Goal: Answer question/provide support

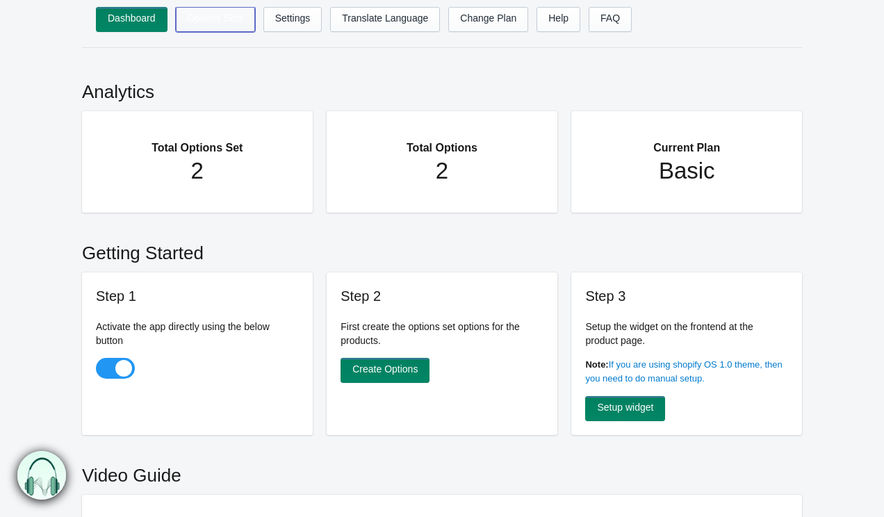
click at [210, 13] on link "Options Sets" at bounding box center [215, 19] width 79 height 25
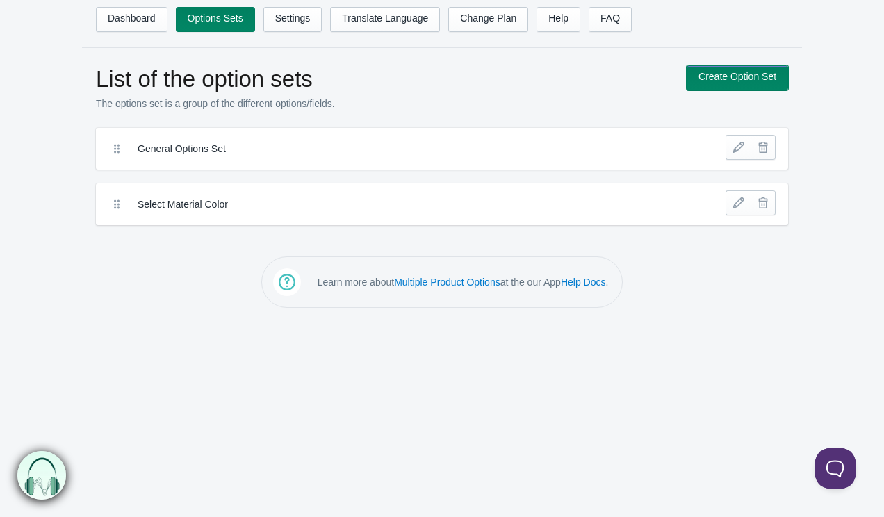
click at [727, 66] on link "Create Option Set" at bounding box center [736, 77] width 101 height 25
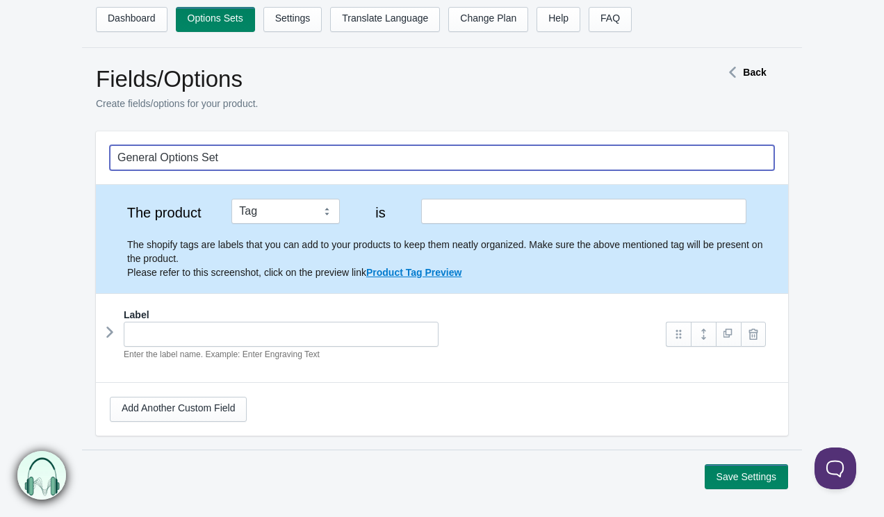
click at [269, 160] on input "General Options Set" at bounding box center [442, 157] width 664 height 25
type input "Material"
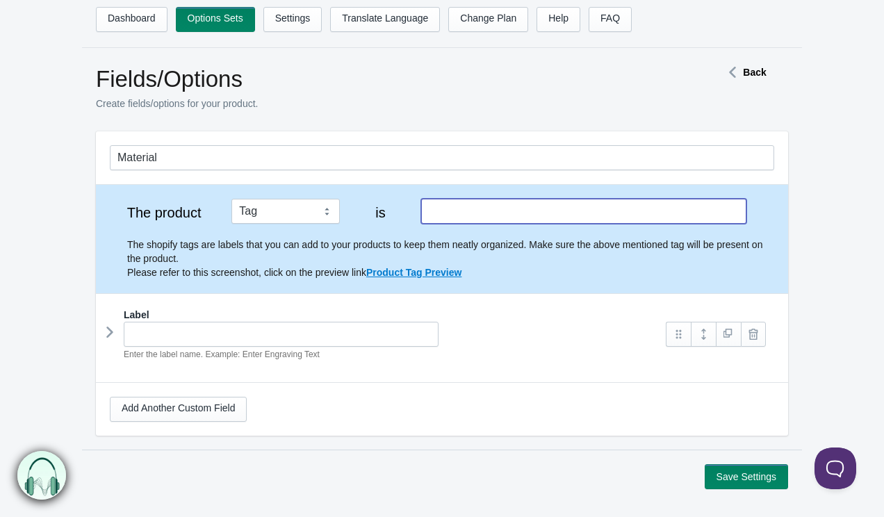
click at [438, 214] on input "text" at bounding box center [583, 211] width 325 height 25
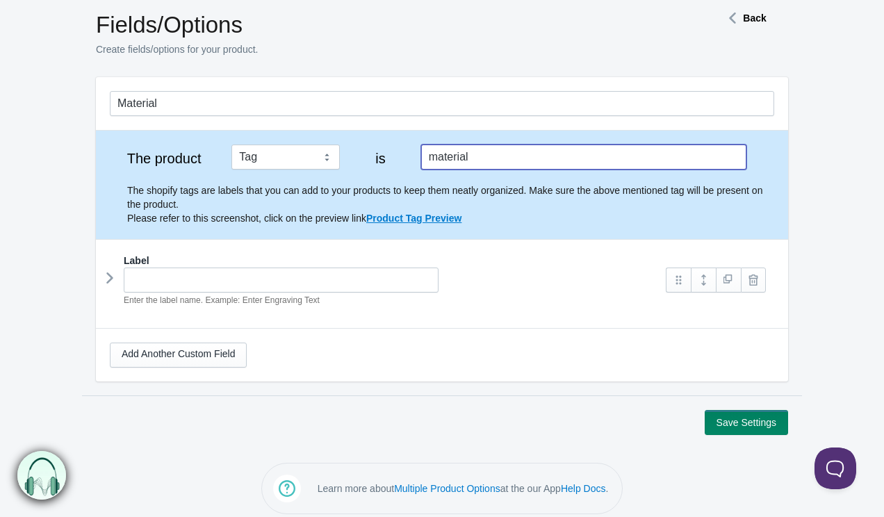
scroll to position [65, 0]
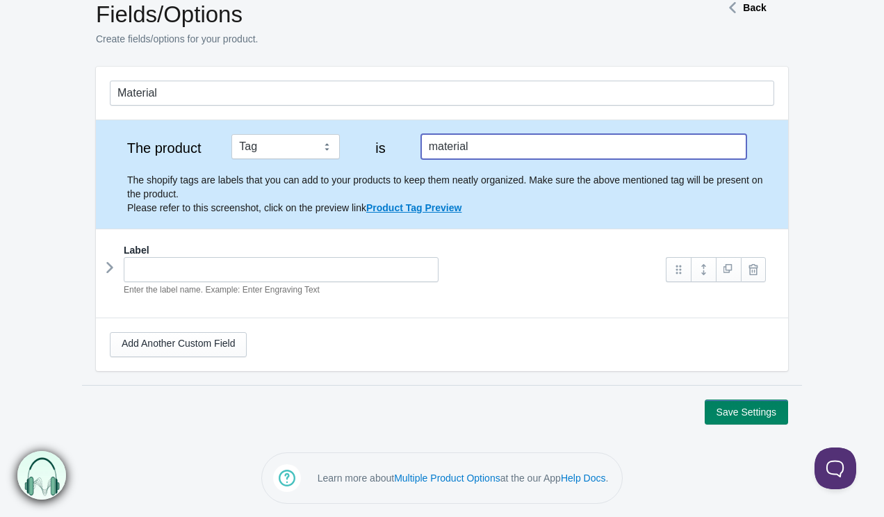
type input "material"
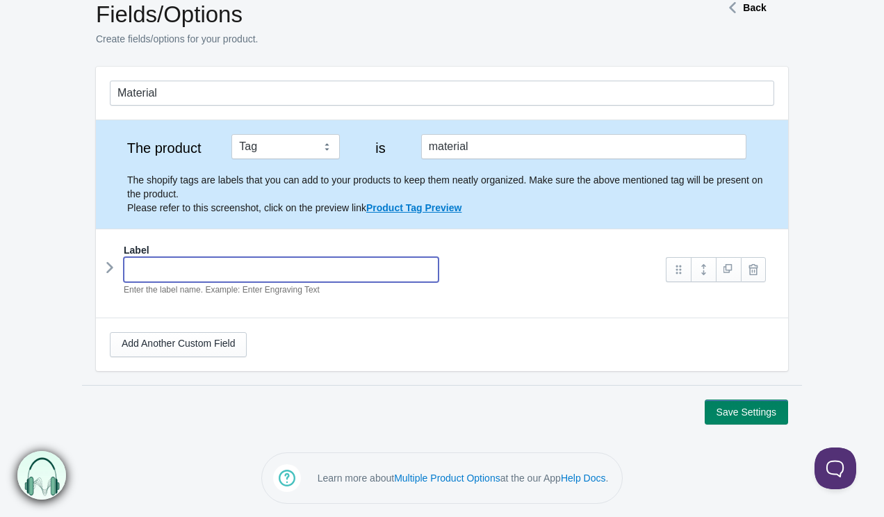
click at [210, 271] on input "text" at bounding box center [281, 269] width 315 height 25
type input "Materi"
type input "materi"
type input "Materia"
type input "materia"
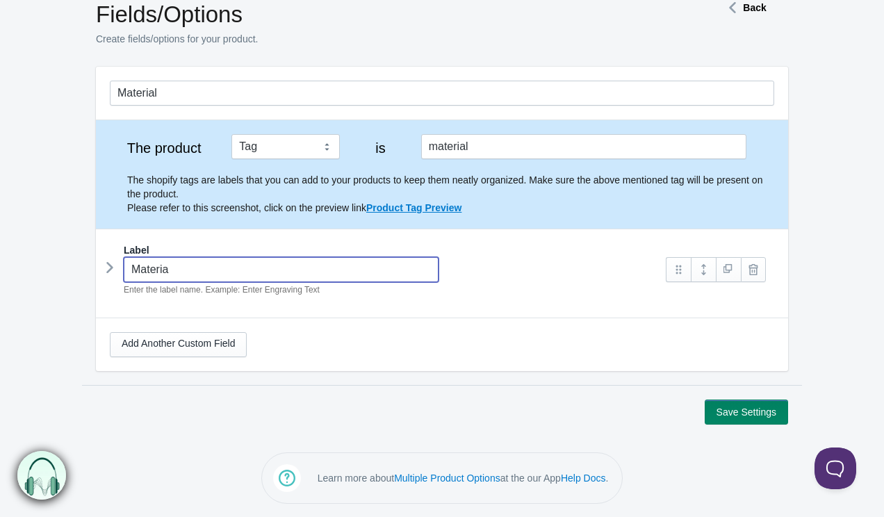
type input "Material"
type input "material"
type input "Material"
type input "material-"
type input "Material"
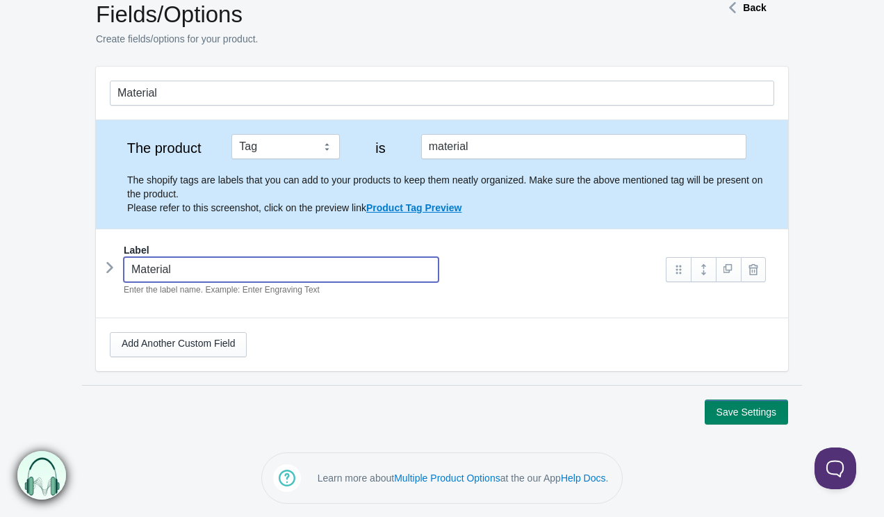
type input "material"
click at [707, 273] on link at bounding box center [702, 269] width 25 height 25
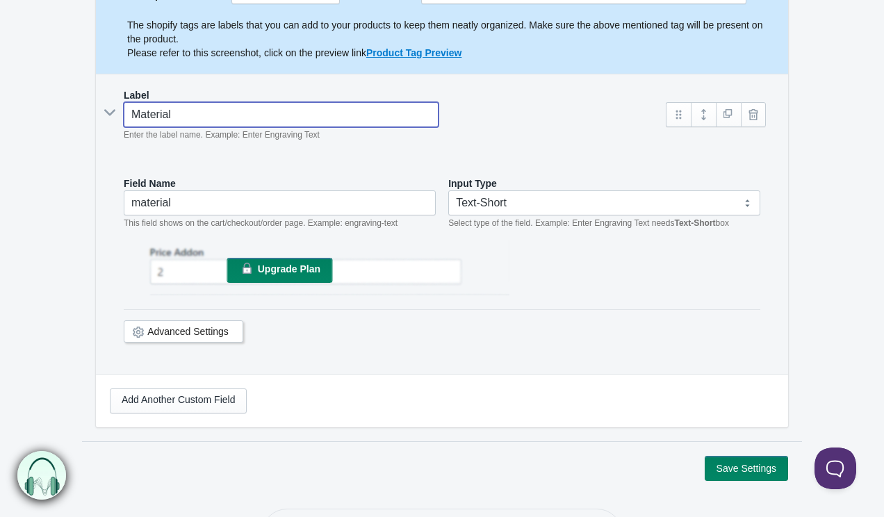
scroll to position [231, 0]
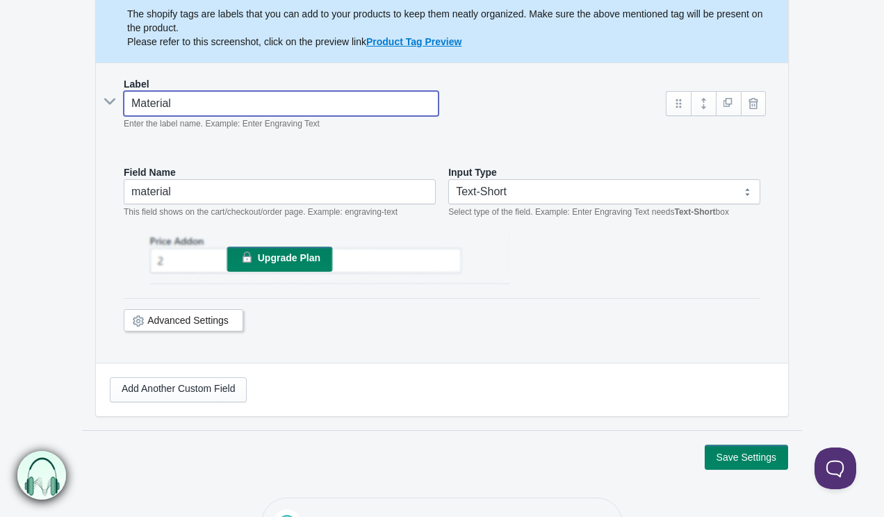
type input "Material"
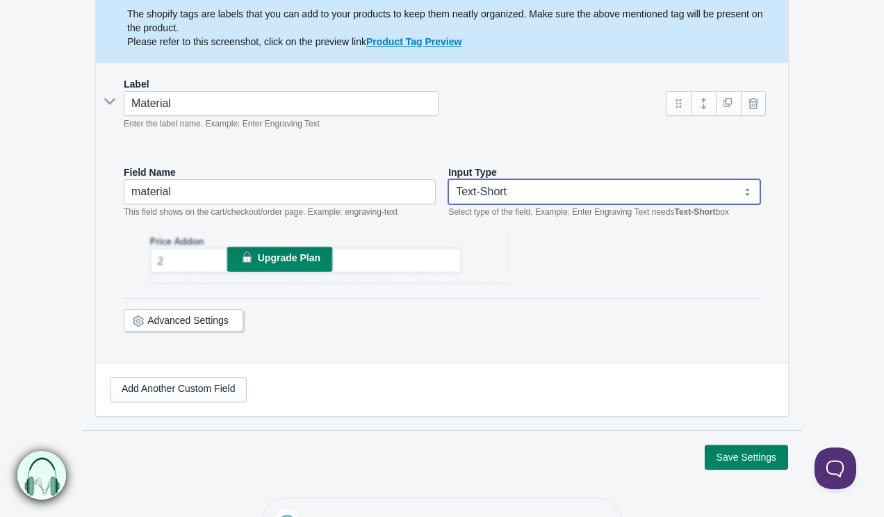
click at [518, 190] on select "Text-Short Text-Long Radio button Drop-down select Image Checkbox Datepicker" at bounding box center [604, 191] width 312 height 25
click at [179, 318] on link "Advanced Settings" at bounding box center [187, 320] width 81 height 11
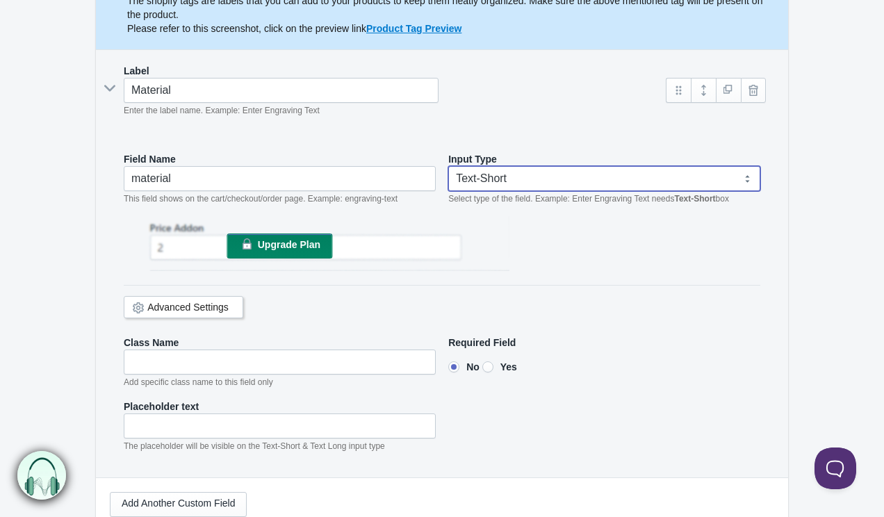
scroll to position [236, 0]
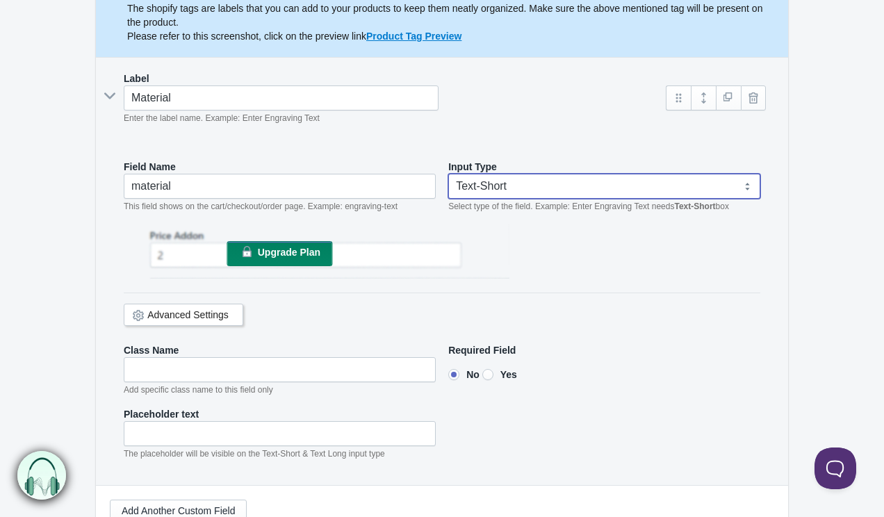
click at [491, 188] on select "Text-Short Text-Long Radio button Drop-down select Image Checkbox Datepicker" at bounding box center [604, 186] width 312 height 25
select select "4"
click at [448, 174] on select "Text-Short Text-Long Radio button Drop-down select Image Checkbox Datepicker" at bounding box center [604, 186] width 312 height 25
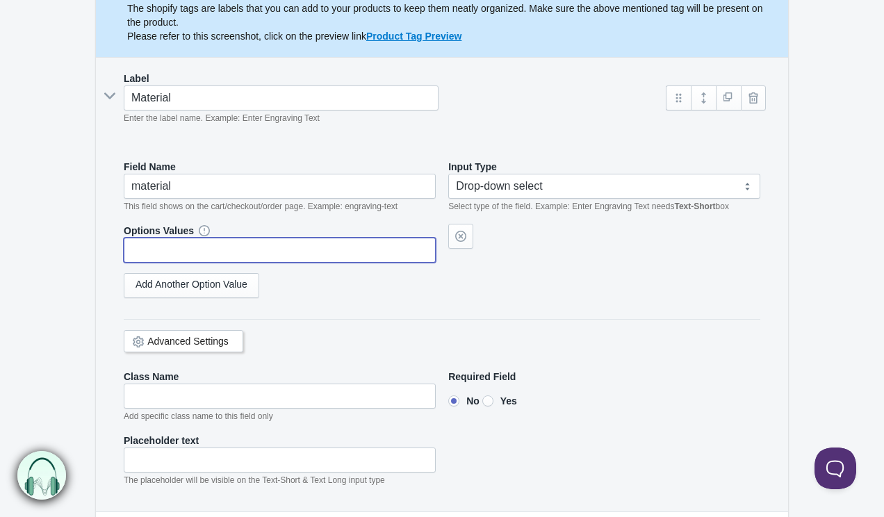
click at [352, 251] on input "text" at bounding box center [280, 250] width 312 height 25
click at [245, 281] on link "Add Another Option Value" at bounding box center [191, 285] width 135 height 25
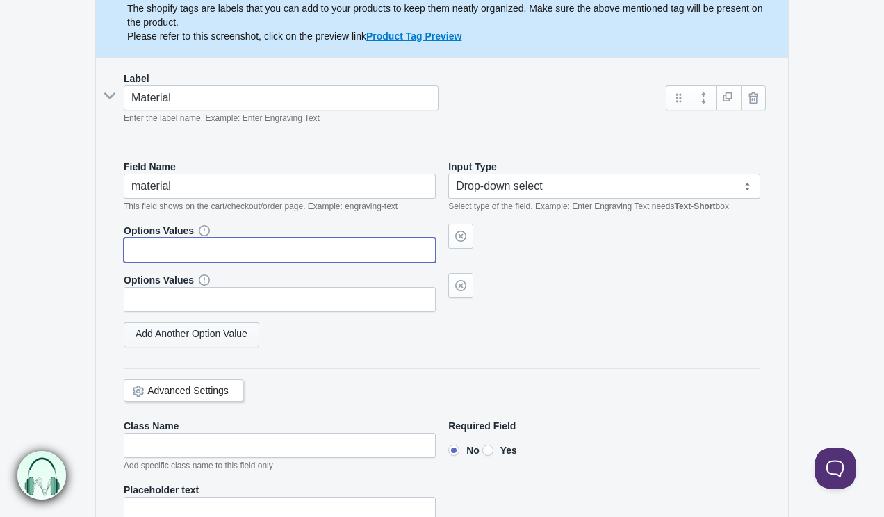
click at [232, 326] on link "Add Another Option Value" at bounding box center [191, 334] width 135 height 25
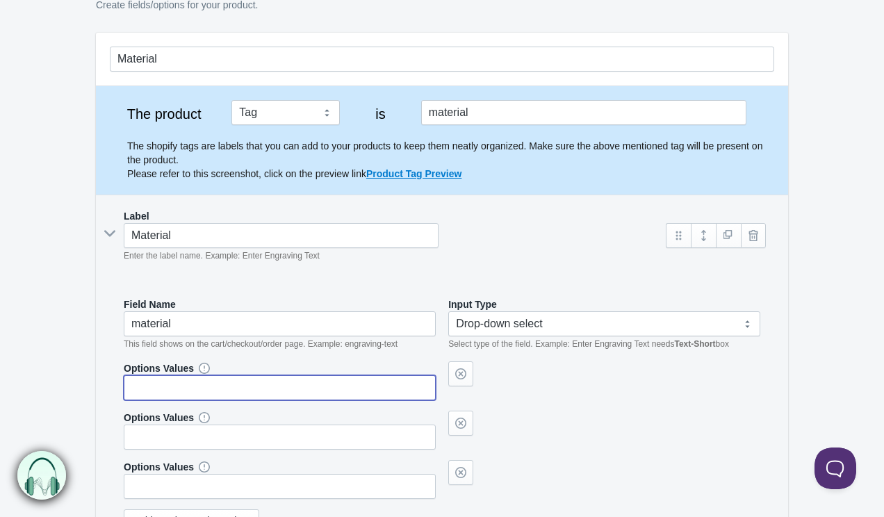
scroll to position [98, 0]
click at [106, 234] on icon at bounding box center [109, 234] width 21 height 0
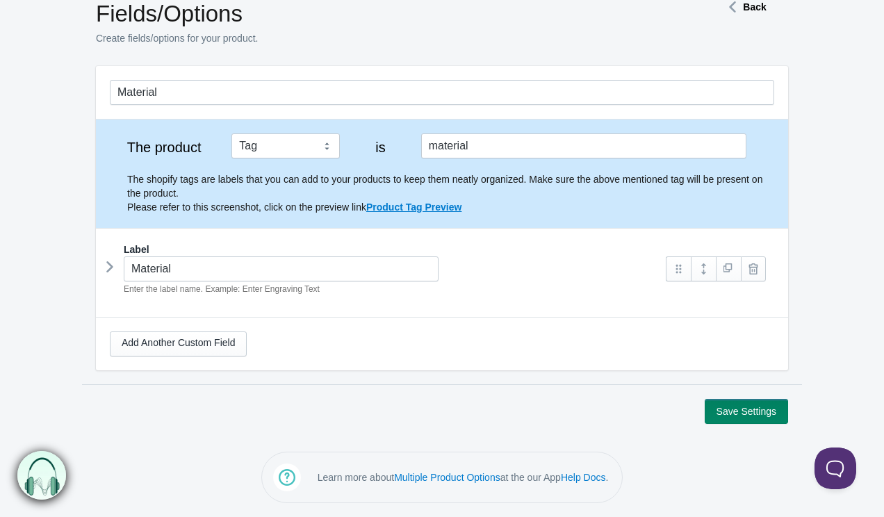
scroll to position [65, 0]
click at [840, 470] on button at bounding box center [832, 466] width 42 height 42
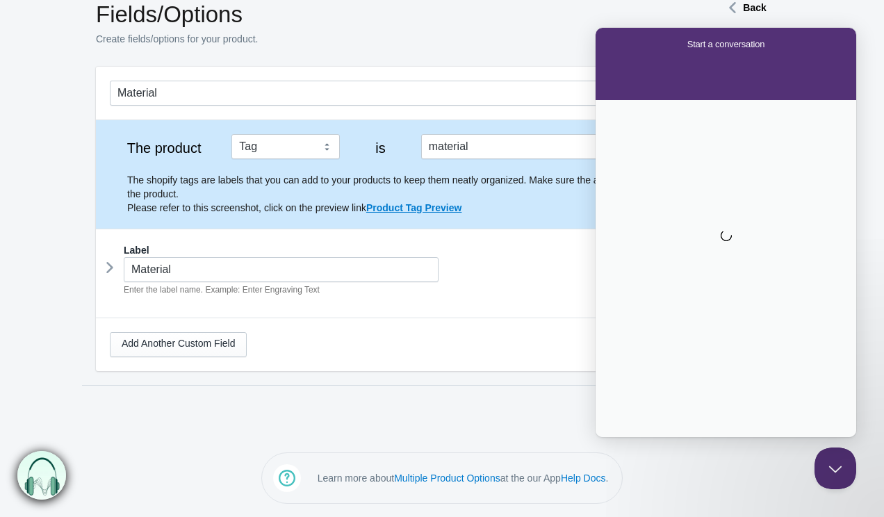
scroll to position [0, 0]
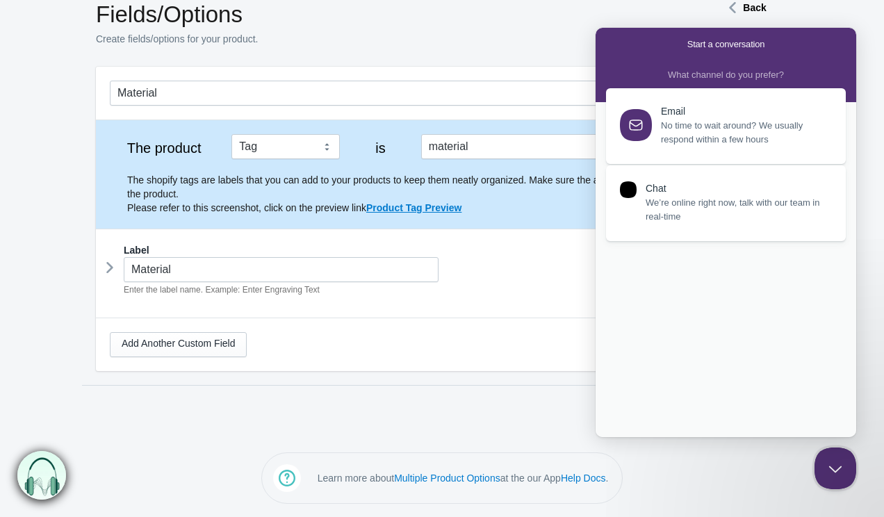
click at [703, 187] on div "Chat" at bounding box center [737, 189] width 184 height 12
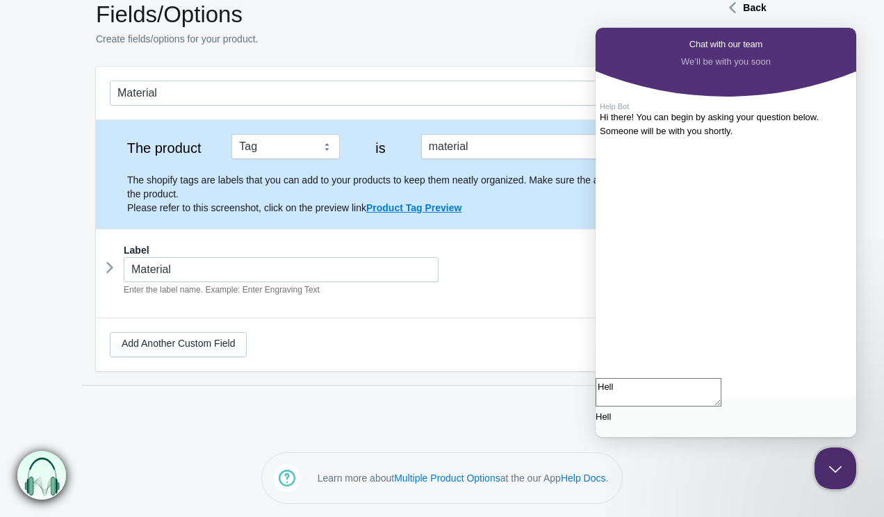
type textarea "Hello"
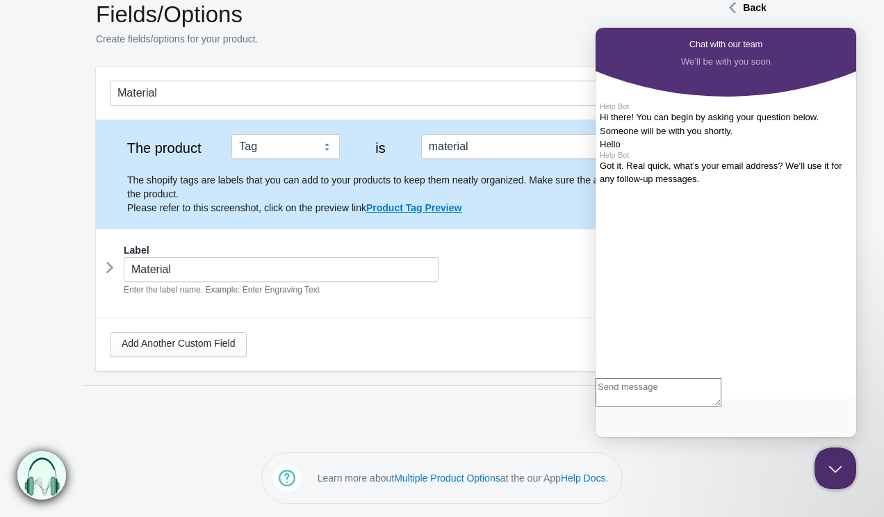
click at [677, 406] on textarea "Write chat message" at bounding box center [658, 392] width 126 height 28
type textarea "chintan.success@gmail.com"
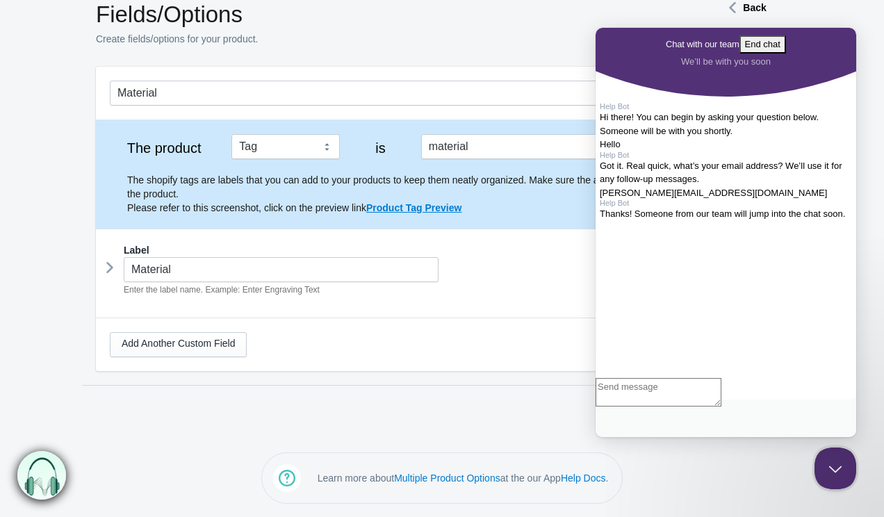
scroll to position [109, 0]
click at [679, 406] on textarea "Write chat message" at bounding box center [658, 392] width 126 height 28
type textarea "Okay waiting"
click at [751, 10] on strong "Back" at bounding box center [754, 7] width 23 height 11
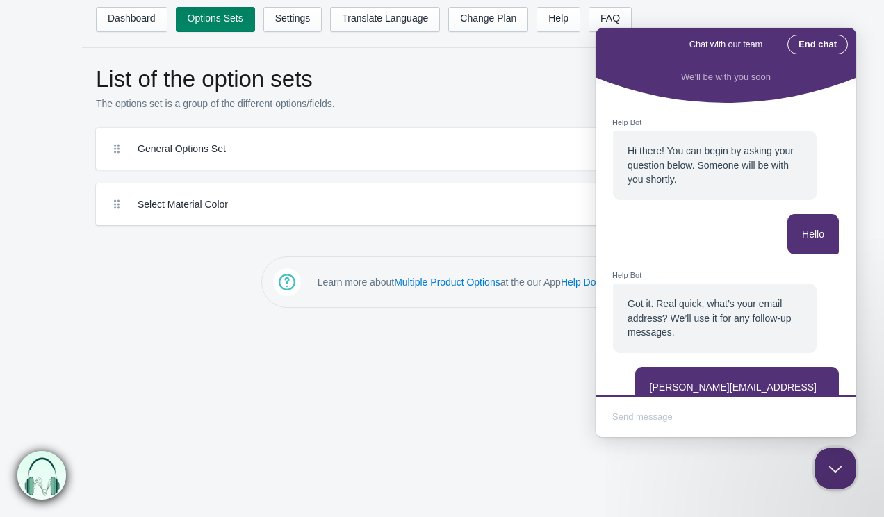
scroll to position [164, 0]
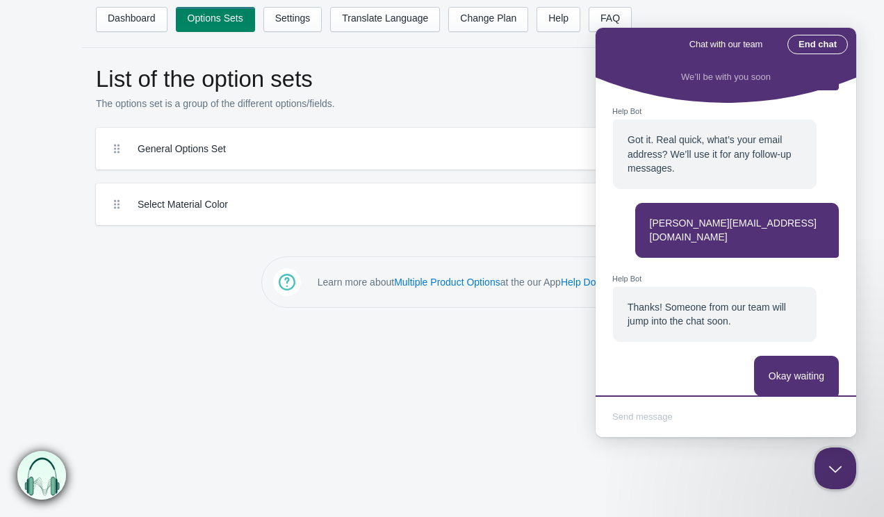
click at [428, 153] on label "General Options Set" at bounding box center [391, 149] width 506 height 14
click at [839, 467] on button "Close Beacon popover" at bounding box center [832, 466] width 42 height 42
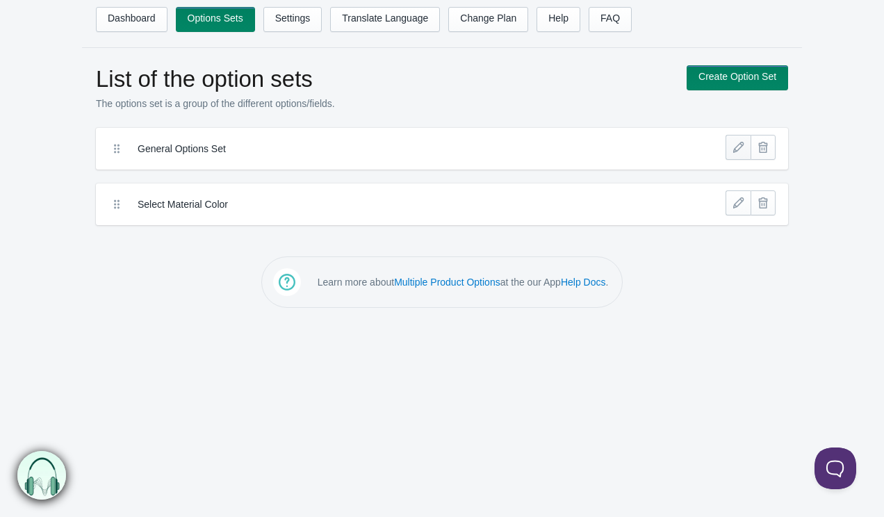
click at [741, 152] on link at bounding box center [737, 147] width 25 height 25
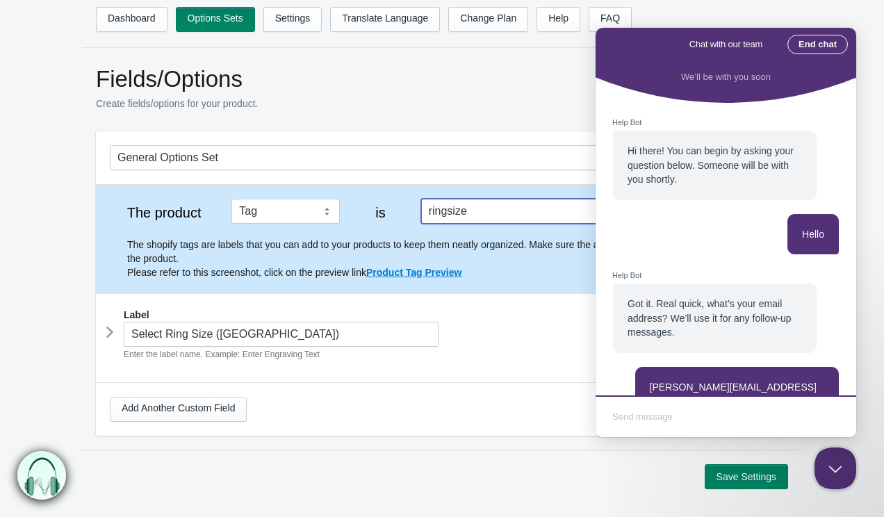
click at [488, 215] on input "ringsize" at bounding box center [583, 211] width 325 height 25
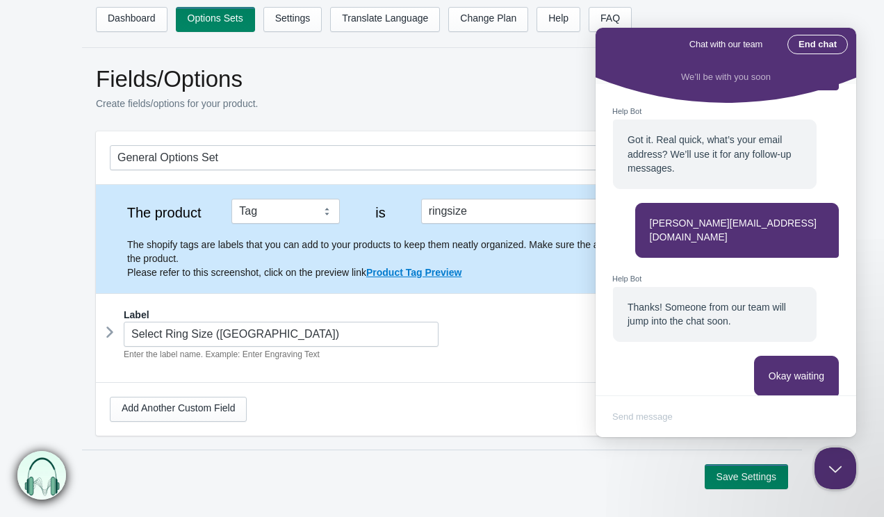
click at [474, 106] on p "Create fields/options for your product." at bounding box center [384, 104] width 577 height 14
click at [838, 461] on button "Close Beacon popover" at bounding box center [832, 466] width 42 height 42
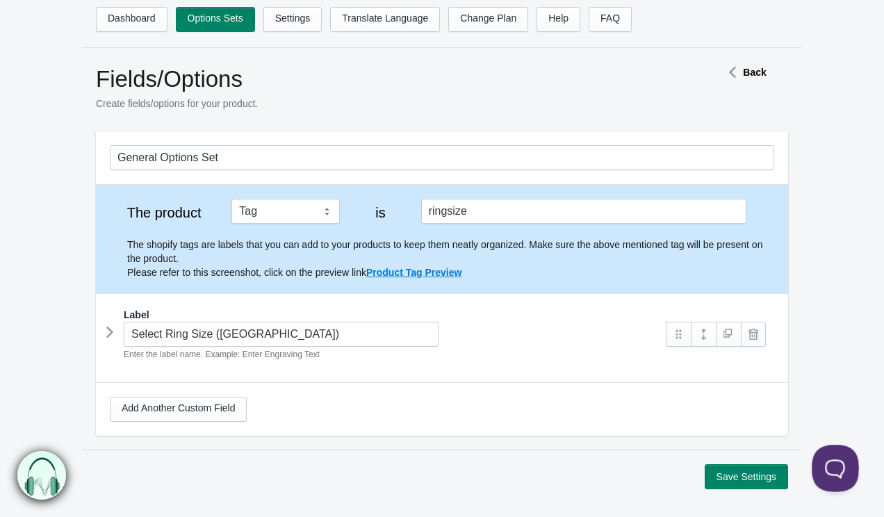
click at [827, 450] on button "Open Beacon popover" at bounding box center [832, 466] width 42 height 42
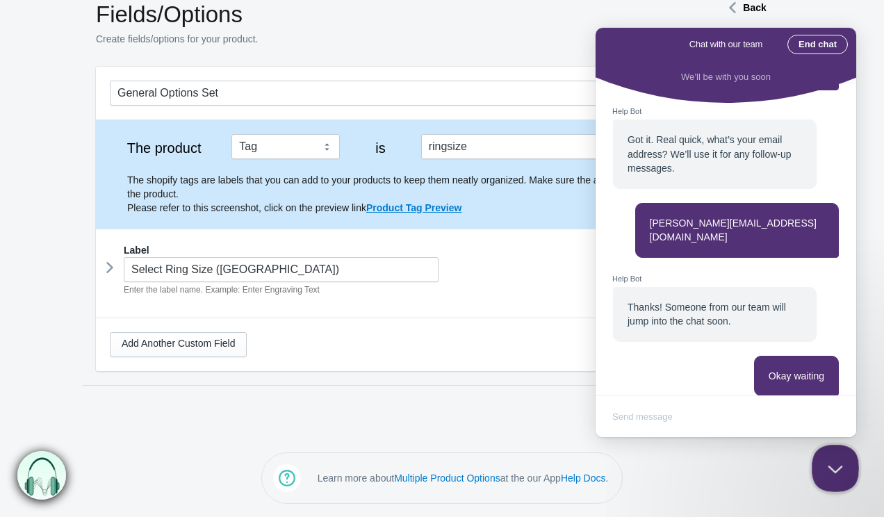
click at [838, 472] on button "Close Beacon popover" at bounding box center [832, 466] width 42 height 42
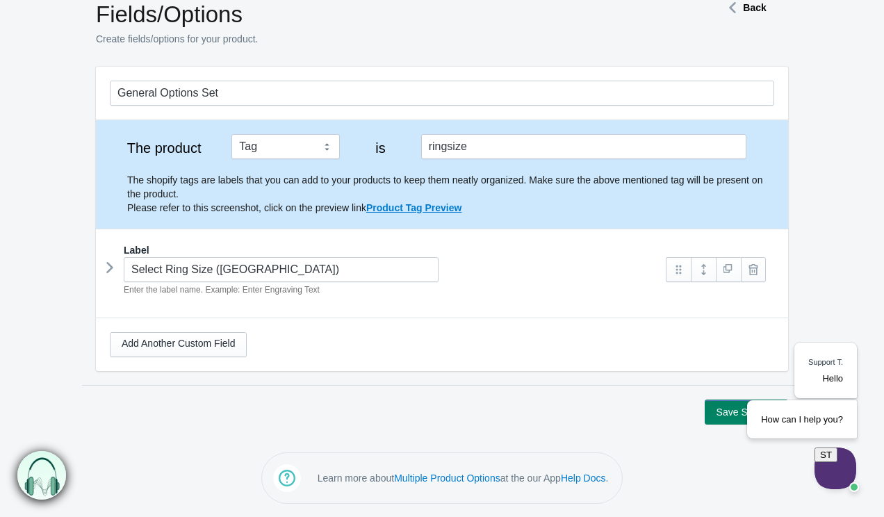
scroll to position [0, 0]
click at [829, 457] on div "ST" at bounding box center [823, 452] width 12 height 10
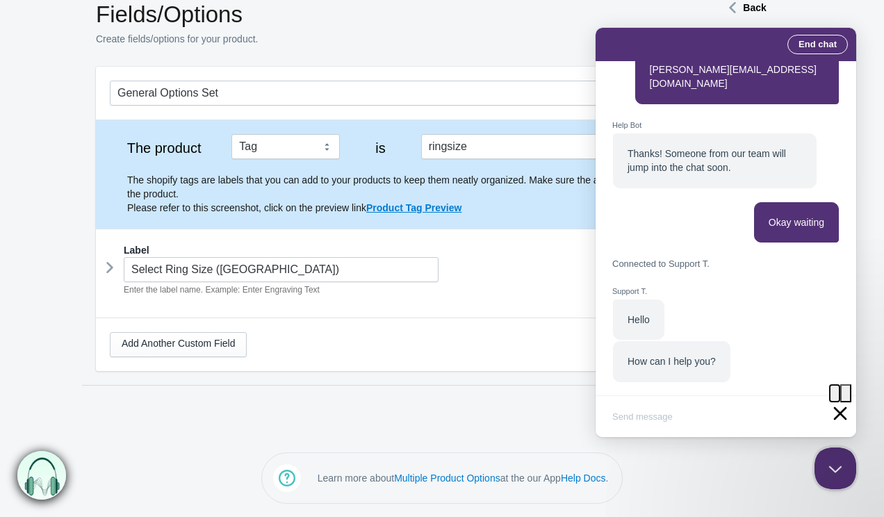
click at [829, 402] on button "image-plus" at bounding box center [834, 393] width 11 height 18
type input "C:\fakepath\Screenshot 2025-10-07 at 10.30.52 AM.png"
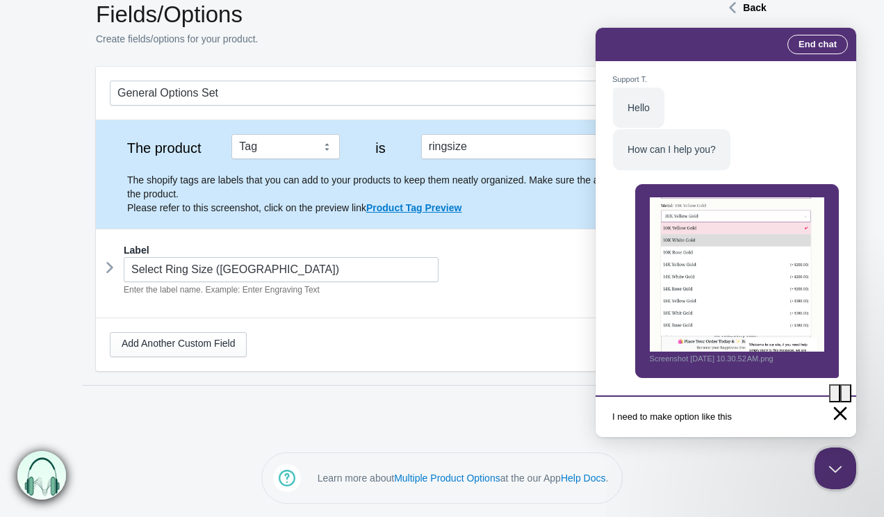
type textarea "I need to make option like this"
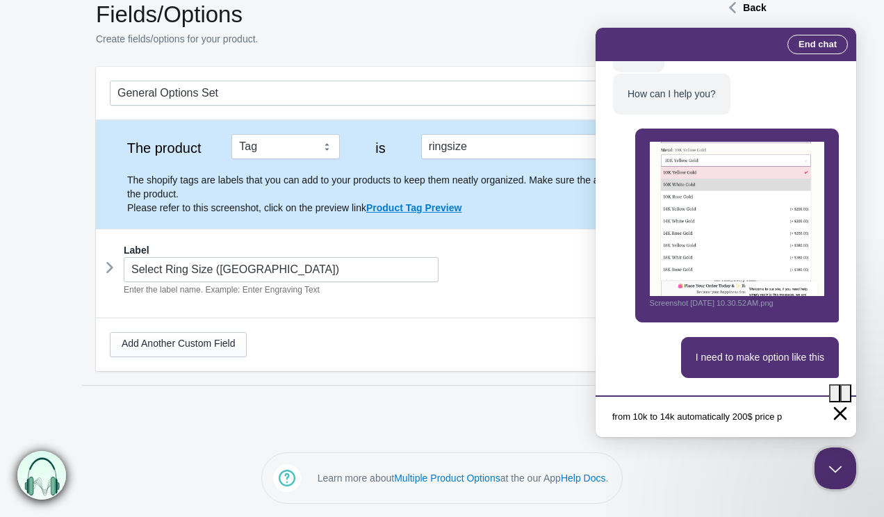
scroll to position [1, 0]
type textarea "from 10k to 14k automatically 200$ price plus"
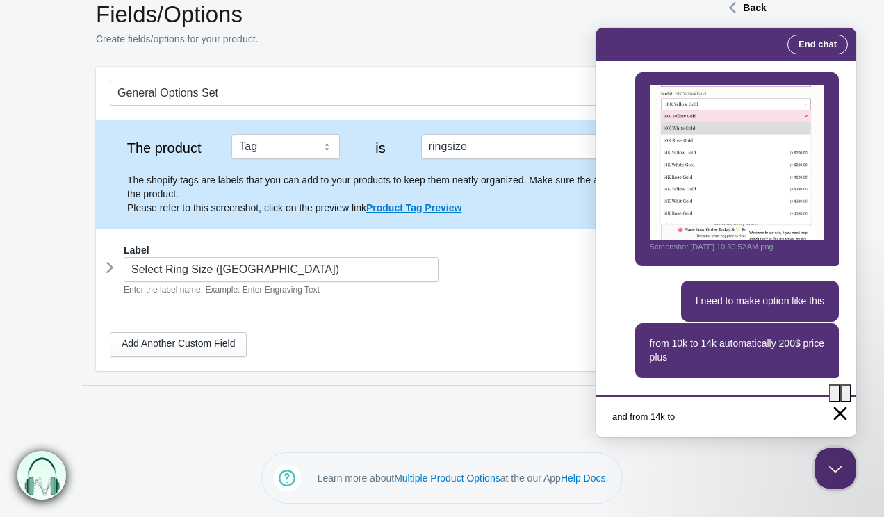
click at [661, 421] on textarea "and from 14k to" at bounding box center [725, 418] width 255 height 33
type textarea "and from 10k to 18K 380+"
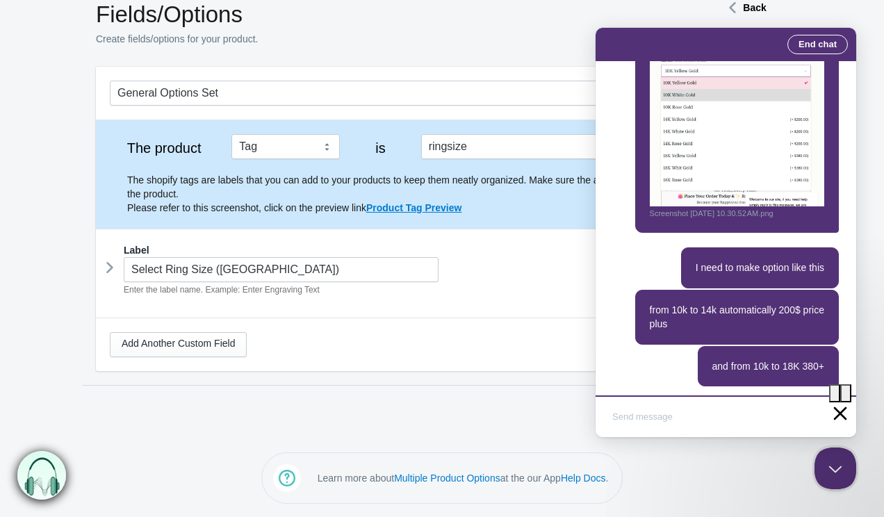
scroll to position [663, 0]
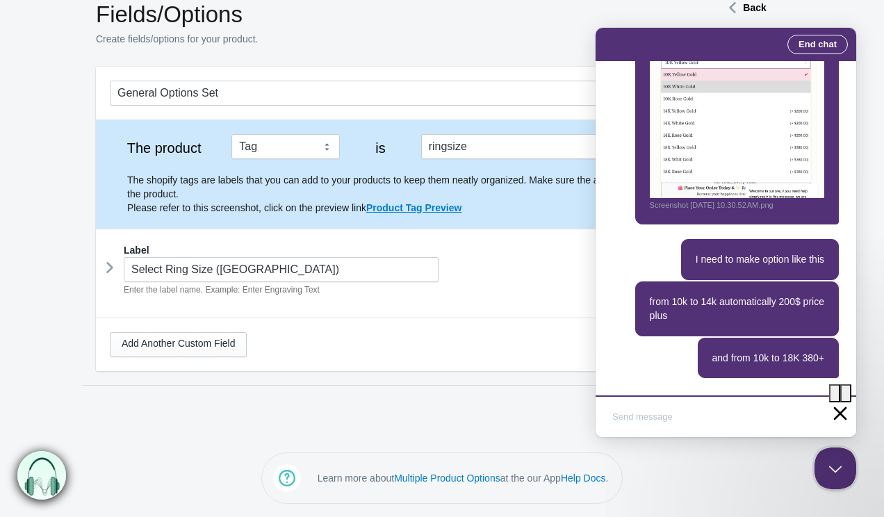
click at [528, 323] on div "Add Another Custom Field" at bounding box center [442, 344] width 692 height 53
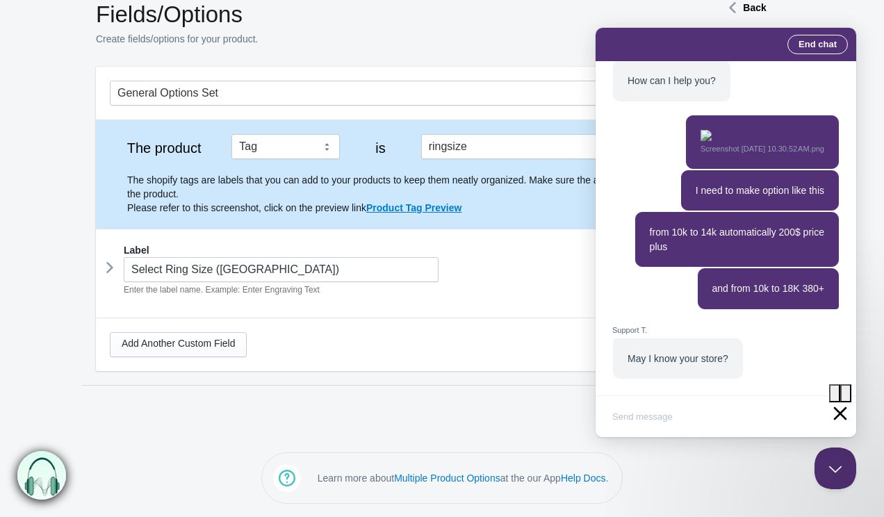
scroll to position [719, 0]
click at [666, 422] on textarea "Write chat message" at bounding box center [725, 418] width 255 height 33
click at [659, 417] on textarea "Write chat message" at bounding box center [725, 418] width 255 height 33
type textarea "[DOMAIN_NAME]"
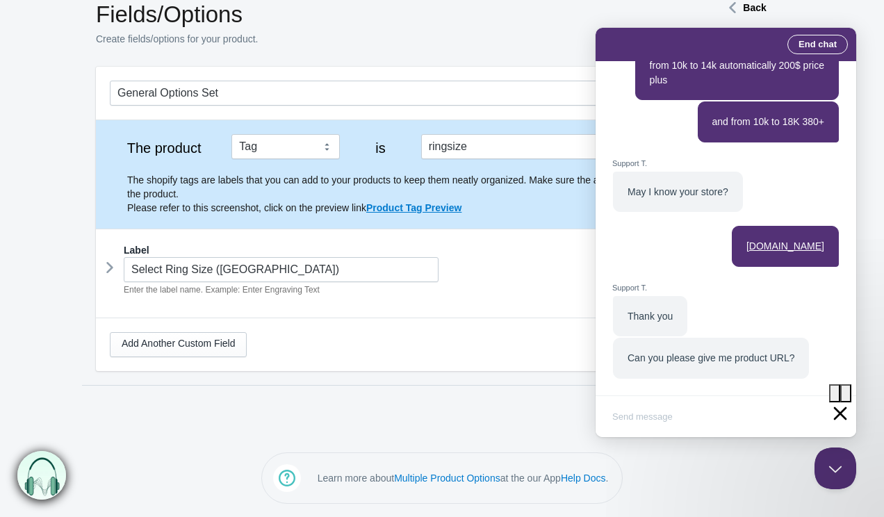
scroll to position [884, 0]
paste textarea "https://doozydiamonds.com/products/engagement-ring-kz115?variant=47098748108967"
type textarea "https://doozydiamonds.com/products/engagement-ring-kz115?variant=47098748108967"
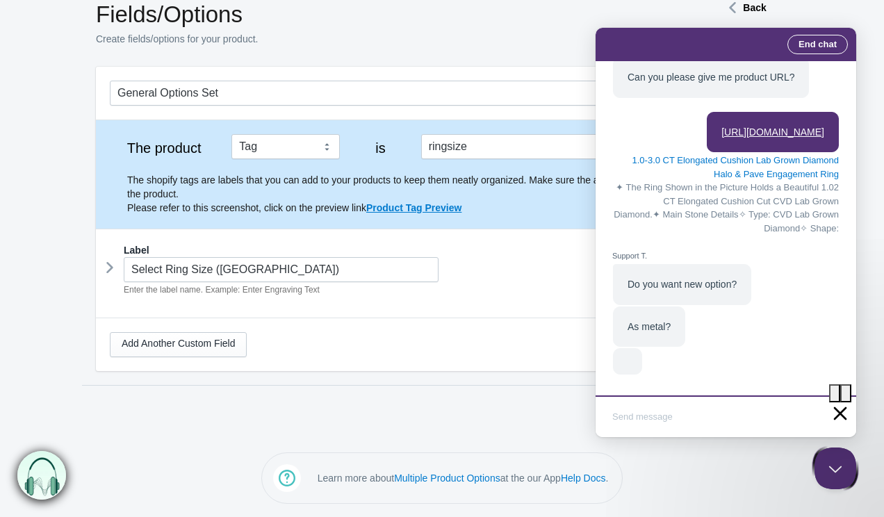
scroll to position [1229, 0]
click at [687, 423] on textarea "Write chat message" at bounding box center [725, 418] width 255 height 33
type textarea "yes"
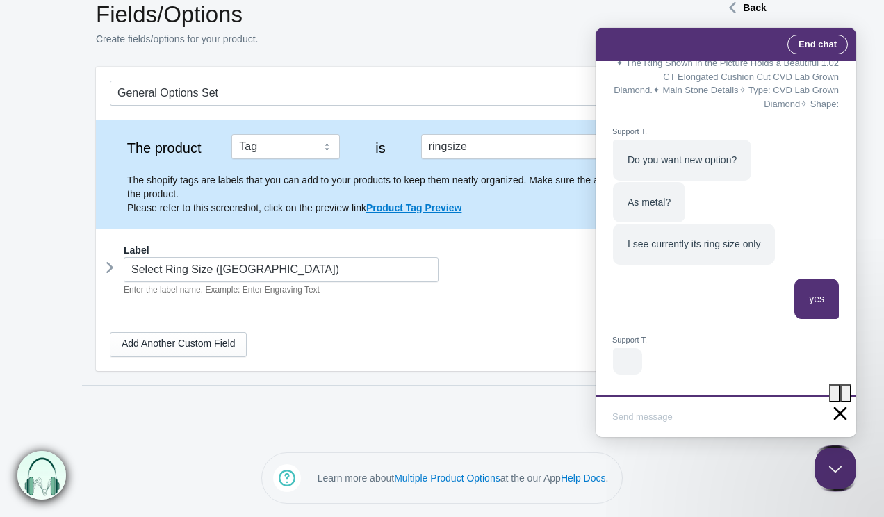
scroll to position [1284, 0]
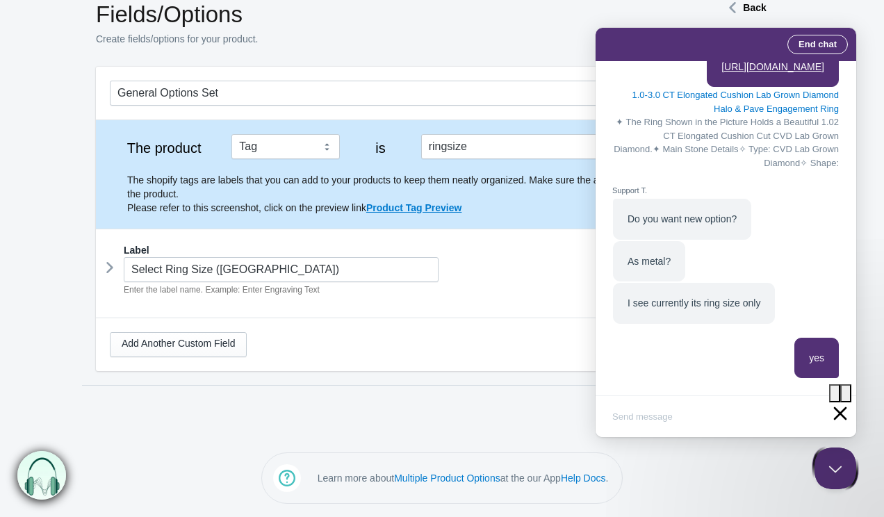
click at [650, 350] on div "yes" at bounding box center [725, 358] width 226 height 41
click at [682, 420] on textarea "Write chat message" at bounding box center [725, 418] width 255 height 33
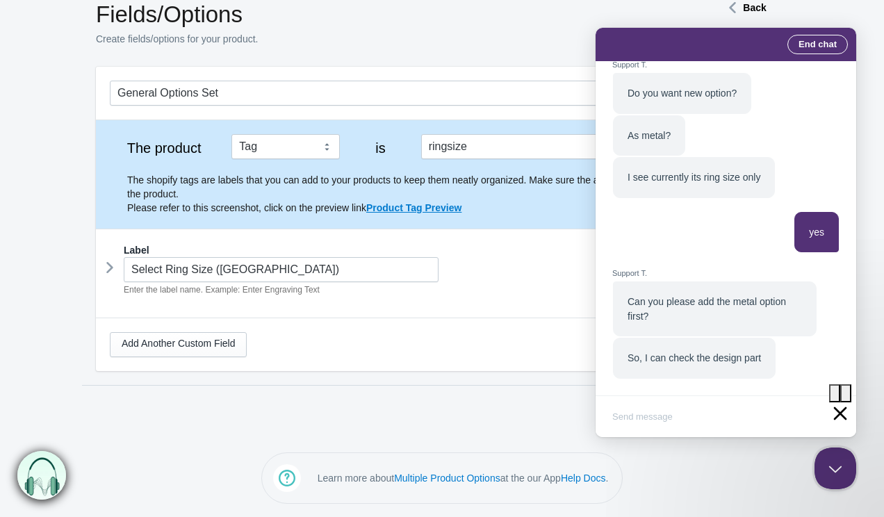
scroll to position [1409, 0]
type textarea "Yes wait"
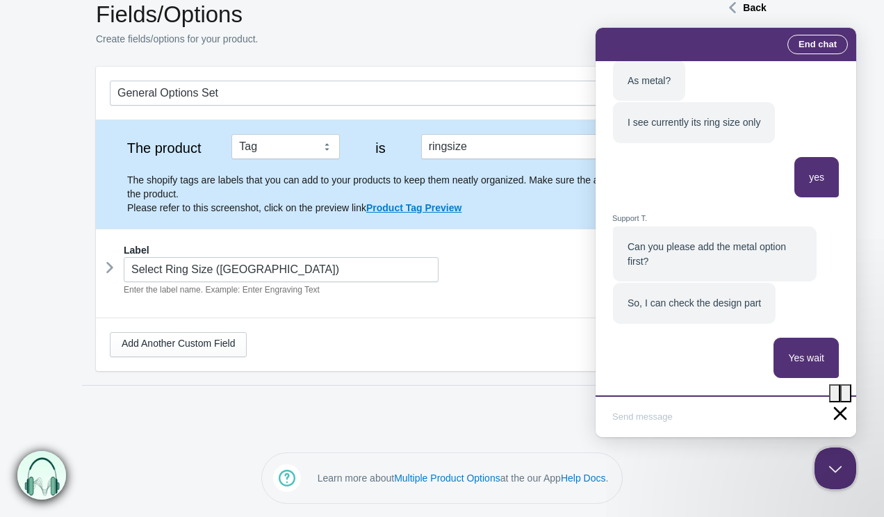
click at [752, 3] on strong "Back" at bounding box center [754, 7] width 23 height 11
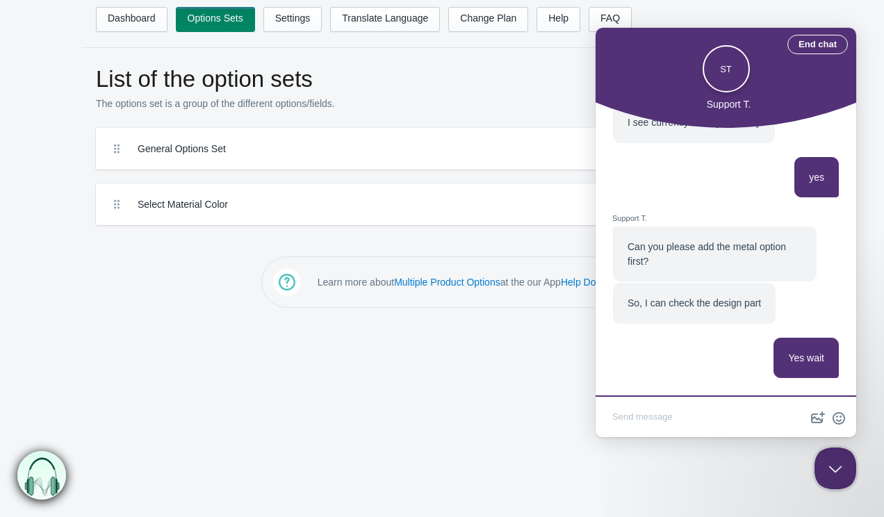
scroll to position [1464, 0]
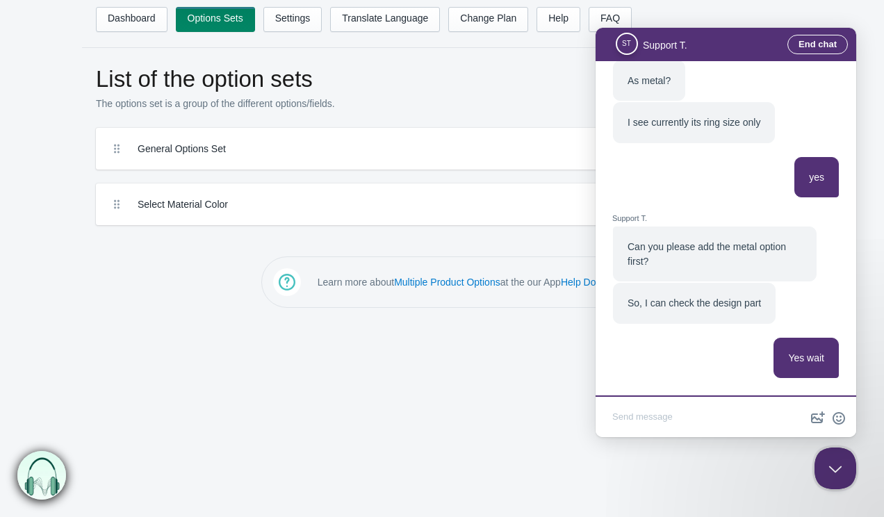
click at [486, 185] on div "Select Material Color" at bounding box center [442, 204] width 692 height 42
click at [497, 196] on div "Select Material Color" at bounding box center [376, 204] width 541 height 21
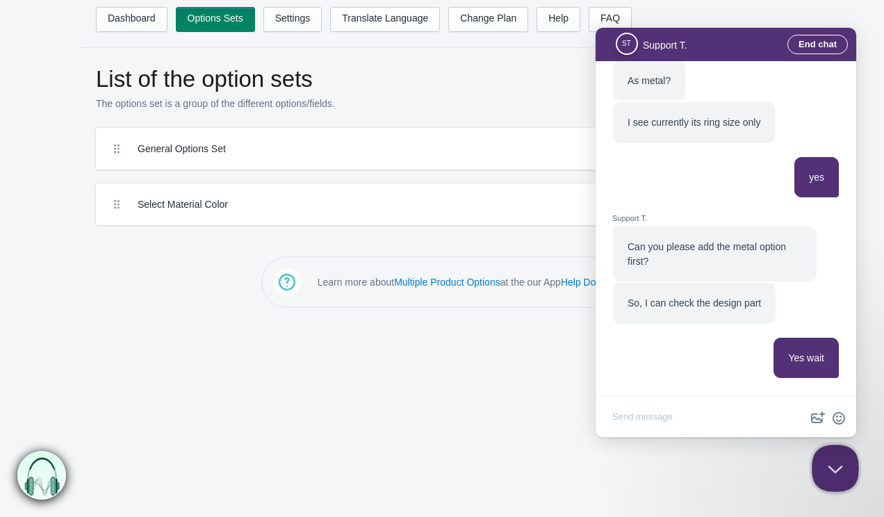
click at [841, 470] on button "Close Beacon popover" at bounding box center [832, 466] width 42 height 42
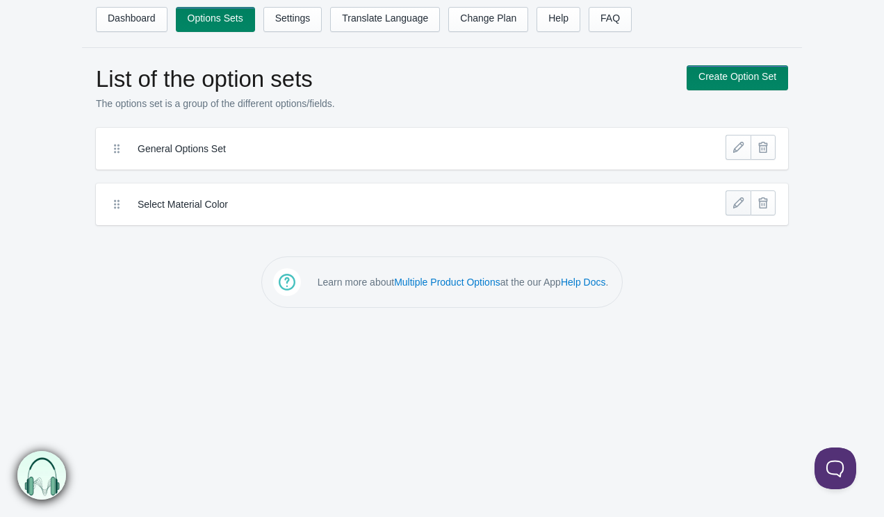
click at [737, 198] on link at bounding box center [737, 202] width 25 height 25
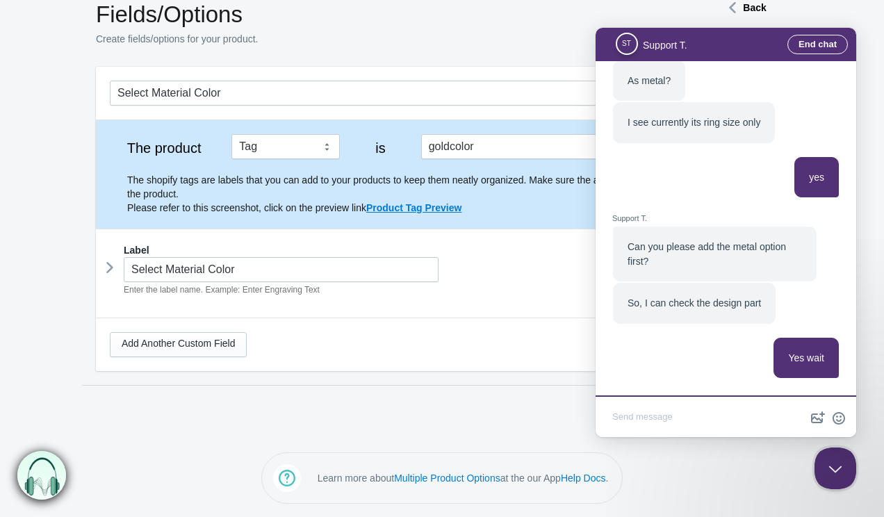
scroll to position [1464, 0]
click at [110, 276] on icon at bounding box center [110, 267] width 0 height 21
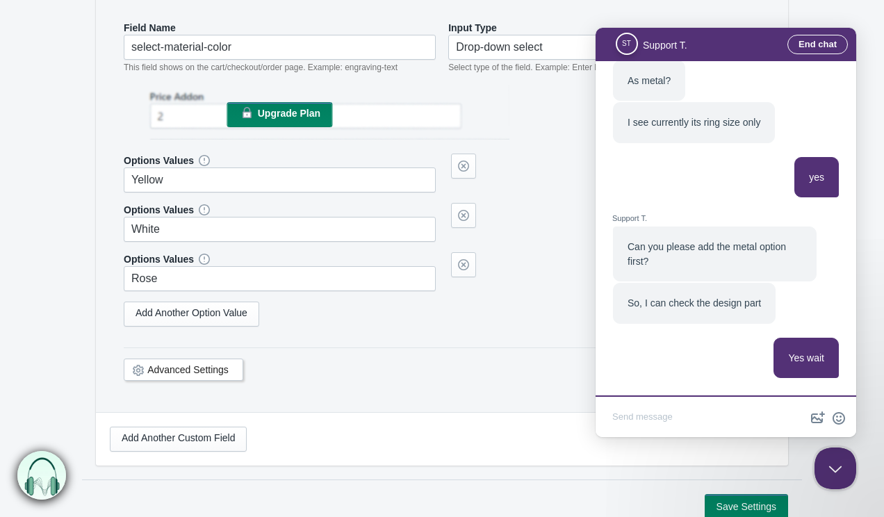
scroll to position [383, 0]
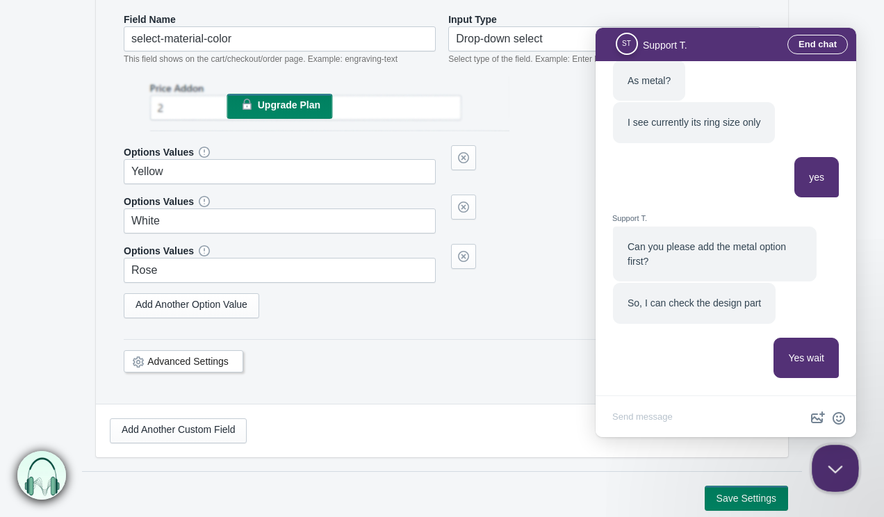
drag, startPoint x: 829, startPoint y: 461, endPoint x: 1611, endPoint y: 905, distance: 899.4
click at [829, 461] on button "Close Beacon popover" at bounding box center [832, 466] width 42 height 42
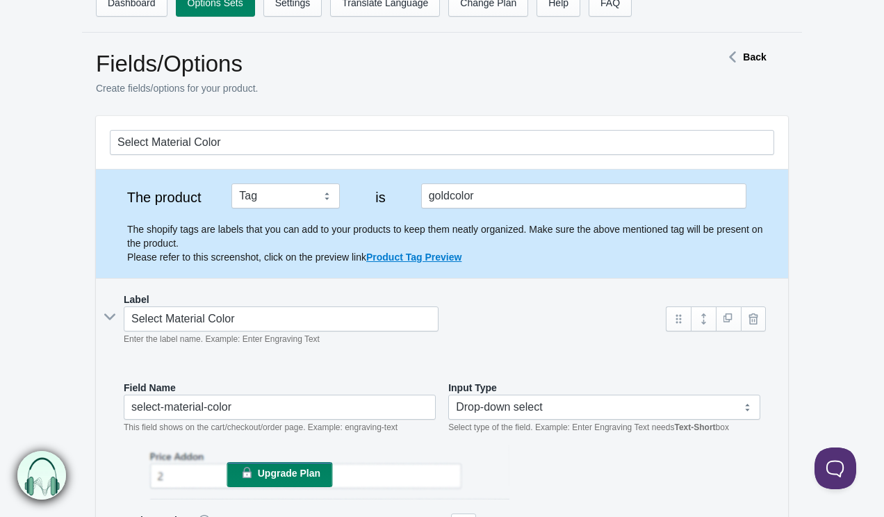
scroll to position [0, 0]
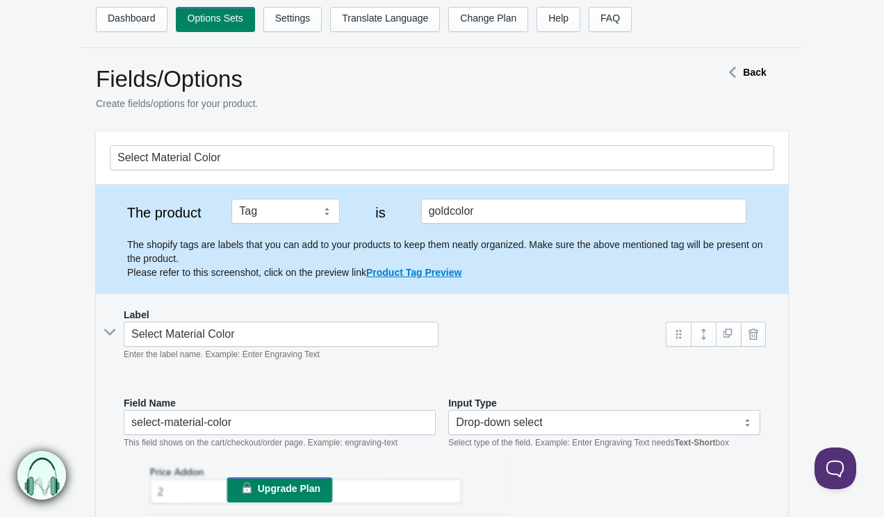
click at [110, 324] on div "Select Material Color Enter the label name. Example: Enter Engraving Text" at bounding box center [381, 342] width 543 height 40
click at [149, 14] on link "Dashboard" at bounding box center [132, 19] width 72 height 25
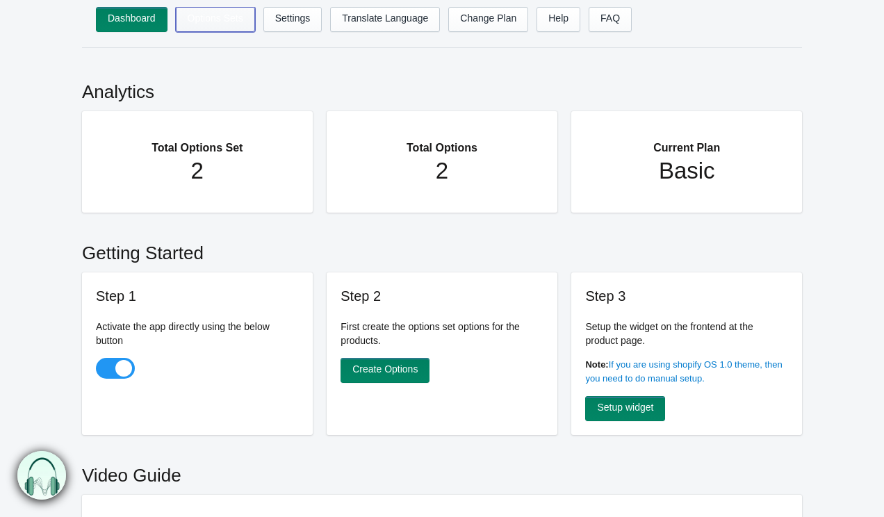
click at [220, 14] on link "Options Sets" at bounding box center [215, 19] width 79 height 25
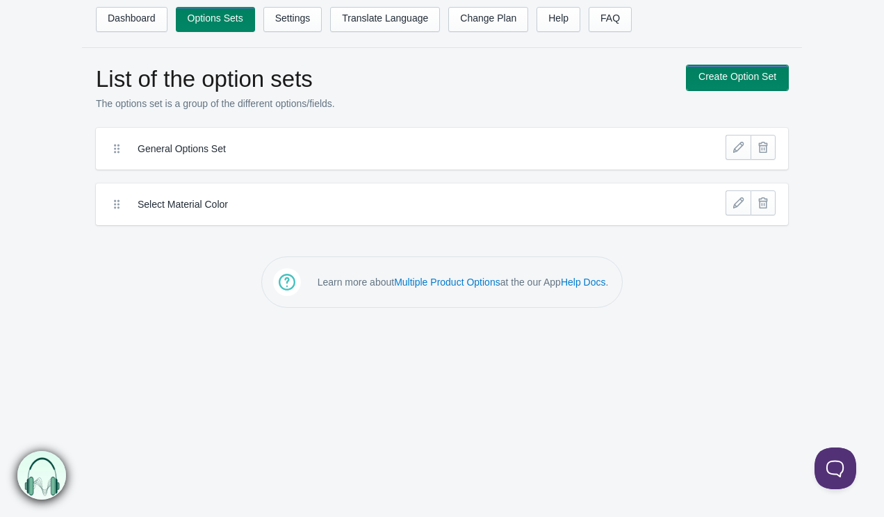
click at [750, 78] on link "Create Option Set" at bounding box center [736, 77] width 101 height 25
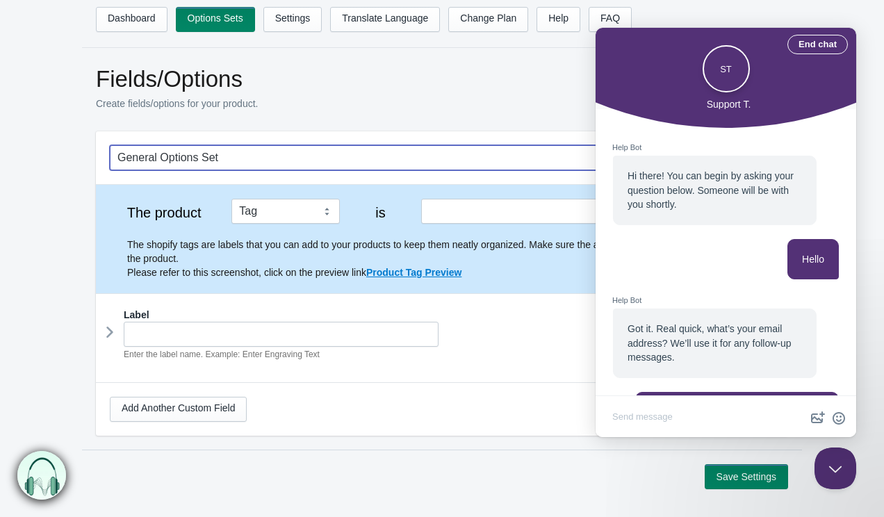
click at [333, 158] on input "General Options Set" at bounding box center [442, 157] width 664 height 25
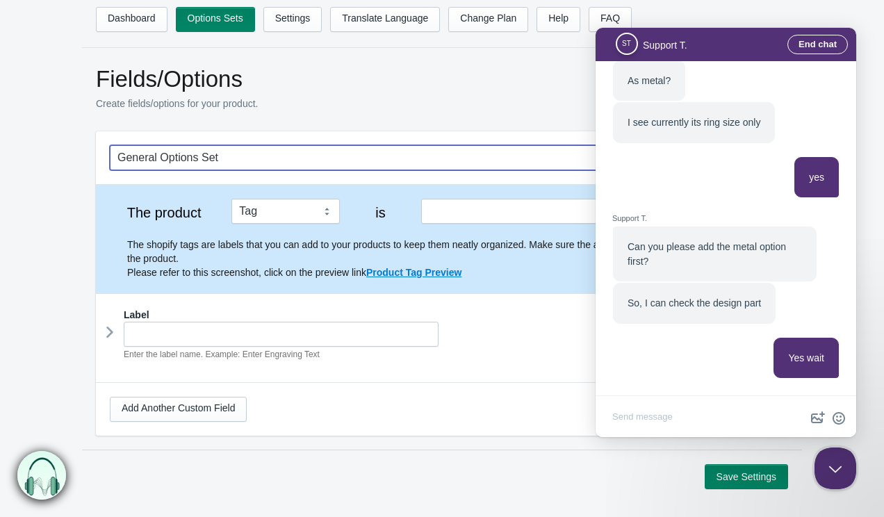
scroll to position [1464, 0]
type input "Material"
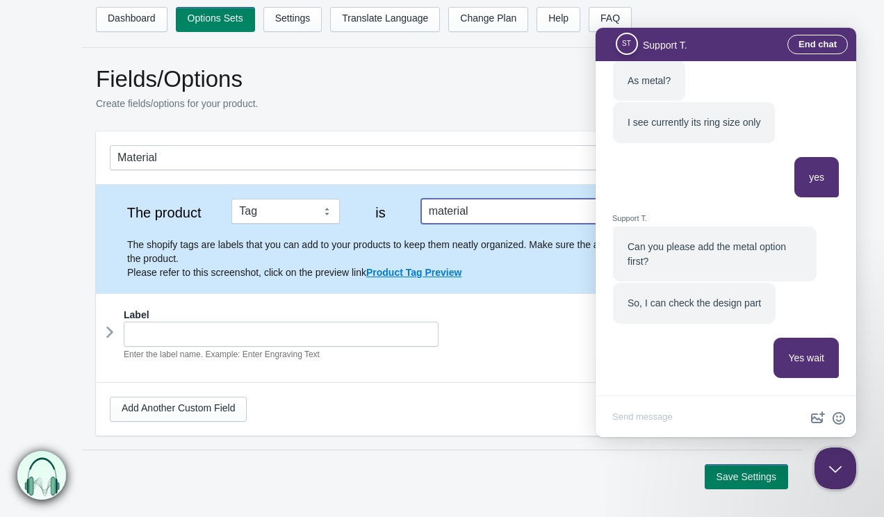
type input "material"
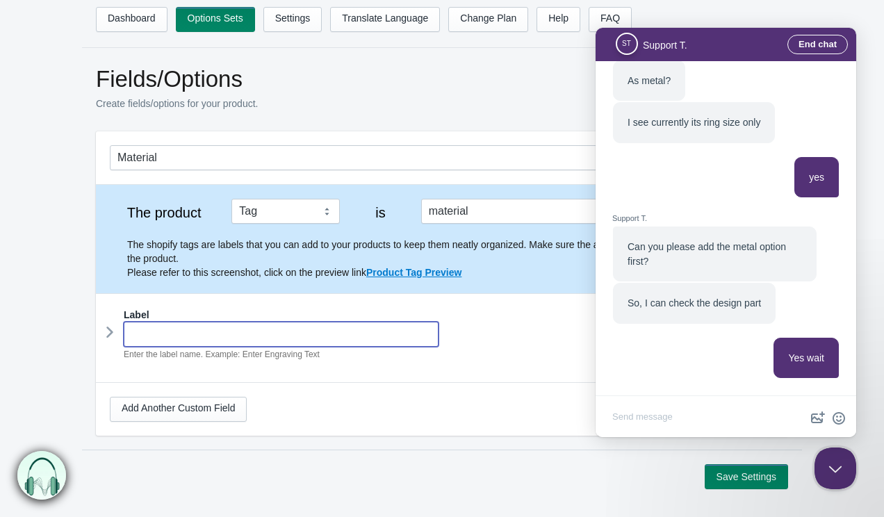
type input "M"
type input "m"
type input "Ma"
type input "ma"
type input "Mat"
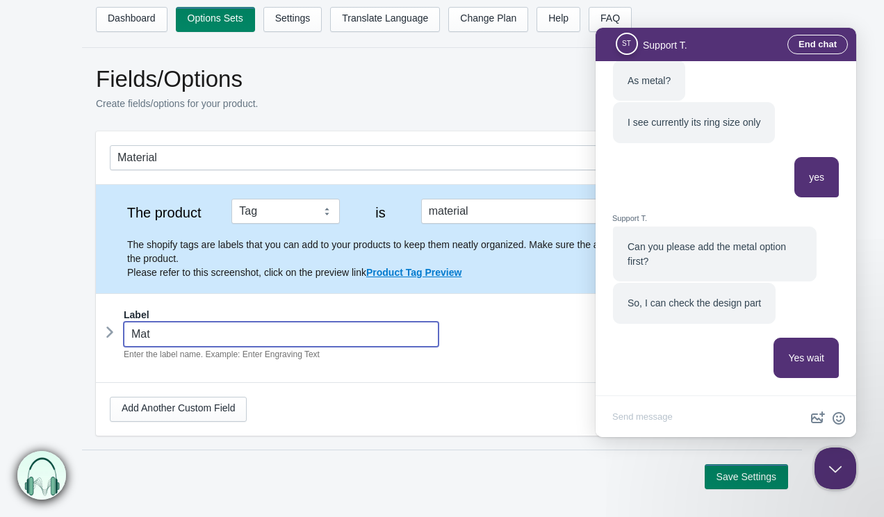
type input "mat"
type input "Mate"
type input "mate"
type input "Mater"
type input "mater"
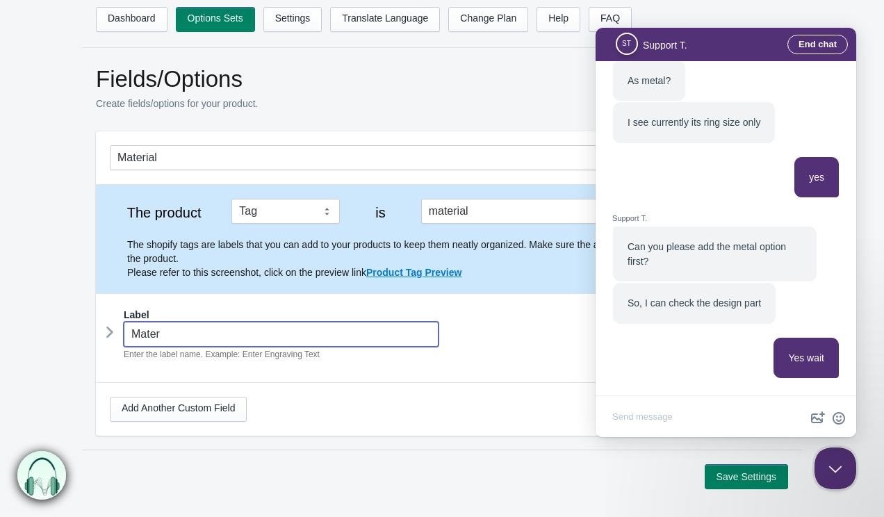
type input "Materi"
type input "materi"
type input "Material"
type input "material"
type input "Material"
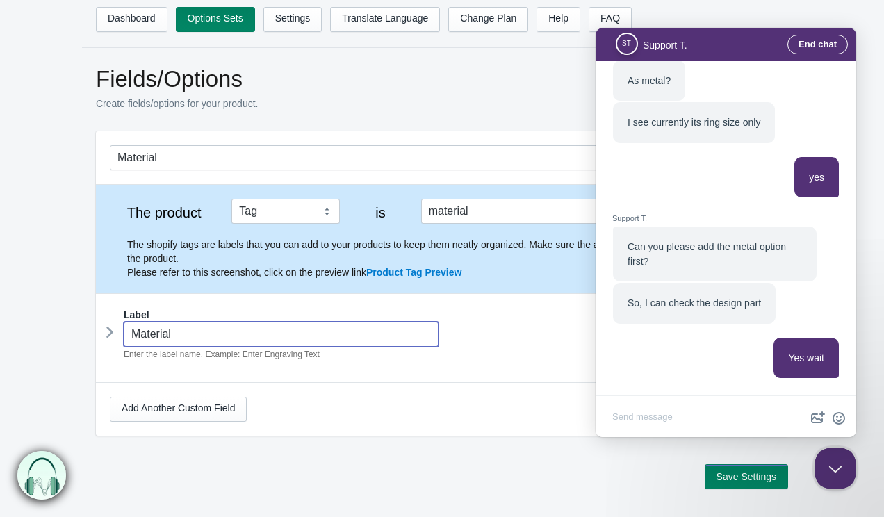
type input "material-"
type input "Material"
type input "material"
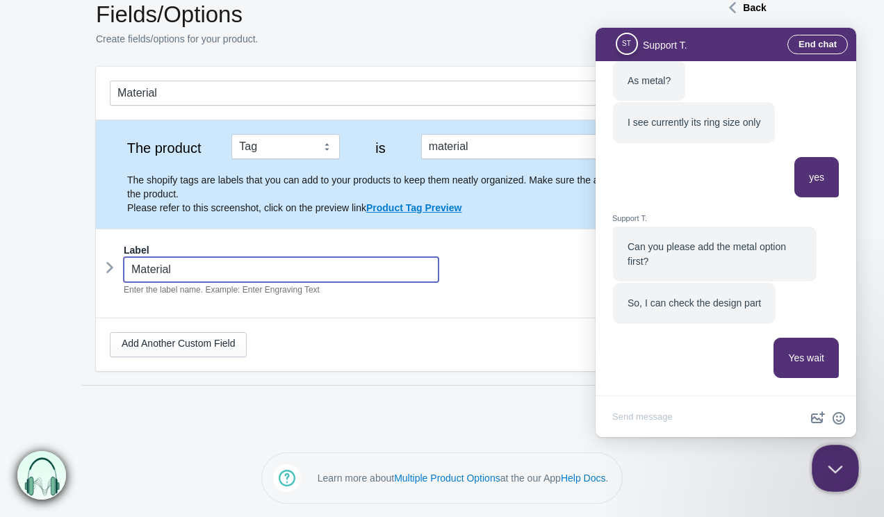
type input "Material"
click at [825, 461] on button "Close Beacon popover" at bounding box center [832, 466] width 42 height 42
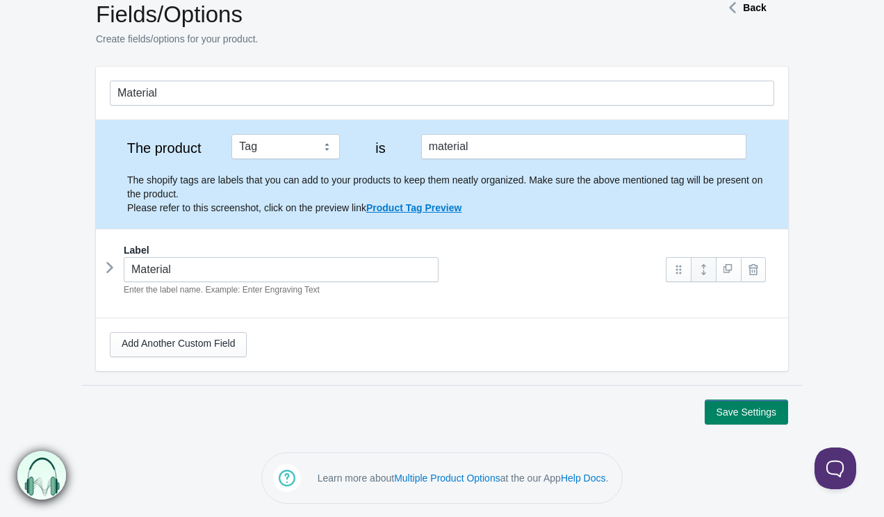
click at [695, 270] on link at bounding box center [702, 269] width 25 height 25
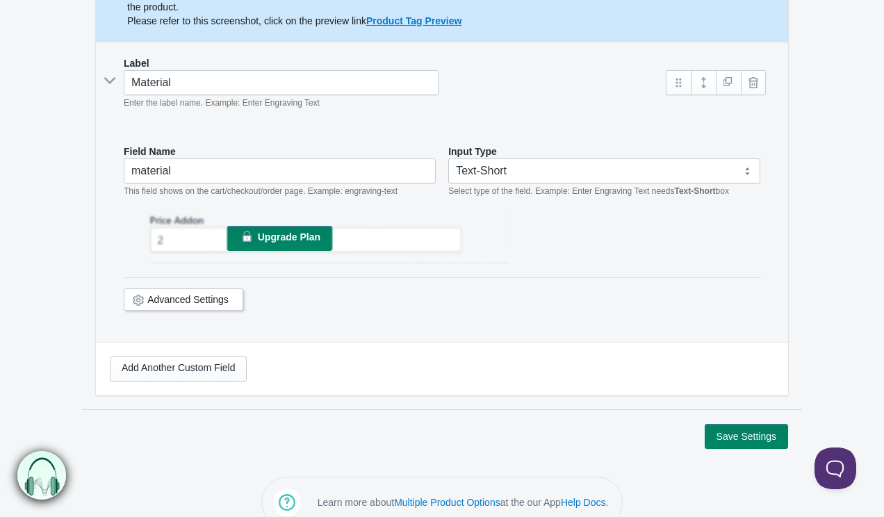
scroll to position [276, 0]
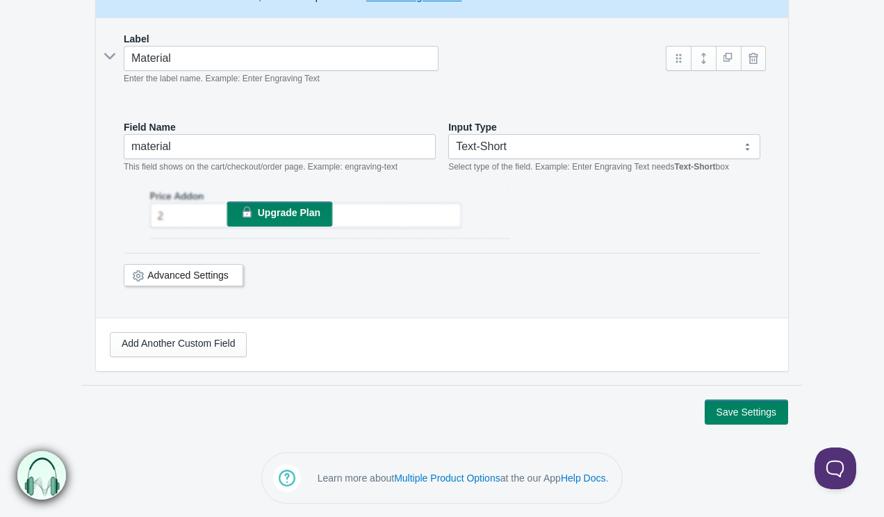
click at [538, 138] on select "Text-Short Text-Long Radio button Drop-down select Image Checkbox Datepicker" at bounding box center [604, 146] width 312 height 25
select select "4"
click at [448, 134] on select "Text-Short Text-Long Radio button Drop-down select Image Checkbox Datepicker" at bounding box center [604, 146] width 312 height 25
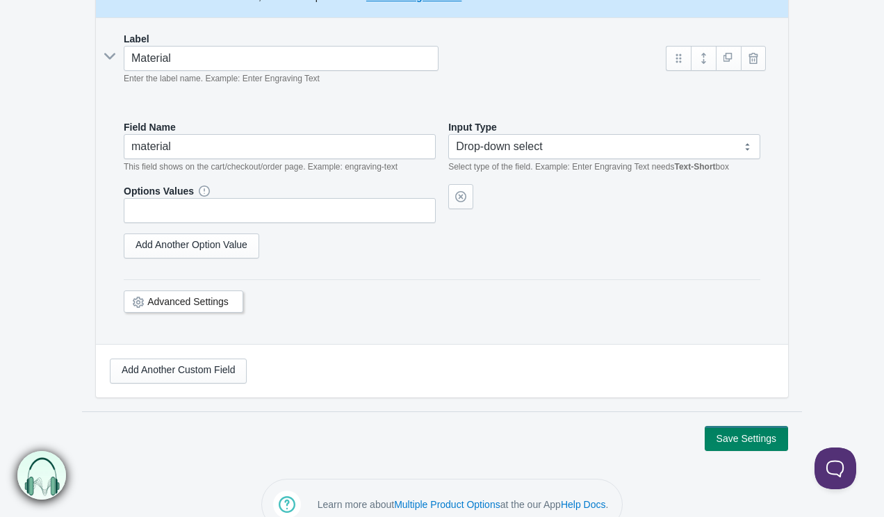
scroll to position [302, 0]
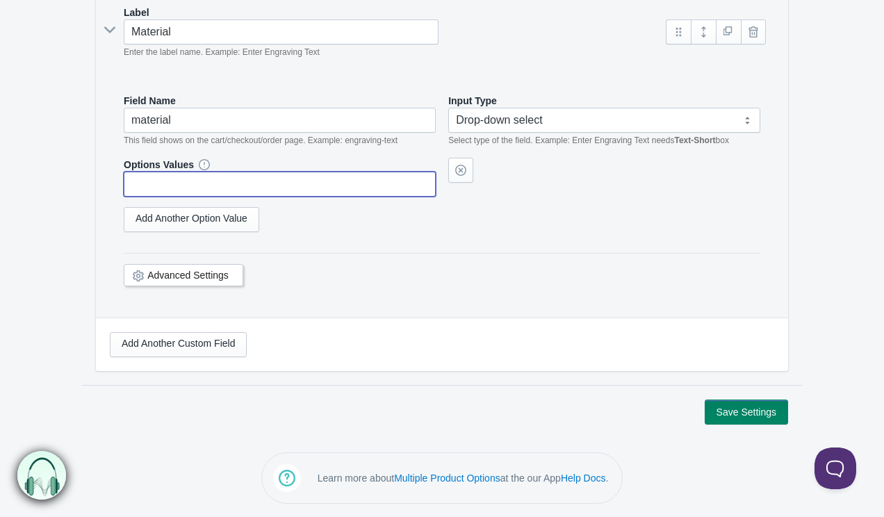
click at [315, 188] on input "text" at bounding box center [280, 184] width 312 height 25
click at [184, 185] on input "10K Yellow Gold" at bounding box center [280, 184] width 312 height 25
click at [207, 213] on link "Add Another Option Value" at bounding box center [191, 219] width 135 height 25
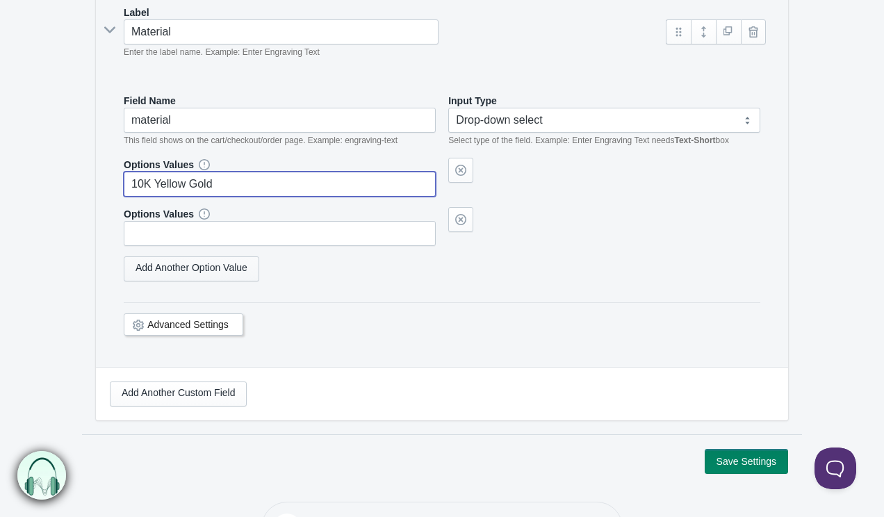
click at [199, 271] on link "Add Another Option Value" at bounding box center [191, 268] width 135 height 25
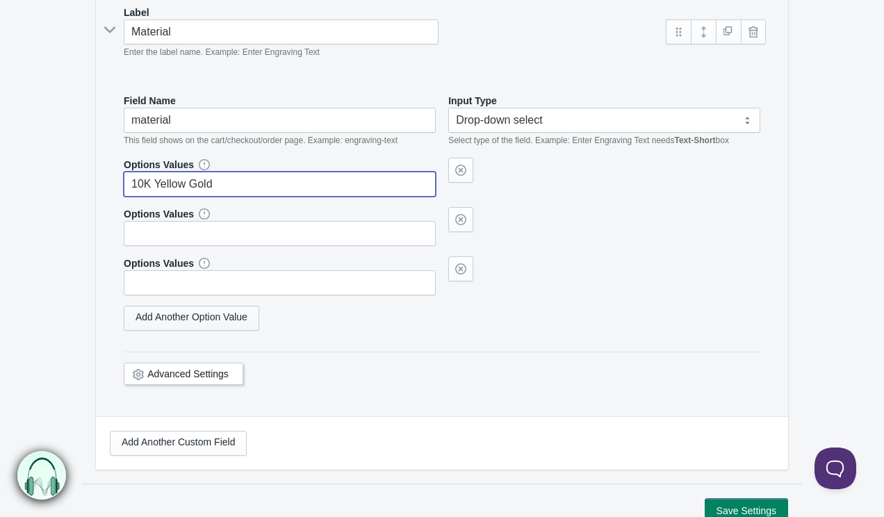
click at [208, 319] on link "Add Another Option Value" at bounding box center [191, 318] width 135 height 25
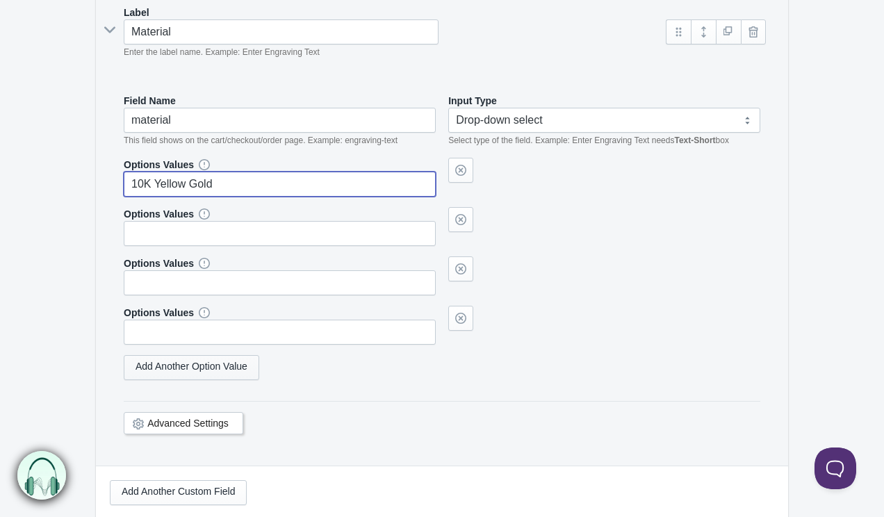
click at [207, 367] on link "Add Another Option Value" at bounding box center [191, 367] width 135 height 25
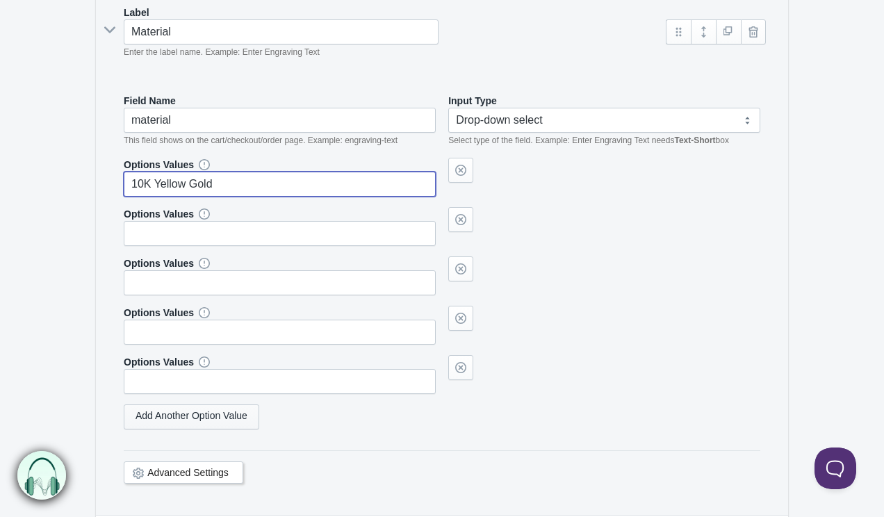
click at [213, 418] on link "Add Another Option Value" at bounding box center [191, 416] width 135 height 25
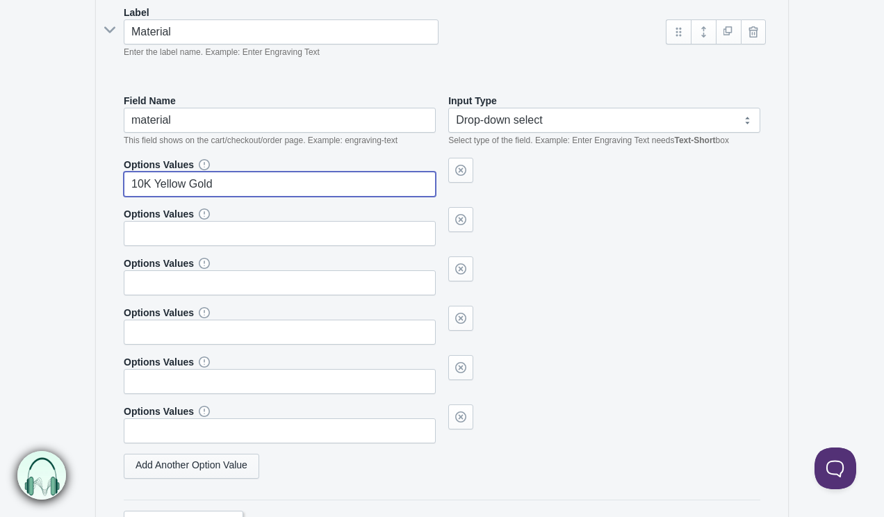
click at [213, 461] on link "Add Another Option Value" at bounding box center [191, 466] width 135 height 25
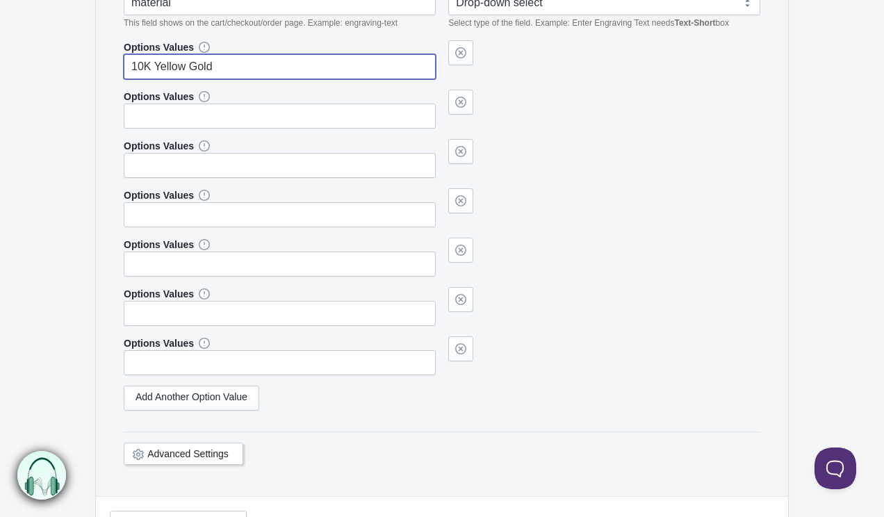
scroll to position [506, 0]
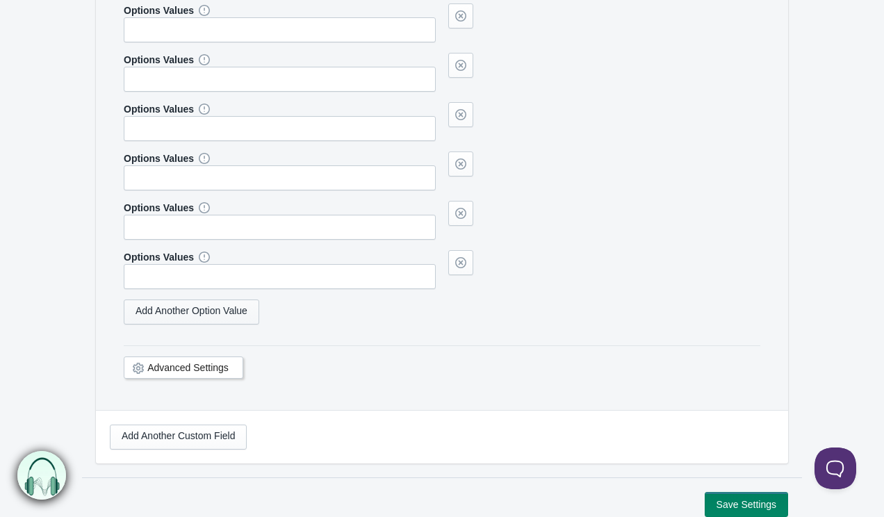
click at [214, 312] on link "Add Another Option Value" at bounding box center [191, 311] width 135 height 25
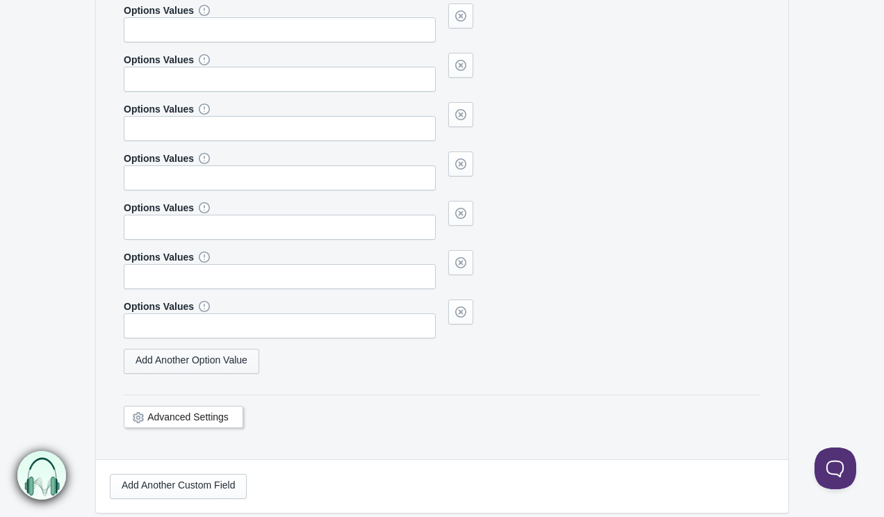
click at [208, 365] on link "Add Another Option Value" at bounding box center [191, 361] width 135 height 25
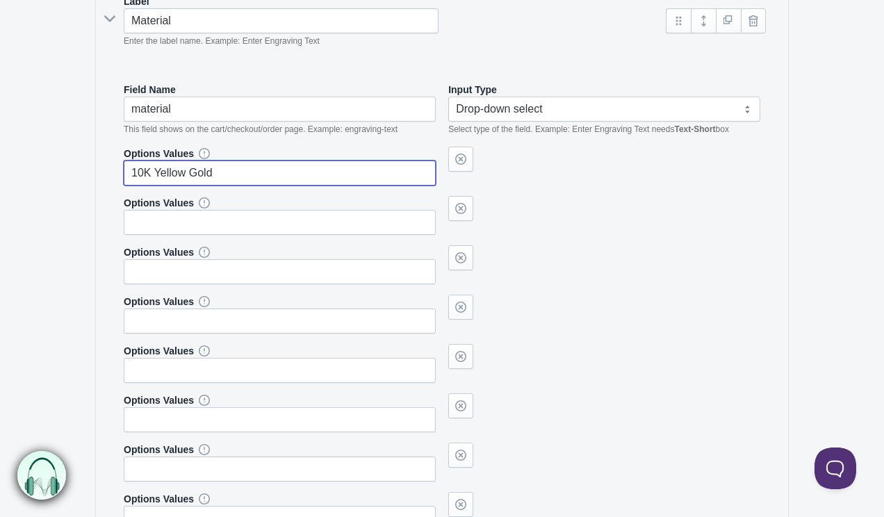
scroll to position [283, 0]
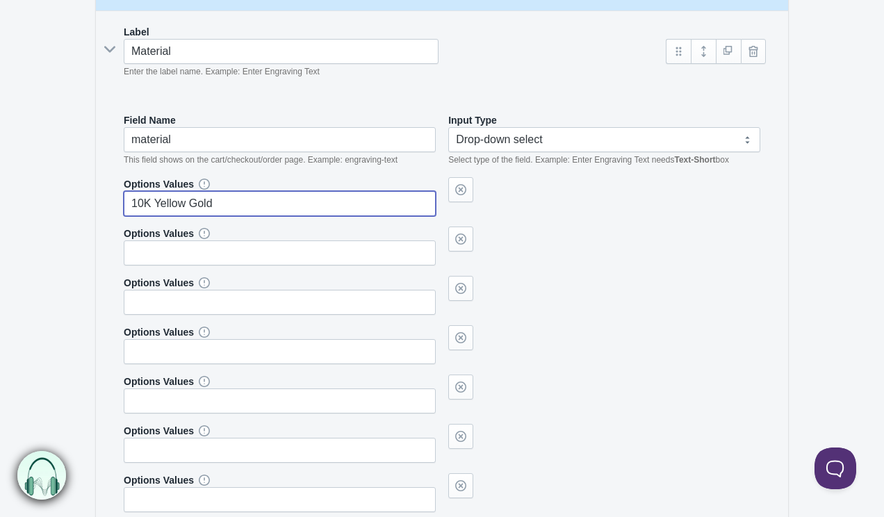
click at [222, 210] on input "10K Yellow Gold" at bounding box center [280, 203] width 312 height 25
type input "10K Yellow Gold"
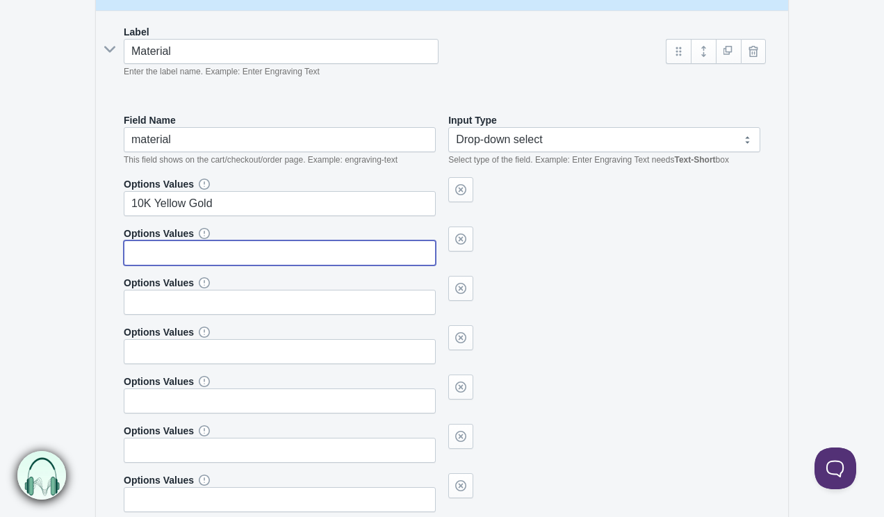
click at [210, 256] on input "text" at bounding box center [280, 252] width 312 height 25
paste input "10K Yellow Gold"
drag, startPoint x: 154, startPoint y: 254, endPoint x: 189, endPoint y: 257, distance: 34.8
click at [189, 257] on input "10K Yellow Gold" at bounding box center [280, 252] width 312 height 25
type input "10K White Gold"
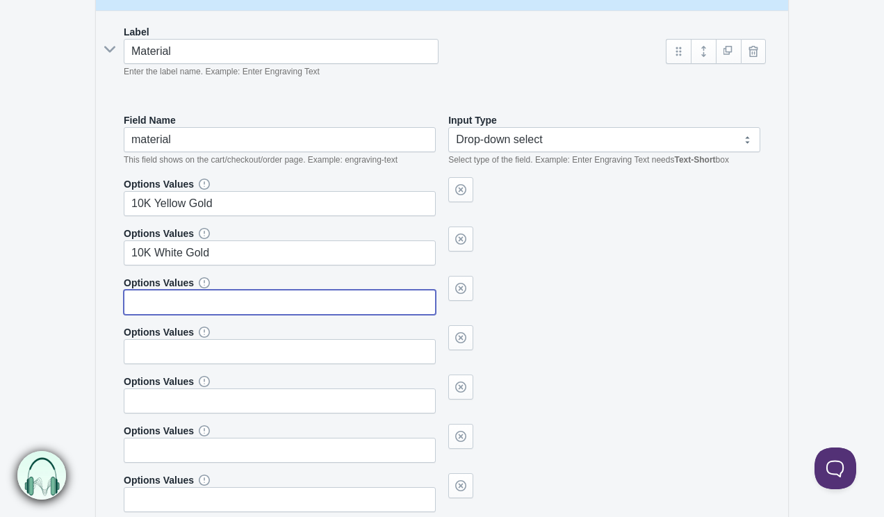
click at [187, 308] on input "text" at bounding box center [280, 302] width 312 height 25
paste input "10K Yellow Gold"
drag, startPoint x: 155, startPoint y: 304, endPoint x: 185, endPoint y: 306, distance: 29.9
click at [185, 306] on input "10K Yellow Gold" at bounding box center [280, 302] width 312 height 25
type input "10K Rose Gold"
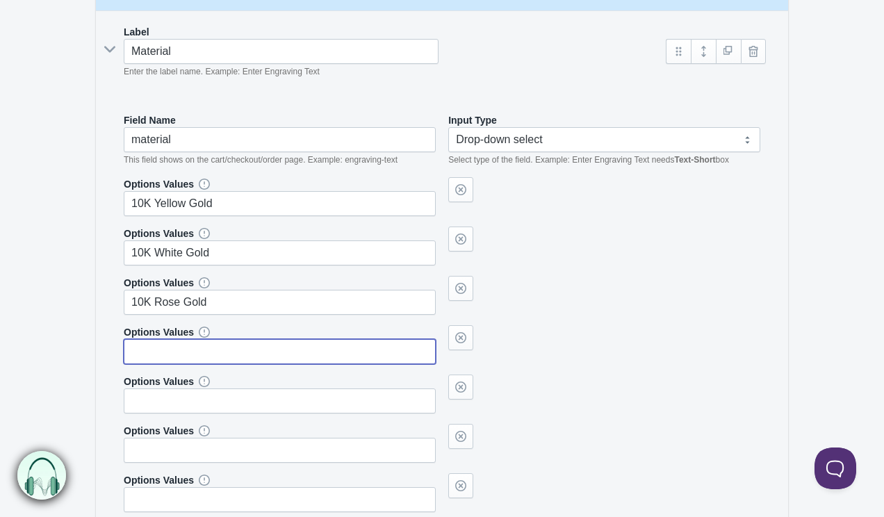
click at [175, 351] on input "text" at bounding box center [280, 351] width 312 height 25
paste input "10K Yellow Gold"
click at [142, 352] on input "10K Yellow Gold" at bounding box center [280, 351] width 312 height 25
type input "14K Yellow Gold"
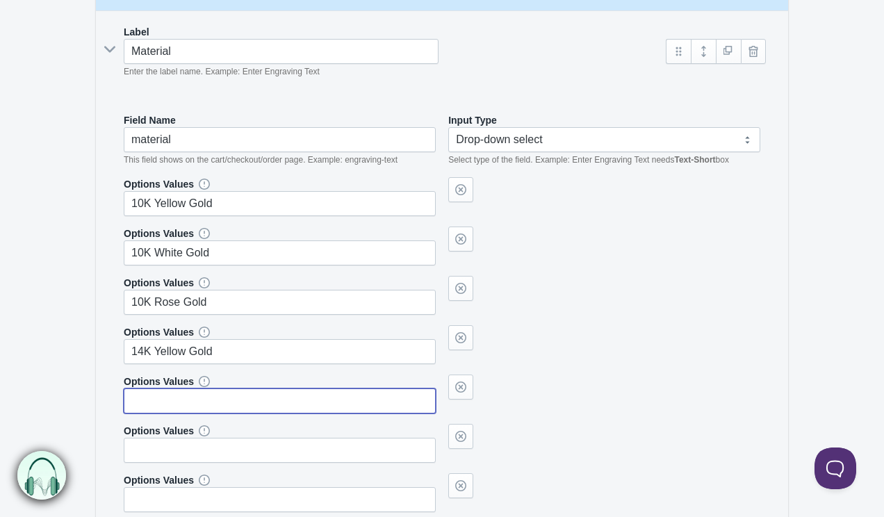
click at [149, 406] on input "text" at bounding box center [280, 400] width 312 height 25
paste input "14K Yellow Gold"
drag, startPoint x: 155, startPoint y: 402, endPoint x: 183, endPoint y: 402, distance: 27.8
click at [183, 402] on input "14K Yellow Gold" at bounding box center [280, 400] width 312 height 25
type input "14K White Gold"
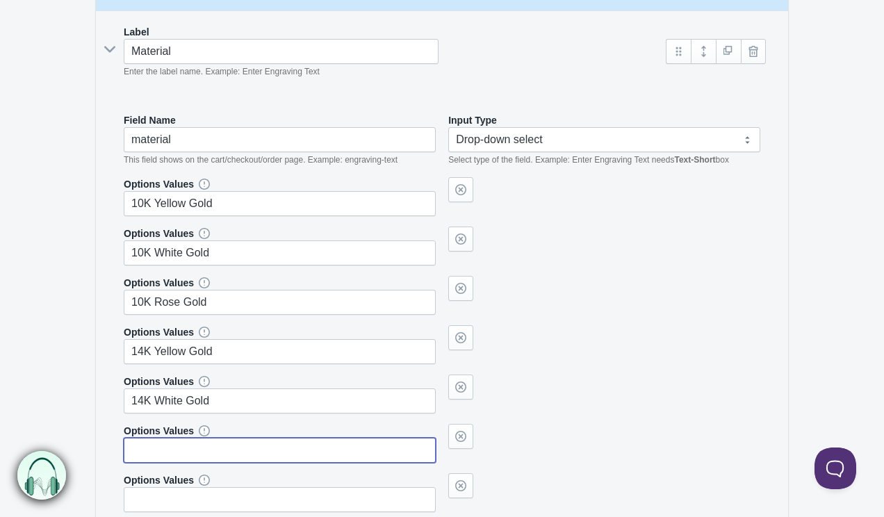
click at [179, 447] on input "text" at bounding box center [280, 450] width 312 height 25
paste input "14K Yellow Gold"
drag, startPoint x: 154, startPoint y: 452, endPoint x: 181, endPoint y: 452, distance: 27.1
click at [181, 452] on input "14K Yellow Gold" at bounding box center [280, 450] width 312 height 25
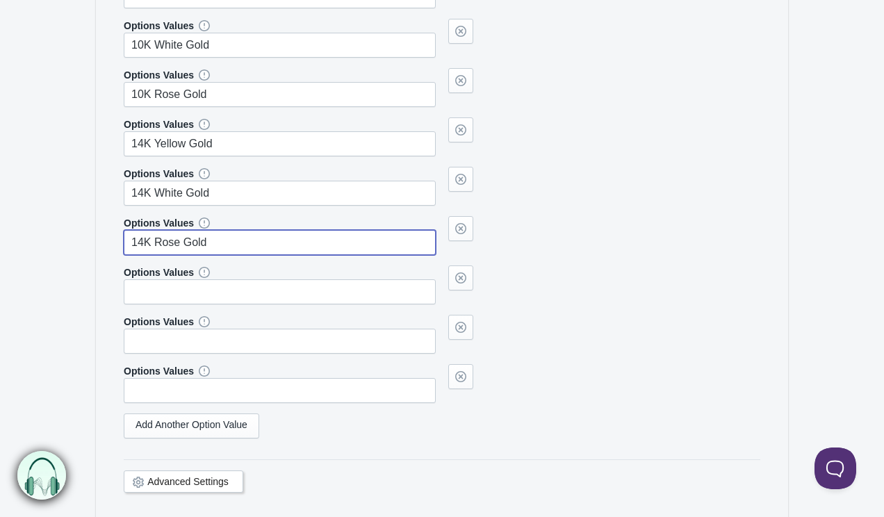
scroll to position [501, 0]
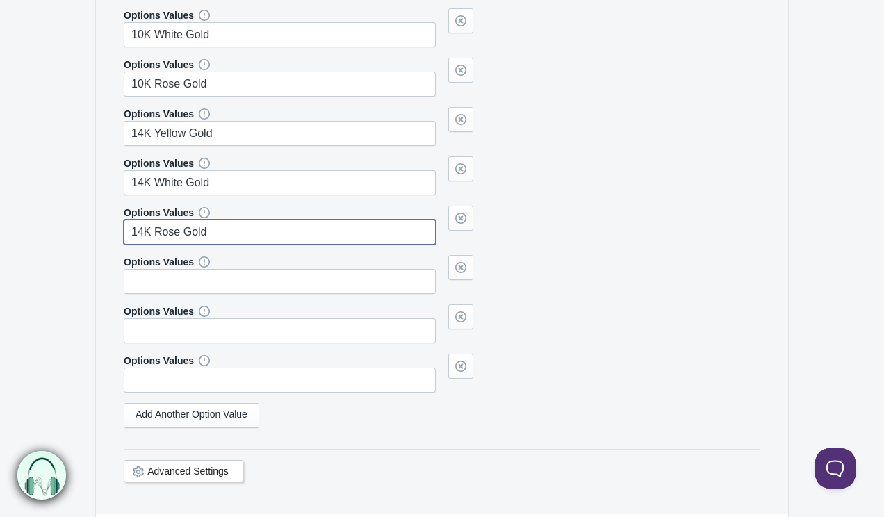
type input "14K Rose Gold"
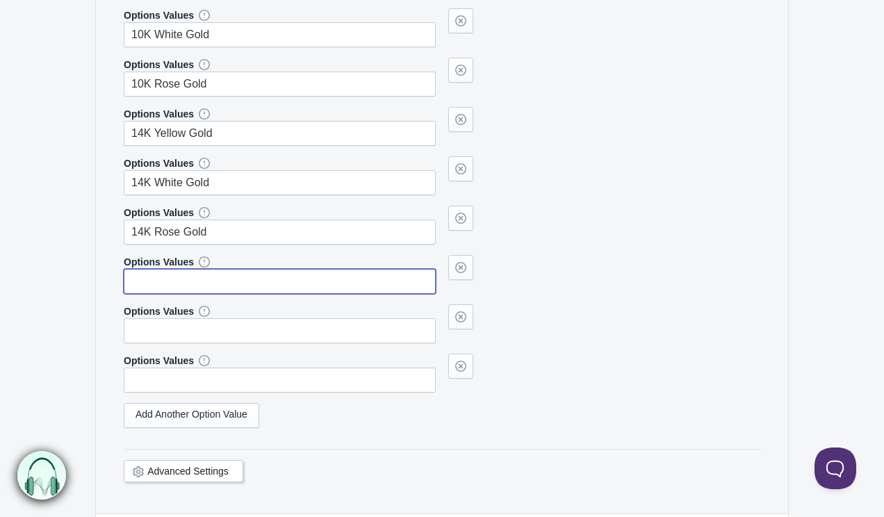
click at [230, 275] on input "text" at bounding box center [280, 281] width 312 height 25
paste input "14K Yellow Gold"
click at [142, 282] on input "14K Yellow Gold" at bounding box center [280, 281] width 312 height 25
type input "18K Yellow Gold"
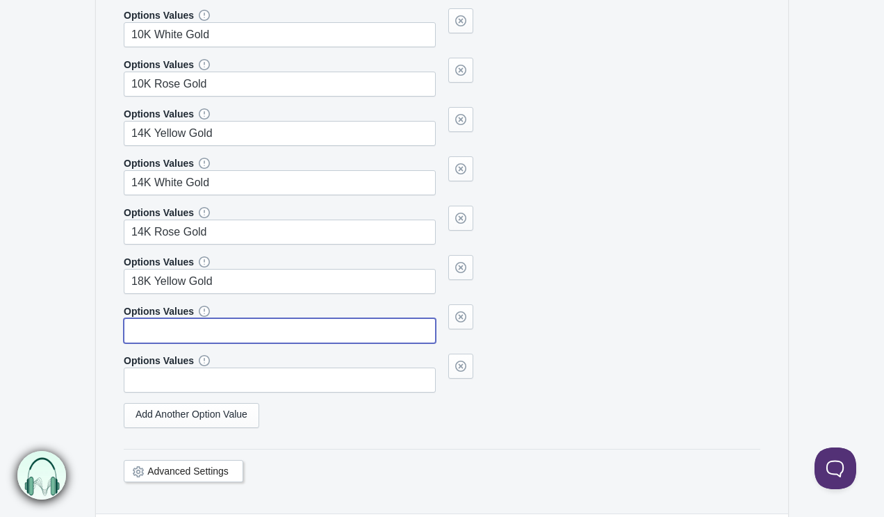
click at [156, 329] on input "text" at bounding box center [280, 330] width 312 height 25
paste input "18K Yellow Gold"
drag, startPoint x: 155, startPoint y: 330, endPoint x: 185, endPoint y: 332, distance: 29.9
click at [185, 332] on input "18K Yellow Gold" at bounding box center [280, 330] width 312 height 25
click at [180, 393] on div "Options Values 10K Yellow Gold Options Values 10K White Gold Options Values 10K…" at bounding box center [442, 198] width 636 height 479
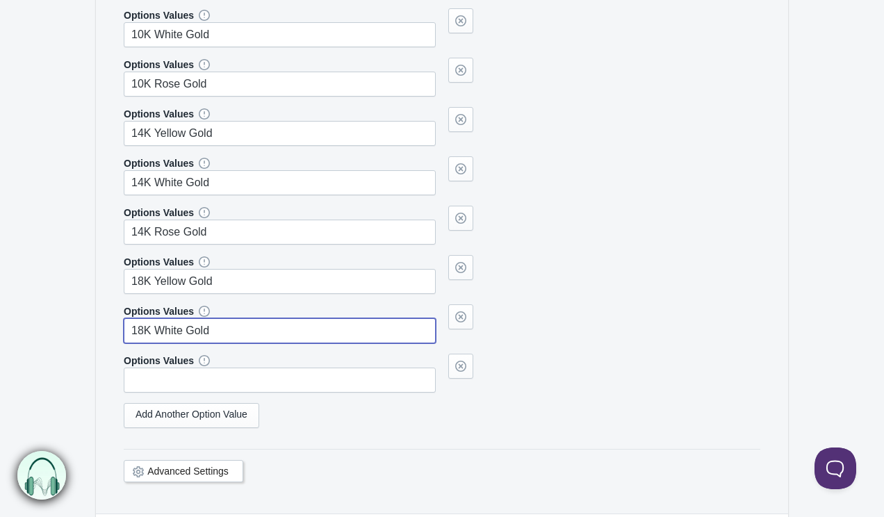
type input "18K White Gold"
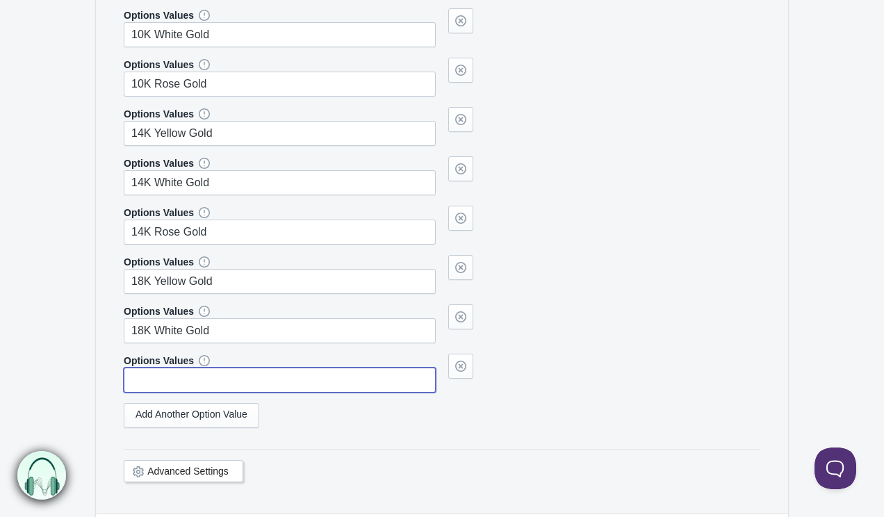
click at [182, 379] on input "text" at bounding box center [280, 379] width 312 height 25
paste input "18K Yellow Gold"
drag, startPoint x: 154, startPoint y: 380, endPoint x: 185, endPoint y: 381, distance: 31.3
click at [185, 381] on input "18K Yellow Gold" at bounding box center [280, 379] width 312 height 25
click at [185, 412] on link "Add Another Option Value" at bounding box center [191, 415] width 135 height 25
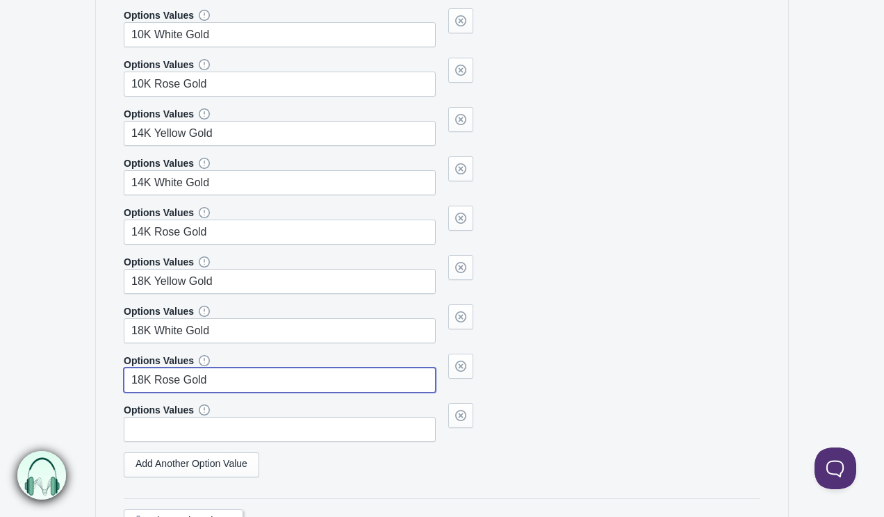
type input "18K Rose Gold"
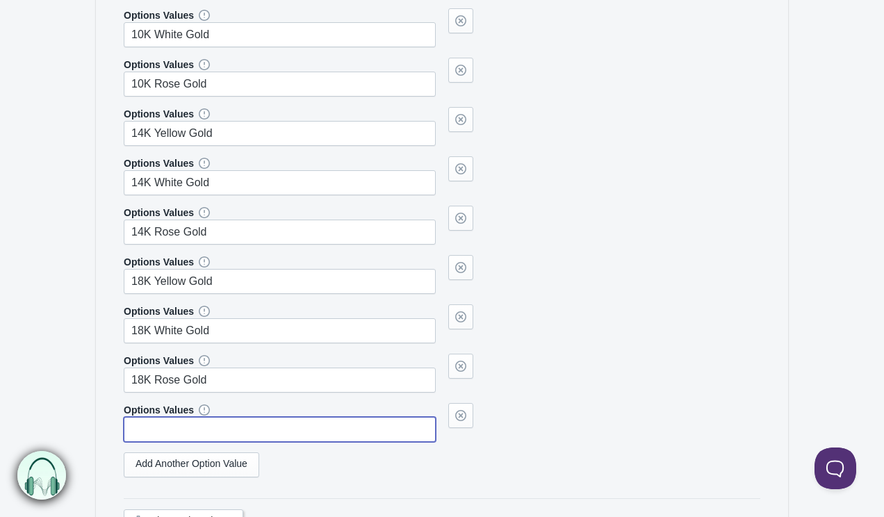
click at [185, 420] on input "text" at bounding box center [280, 429] width 312 height 25
type input "("
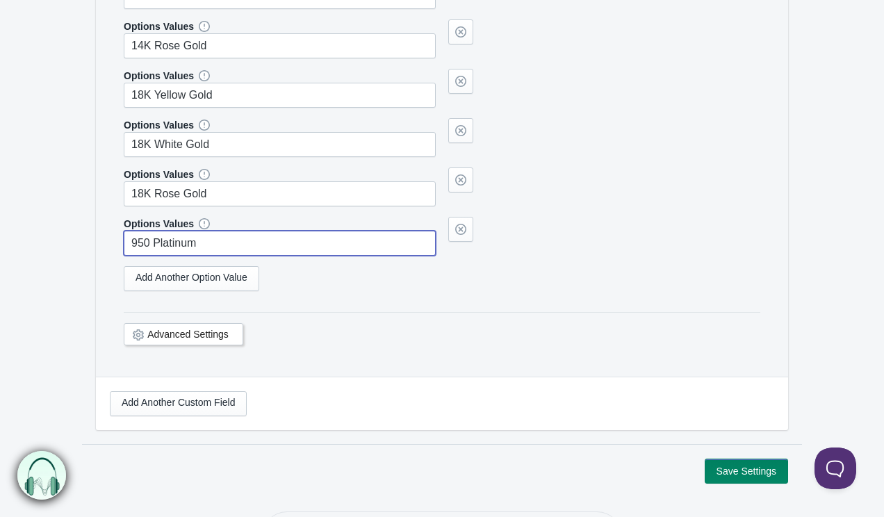
scroll to position [746, 0]
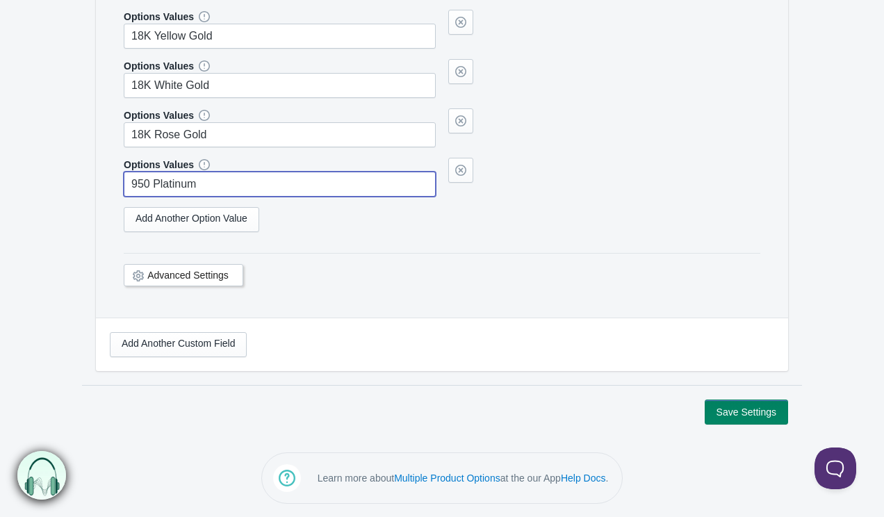
type input "950 Platinum"
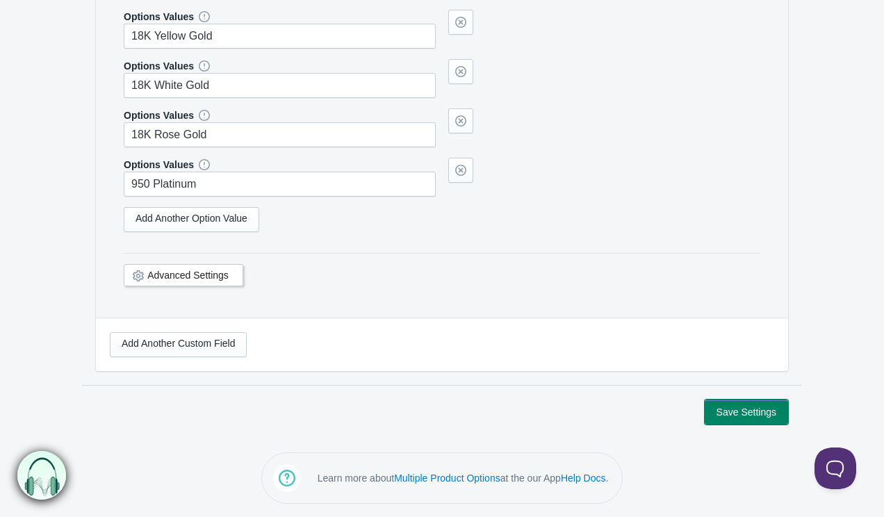
click at [747, 406] on button "Save Settings" at bounding box center [745, 411] width 83 height 25
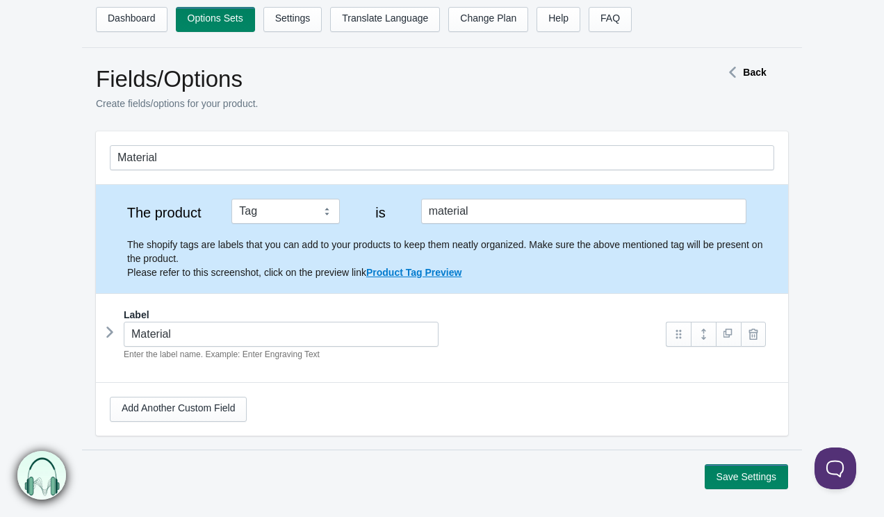
click at [742, 479] on button "Save Settings" at bounding box center [745, 476] width 83 height 25
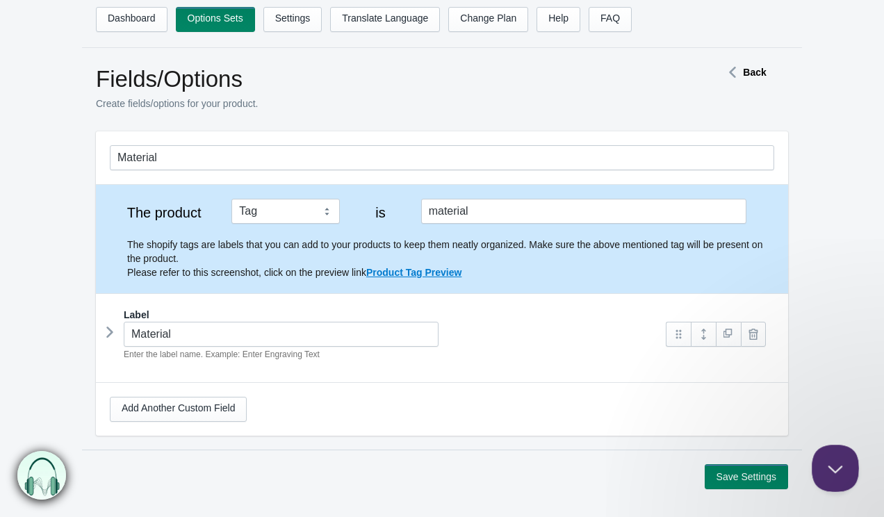
click at [827, 460] on button "Close Beacon popover" at bounding box center [832, 466] width 42 height 42
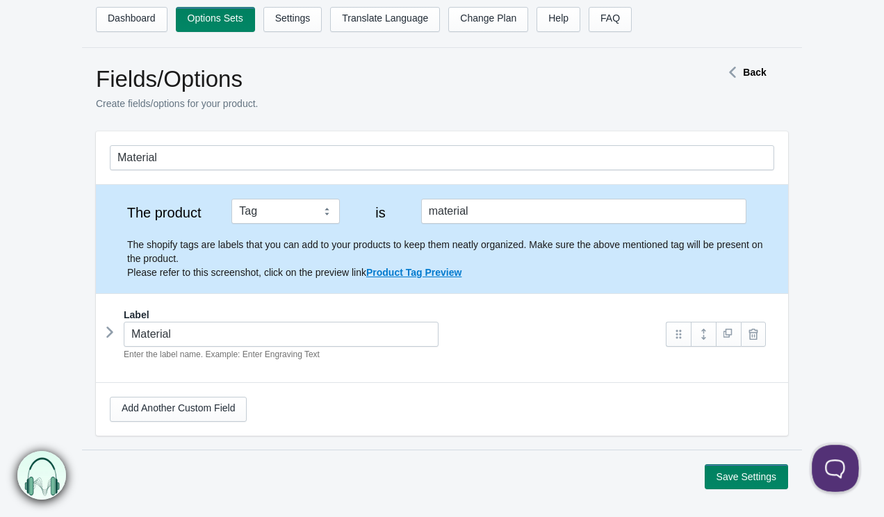
click at [834, 447] on button "Open Beacon popover" at bounding box center [832, 466] width 42 height 42
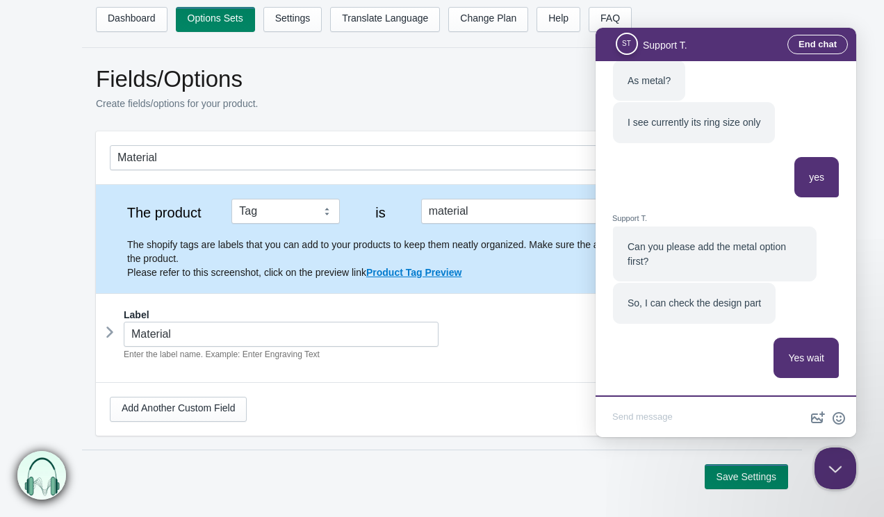
scroll to position [65, 0]
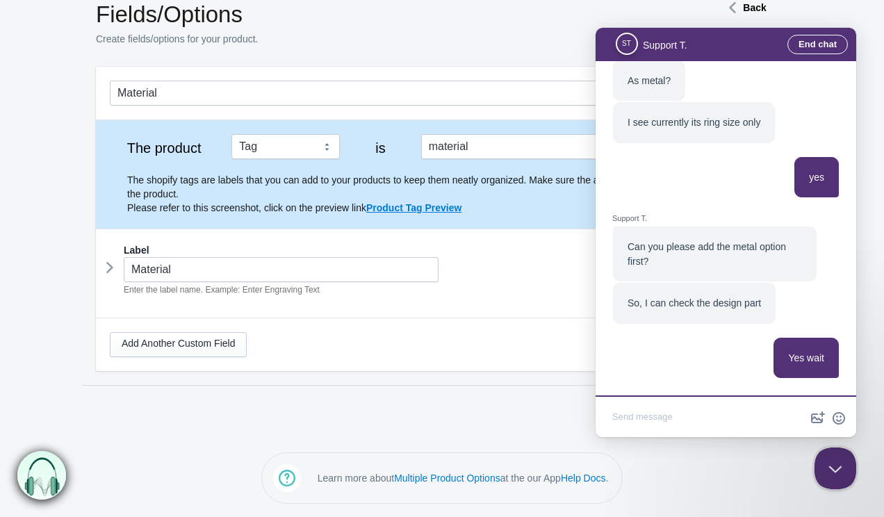
click at [705, 409] on textarea "Write chat message" at bounding box center [725, 418] width 255 height 33
type textarea "I created material option"
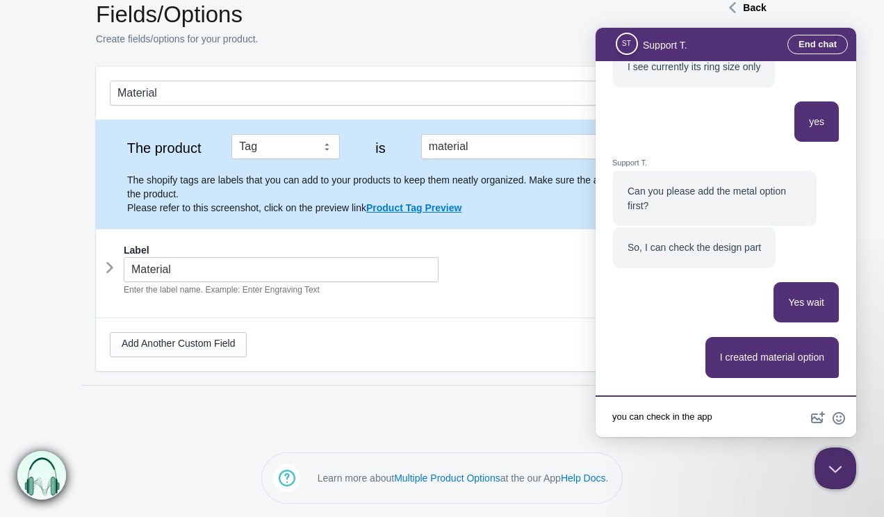
type textarea "you can check in the app"
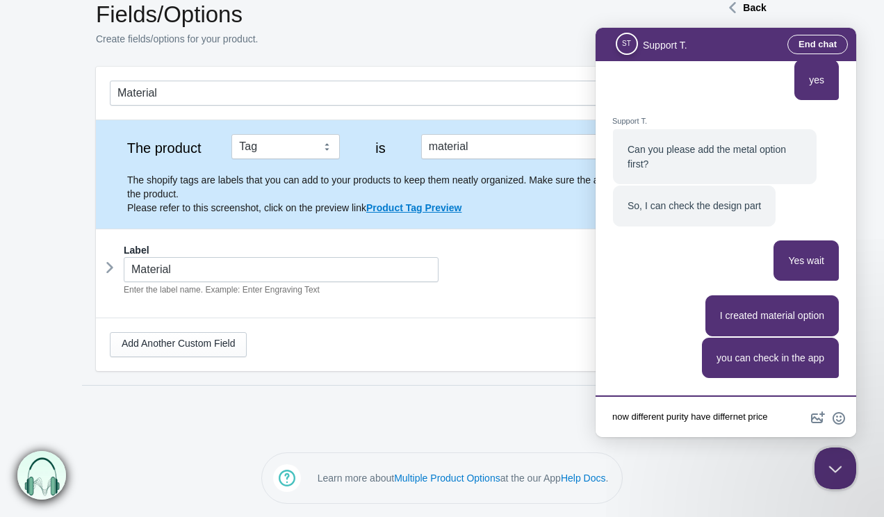
type textarea "now different purity have differnet price"
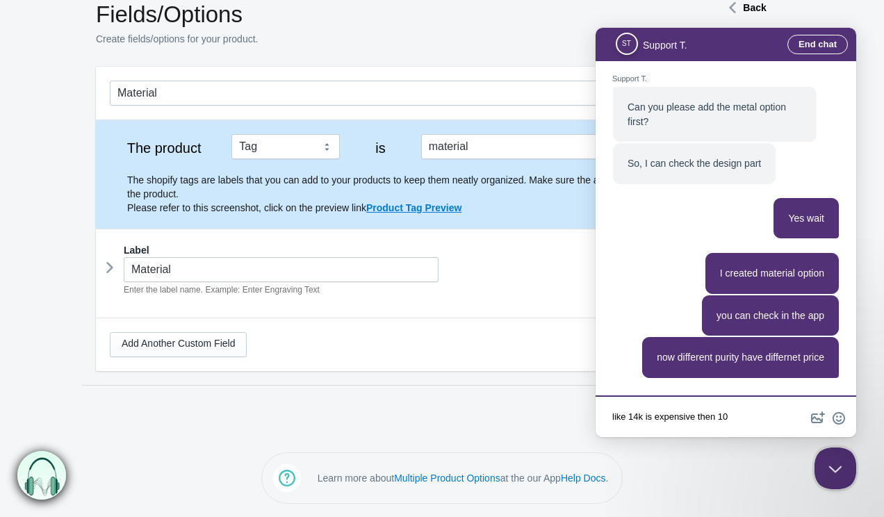
type textarea "like 14k is expensive then 10k"
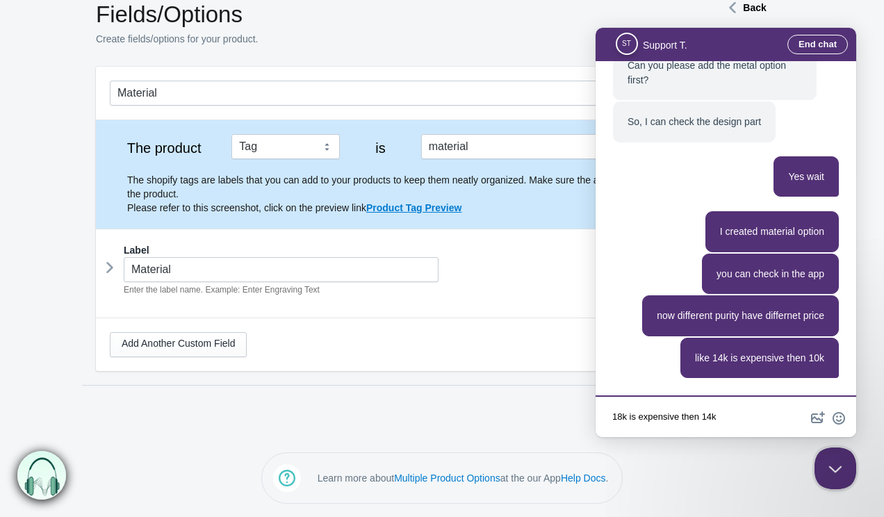
type textarea "18k is expensive then 14k"
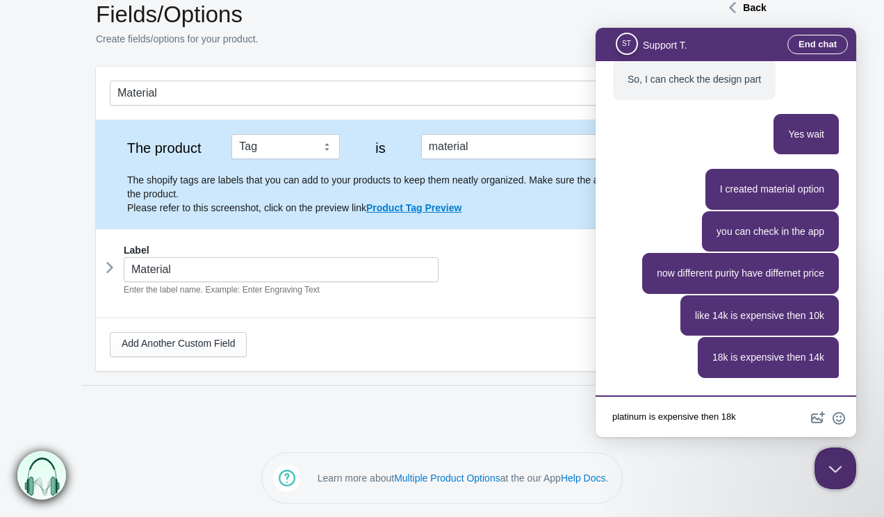
type textarea "platinum is expensive then 18k"
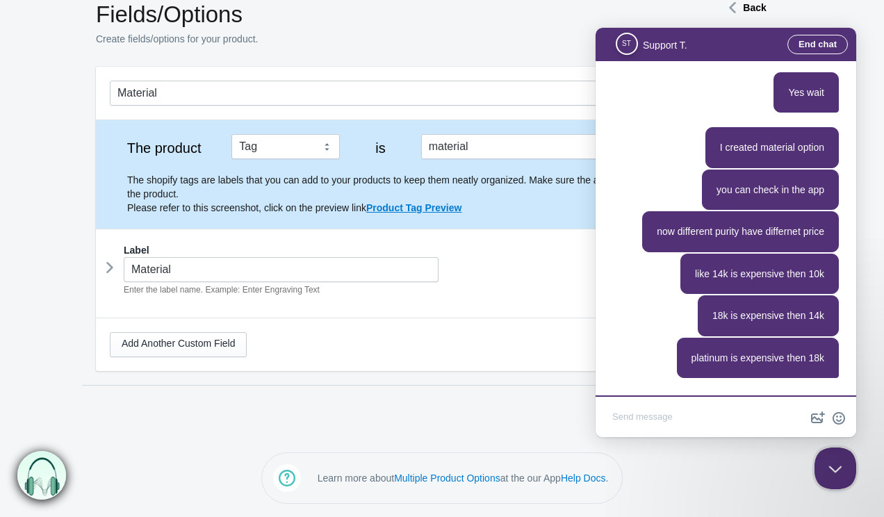
click at [402, 374] on article "Material The product Tag Vendor Type URL Handle All Products is material Label" at bounding box center [442, 226] width 692 height 318
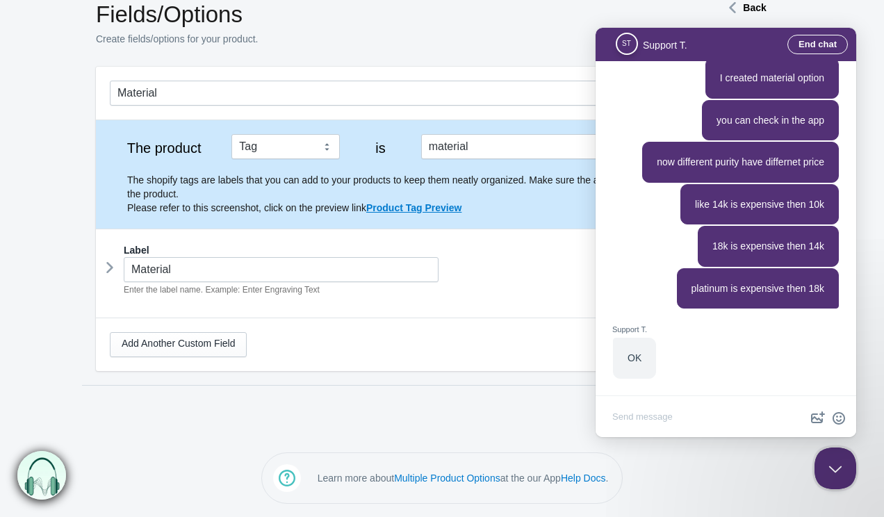
scroll to position [1313, 0]
click at [633, 418] on textarea "Write chat message" at bounding box center [725, 418] width 255 height 33
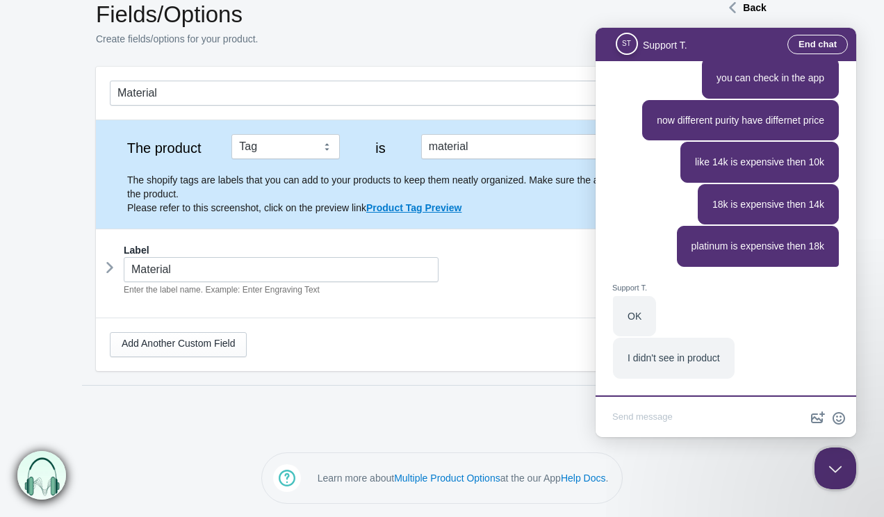
click at [645, 418] on textarea "Write chat message" at bounding box center [725, 418] width 255 height 33
type textarea "I did not add in product"
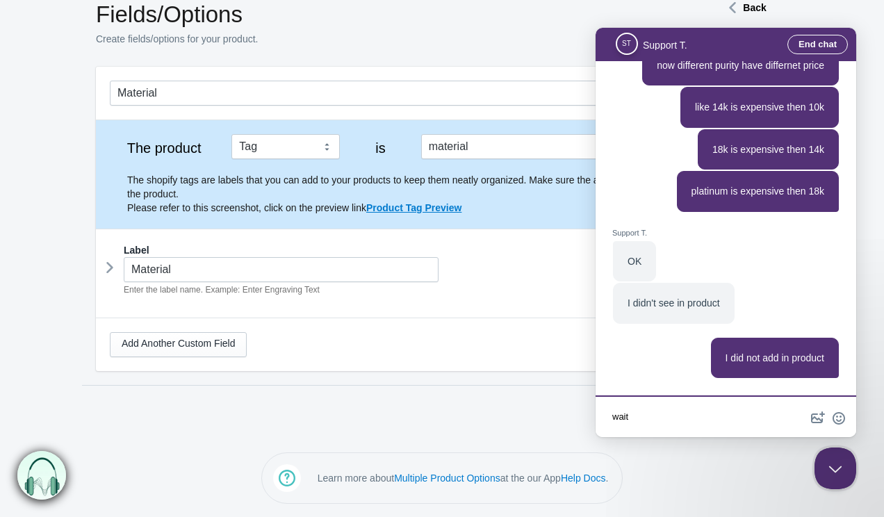
type textarea "wait"
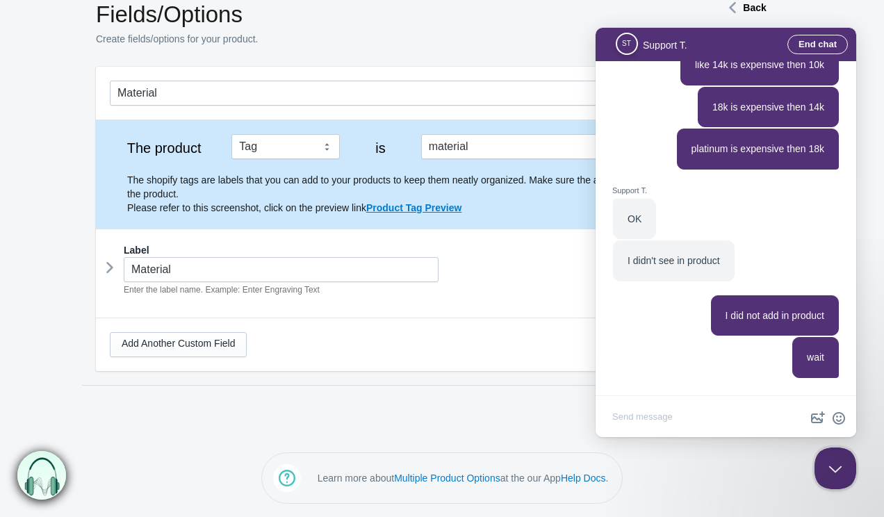
scroll to position [1409, 0]
click at [668, 412] on textarea "Write chat message" at bounding box center [725, 418] width 255 height 33
paste textarea "[URL][DOMAIN_NAME]"
type textarea "[URL][DOMAIN_NAME]"
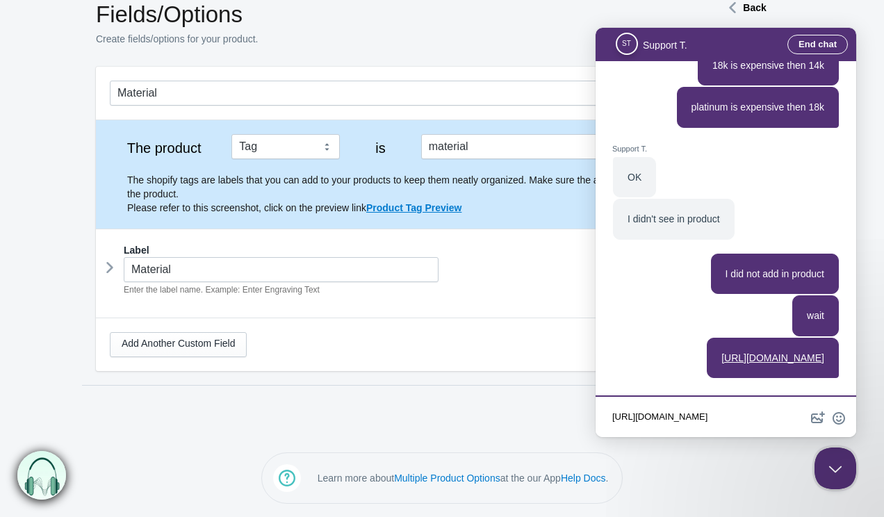
scroll to position [1493, 0]
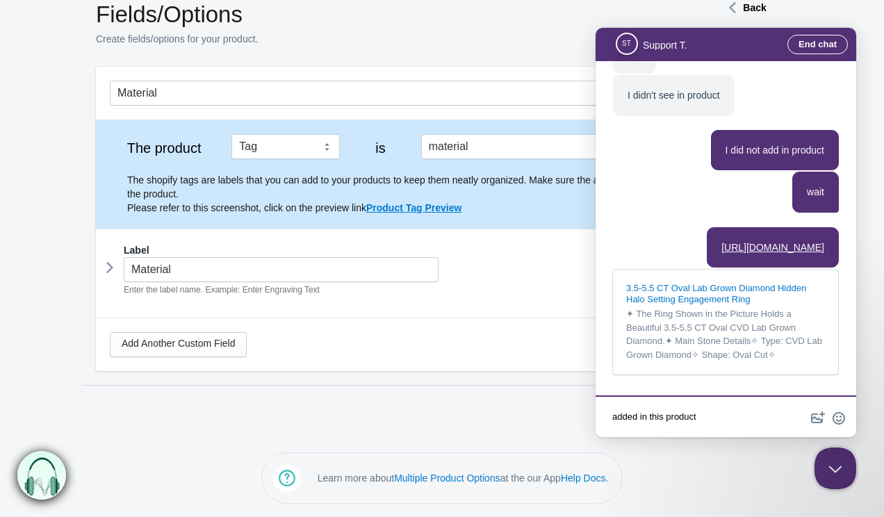
type textarea "added in this product"
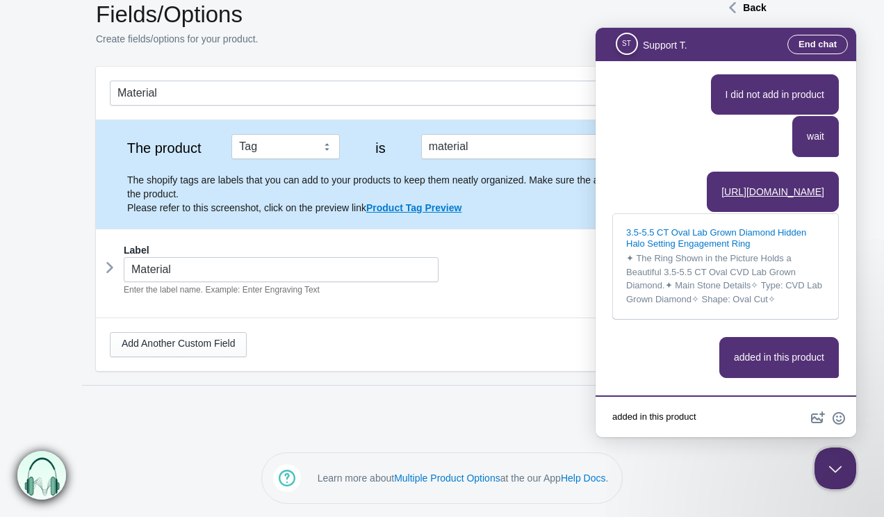
scroll to position [1672, 0]
click at [726, 235] on div "3.5-5.5 CT Oval Lab Grown Diamond Hidden Halo Setting Engagement Ring" at bounding box center [725, 238] width 199 height 22
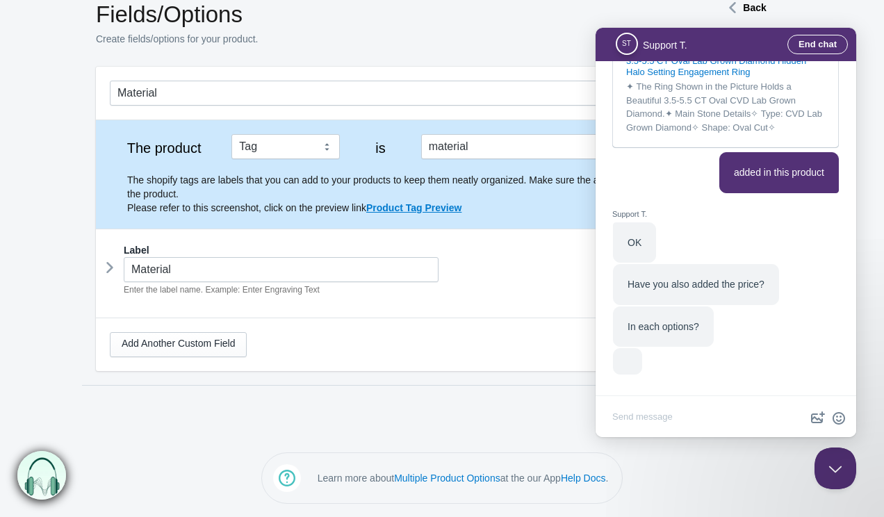
scroll to position [1249, 0]
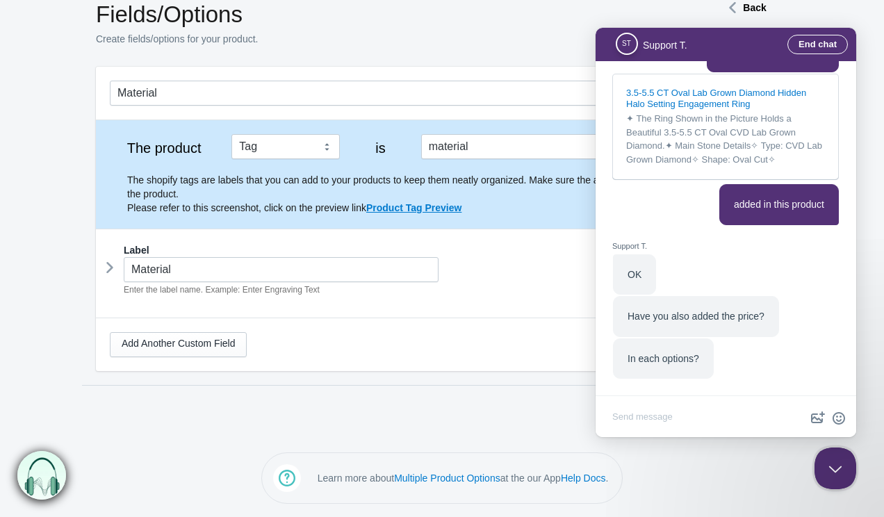
click at [656, 413] on textarea "Write chat message" at bounding box center [725, 418] width 255 height 33
type textarea "No"
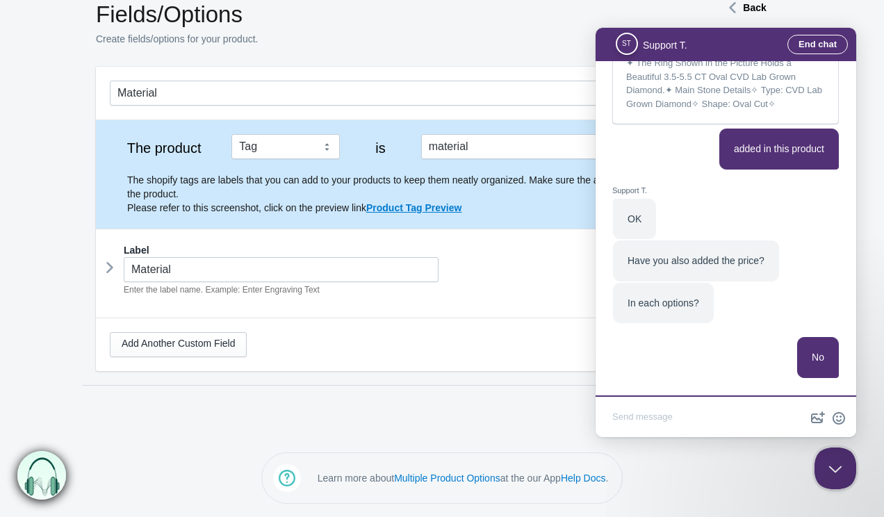
scroll to position [1304, 0]
type textarea "i don't know how to add that"
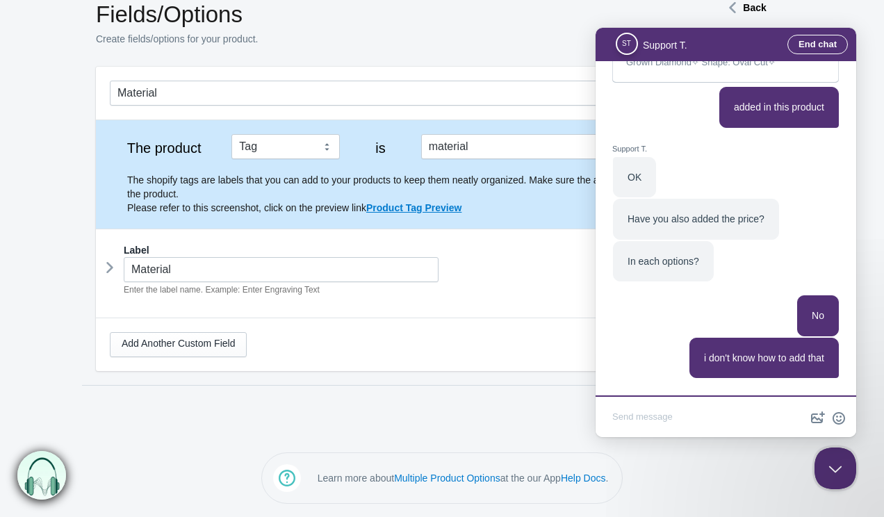
scroll to position [1346, 0]
type textarea "you can add that in your app"
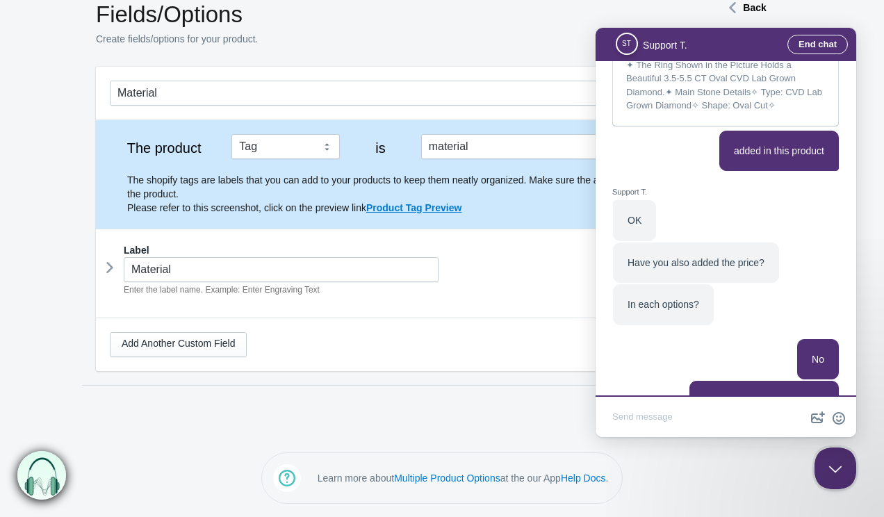
scroll to position [1084, 0]
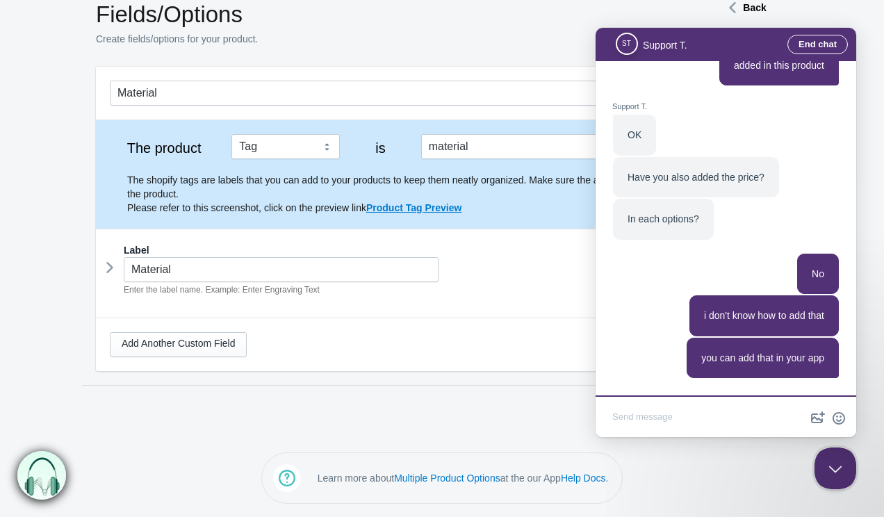
click at [650, 420] on textarea "Write chat message" at bounding box center [725, 418] width 255 height 33
type textarea "Hello"
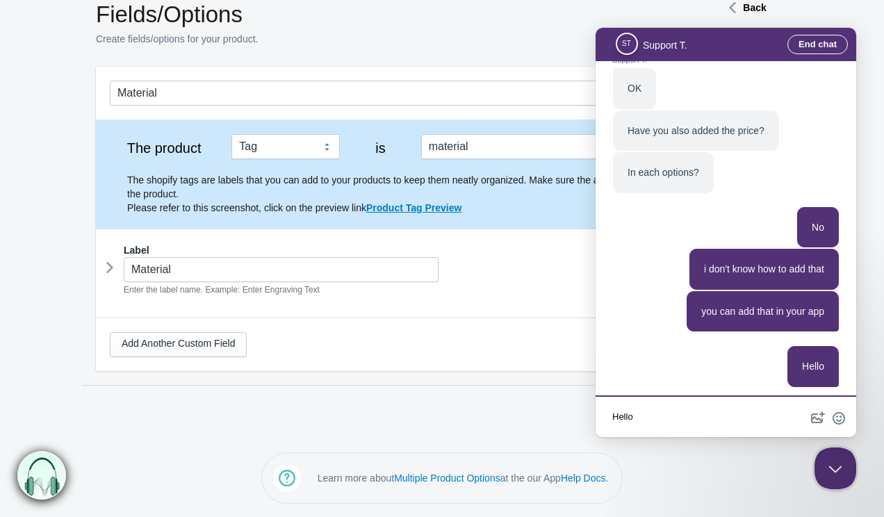
scroll to position [1139, 0]
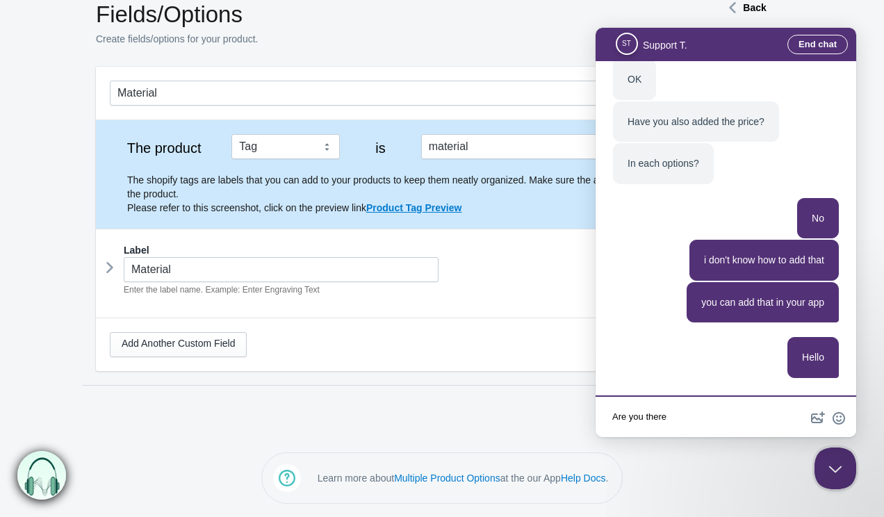
type textarea "Are you there?"
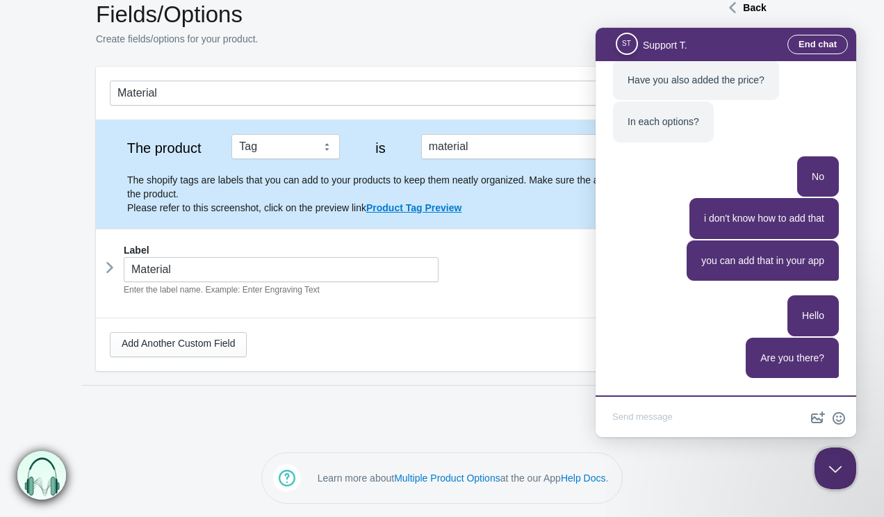
click at [110, 263] on icon at bounding box center [110, 267] width 0 height 21
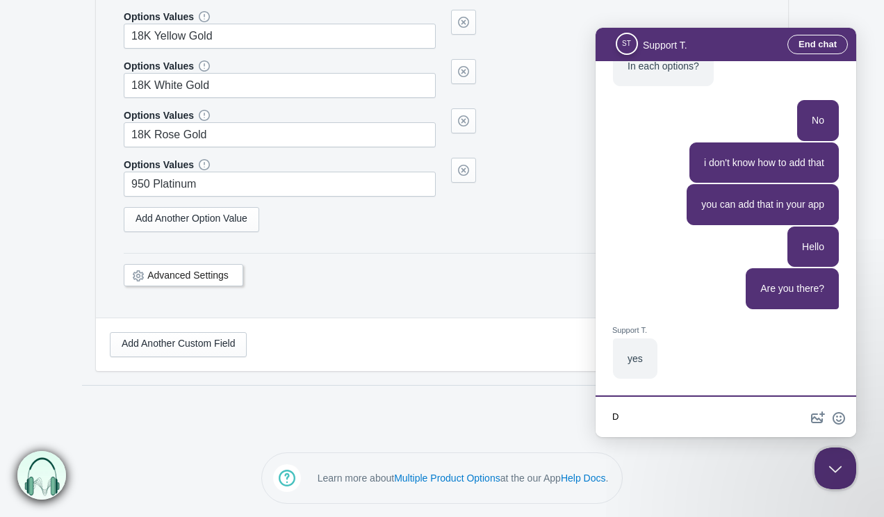
scroll to position [1125, 0]
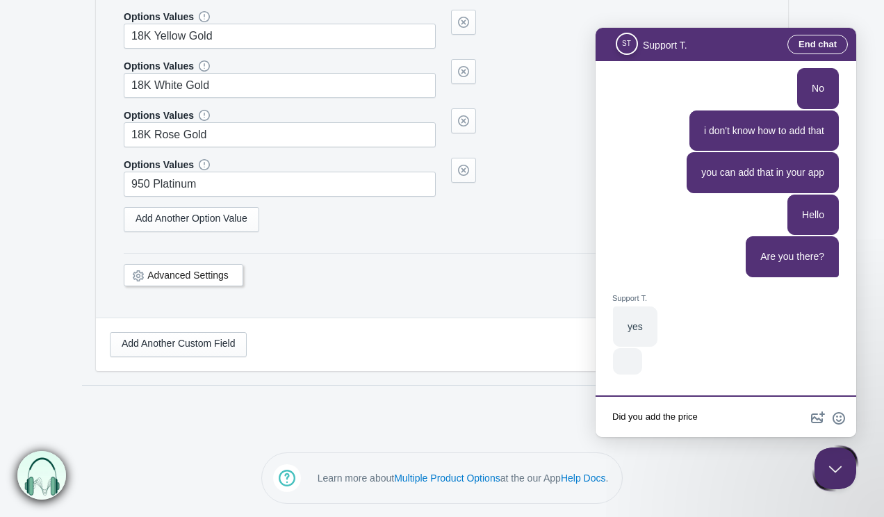
type textarea "Did you add the price"
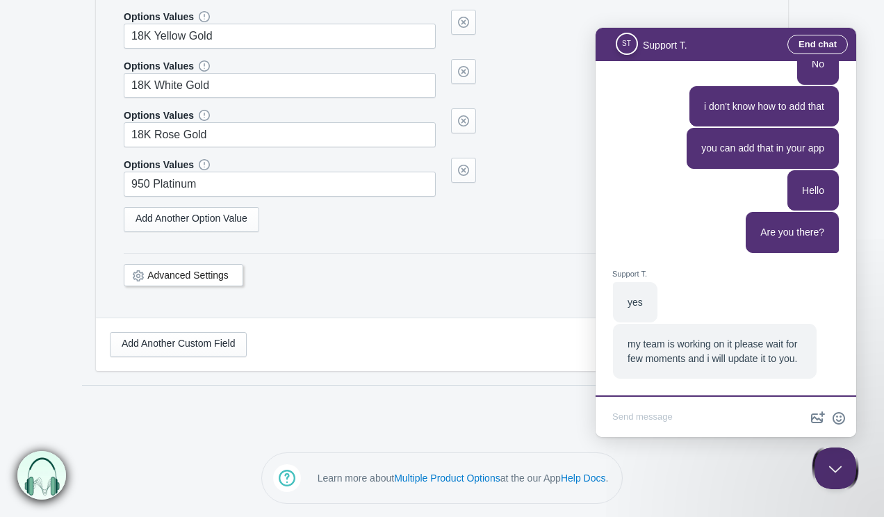
scroll to position [1098, 0]
type textarea "okay"
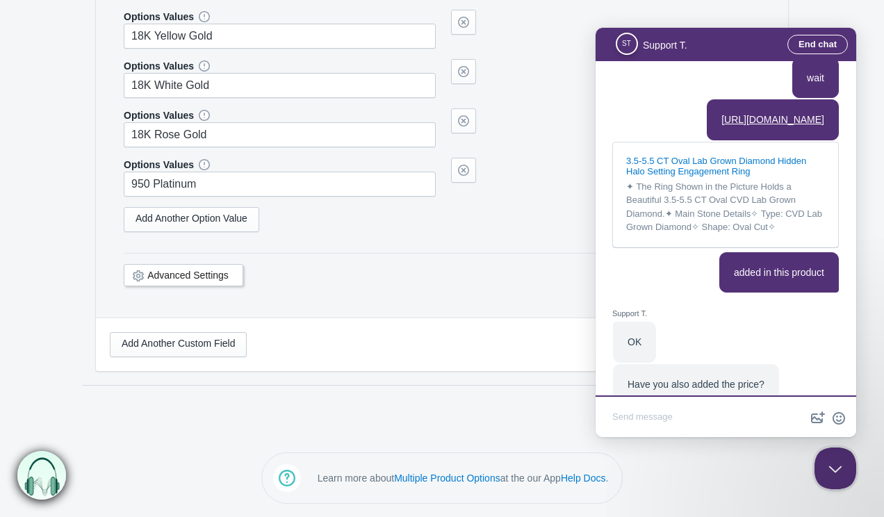
scroll to position [1098, 0]
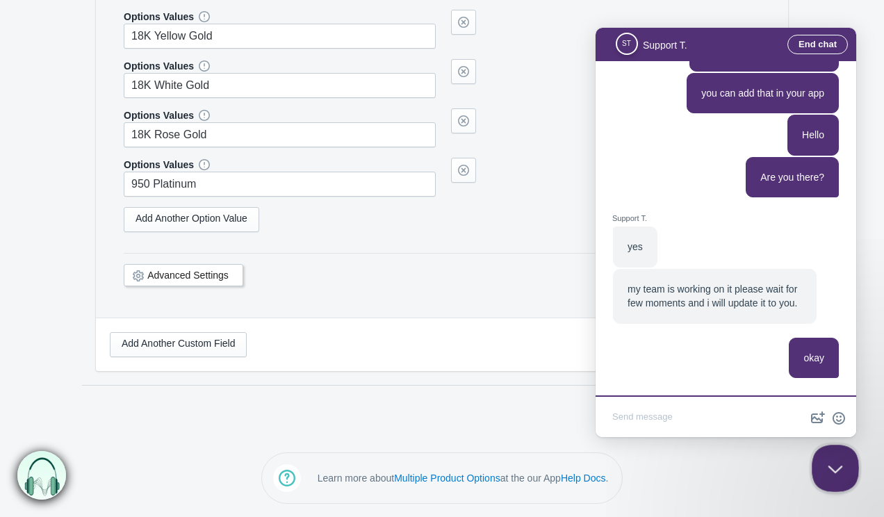
click at [828, 456] on button "Close Beacon popover" at bounding box center [832, 466] width 42 height 42
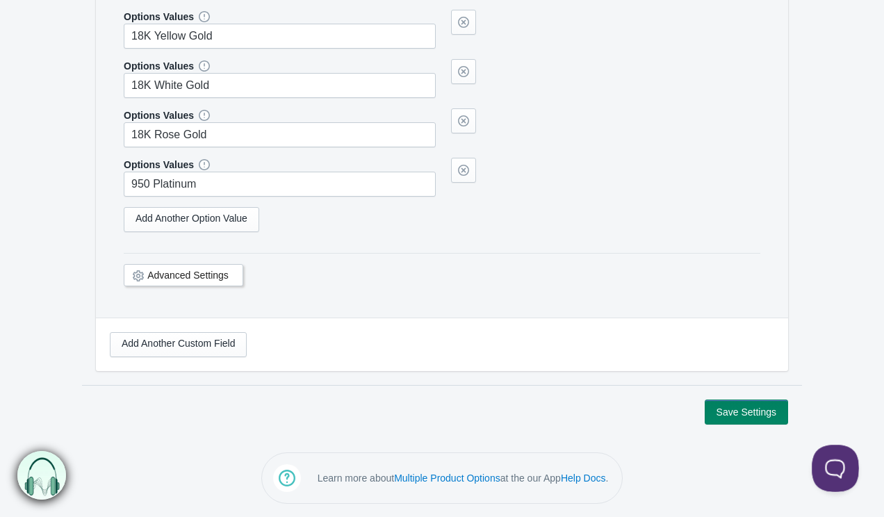
click at [828, 456] on button "Open Beacon popover" at bounding box center [832, 466] width 42 height 42
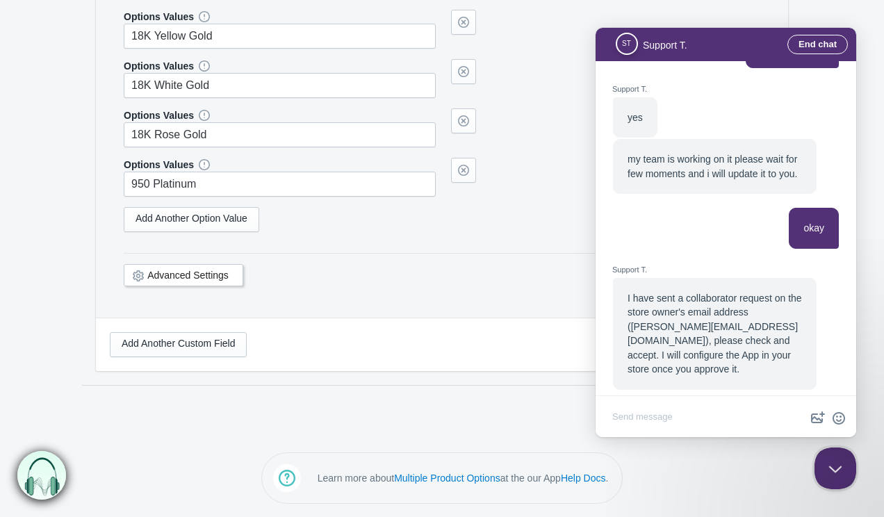
scroll to position [1153, 0]
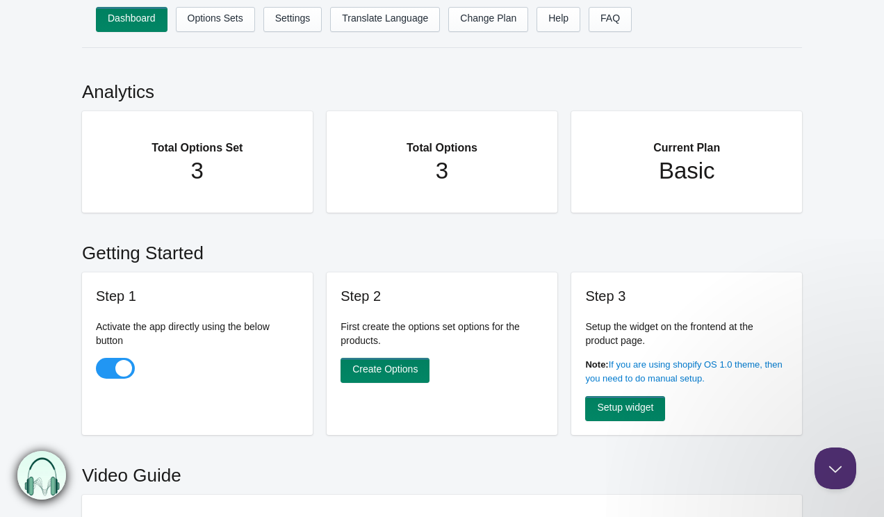
click at [834, 466] on button "Close Beacon popover" at bounding box center [835, 468] width 42 height 42
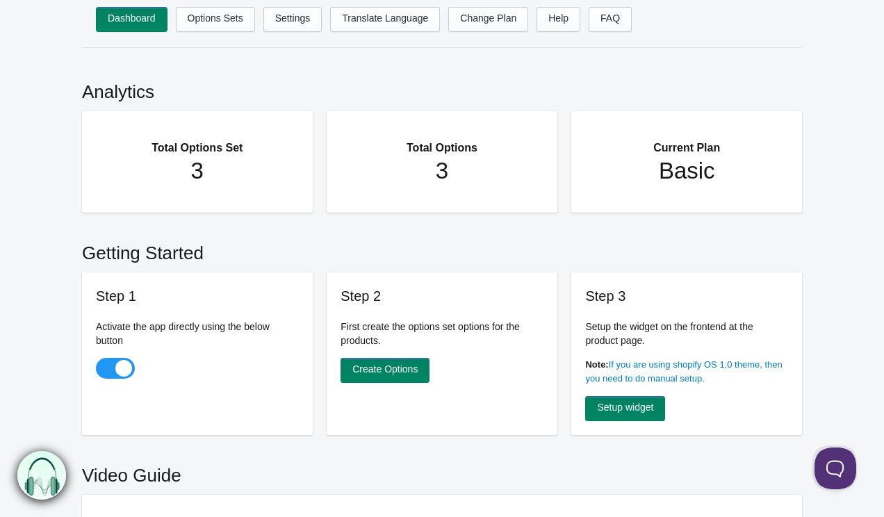
click at [806, 458] on main "Analytics Total Options Set 3 Total Options 3 Current Plan Basic Getting Starte…" at bounding box center [442, 492] width 884 height 860
click at [828, 456] on button "Open Beacon popover" at bounding box center [832, 466] width 42 height 42
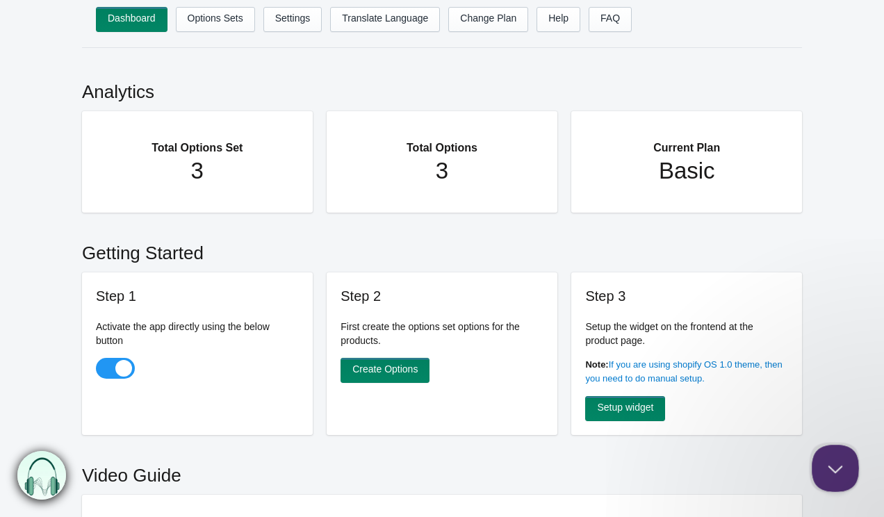
scroll to position [1153, 0]
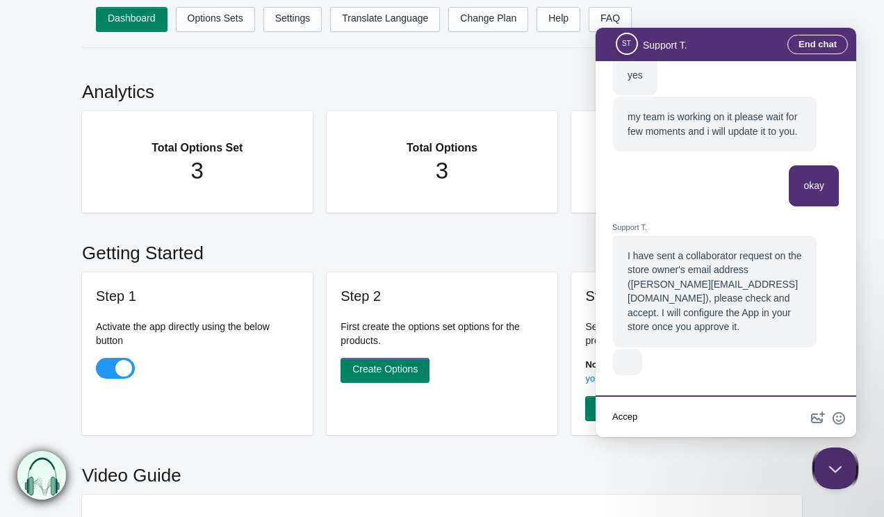
type textarea "Accept"
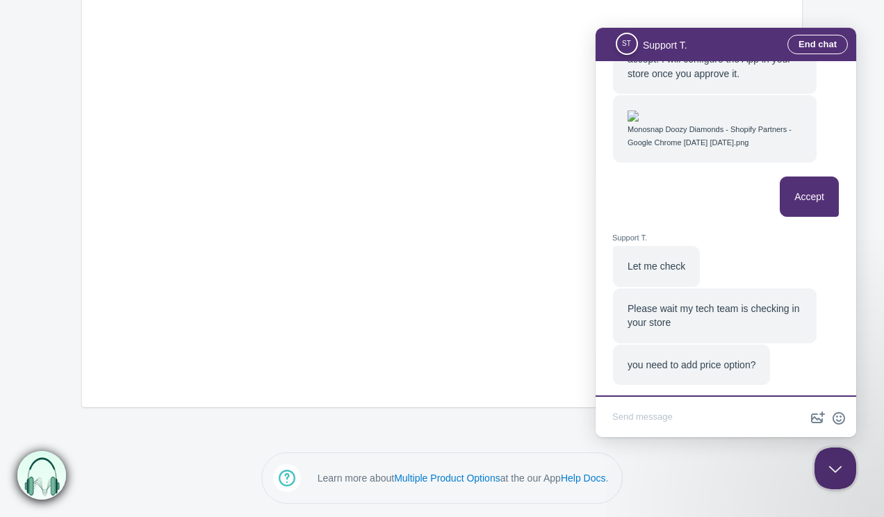
scroll to position [1369, 0]
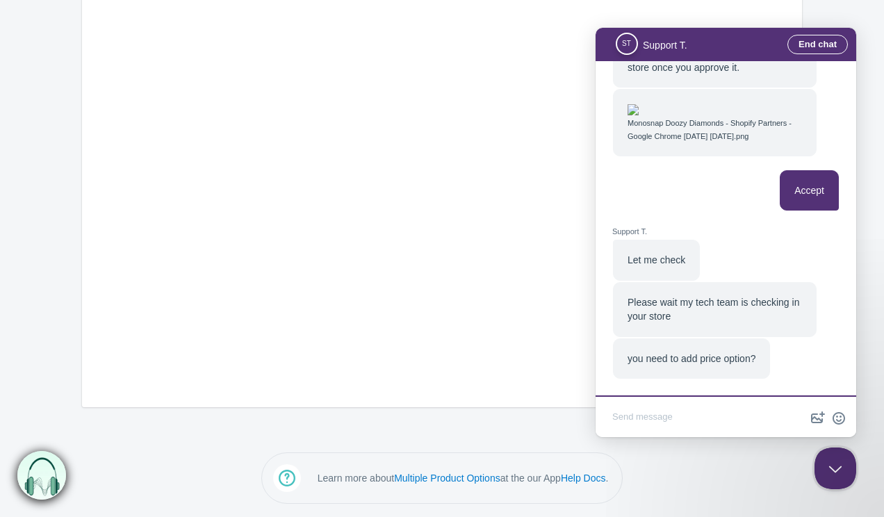
click at [704, 418] on textarea "Write chat message" at bounding box center [725, 418] width 255 height 33
type textarea "W"
type textarea "How can i add that option?"
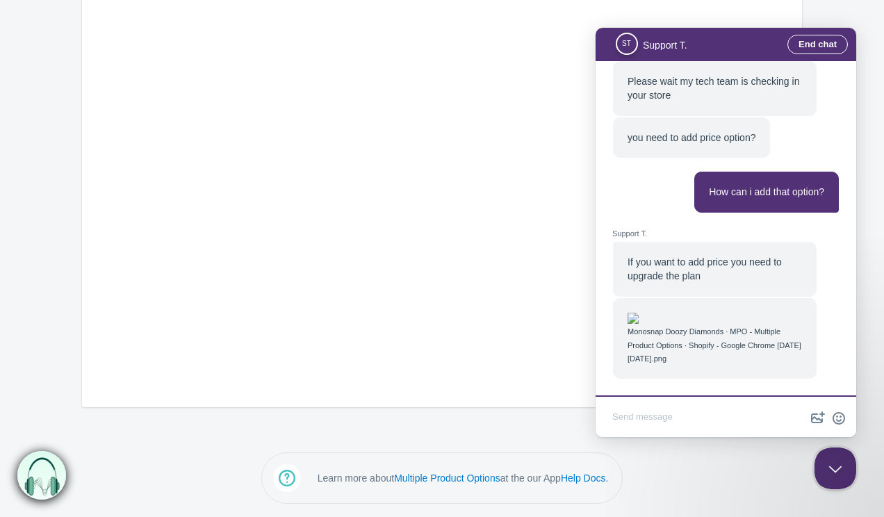
scroll to position [0, 0]
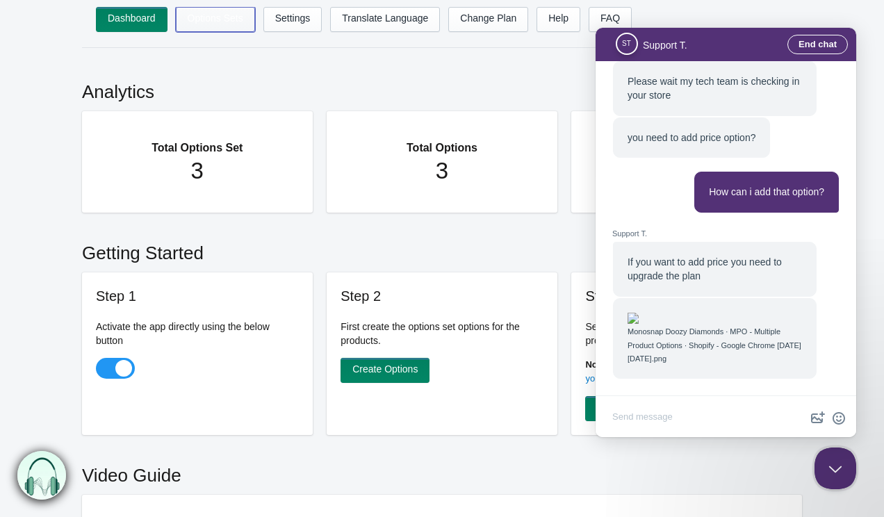
click at [209, 8] on link "Options Sets" at bounding box center [215, 19] width 79 height 25
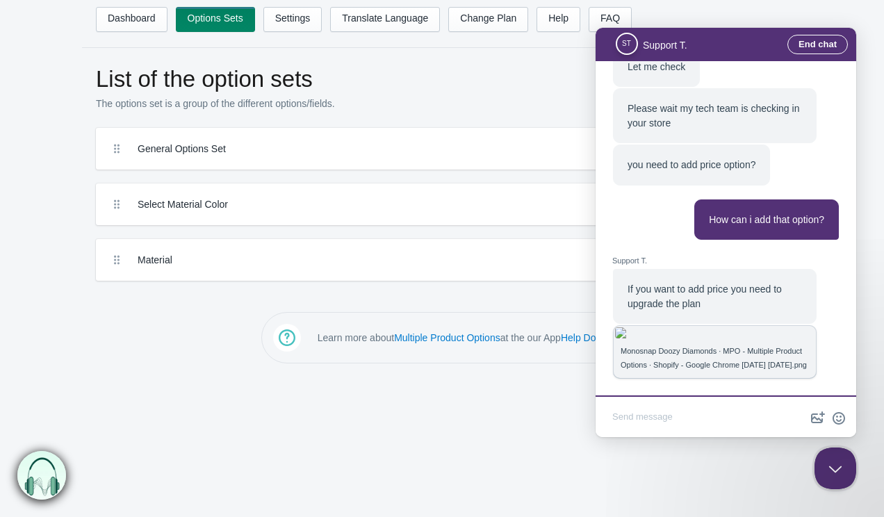
scroll to position [1557, 0]
click at [491, 265] on label "Material" at bounding box center [391, 260] width 506 height 14
click at [832, 470] on button "Close Beacon popover" at bounding box center [832, 466] width 42 height 42
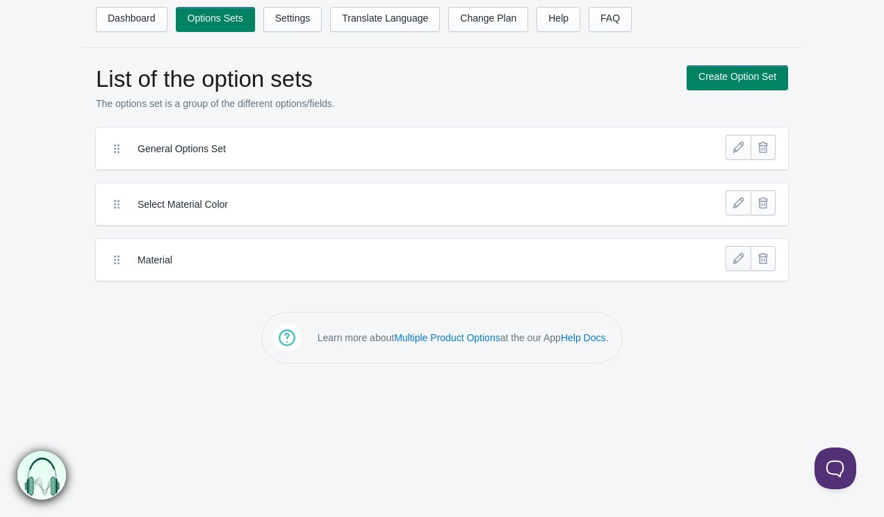
click at [732, 250] on link at bounding box center [737, 258] width 25 height 25
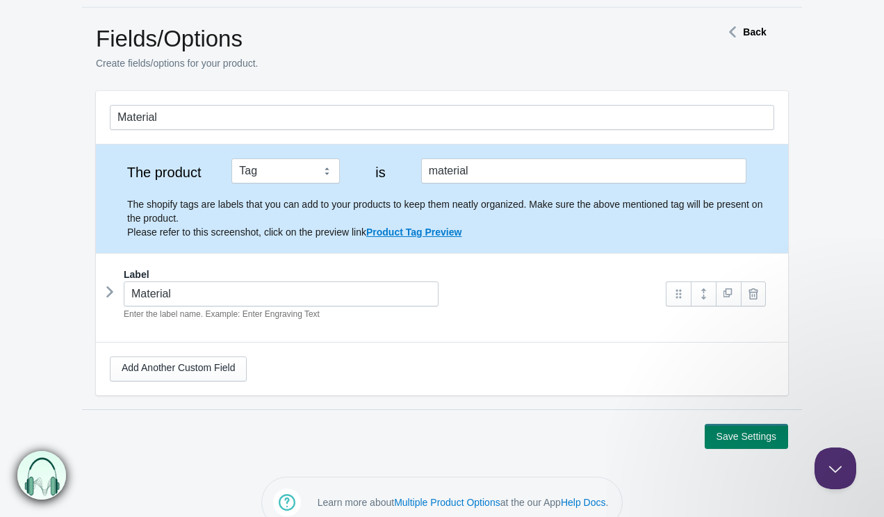
scroll to position [65, 0]
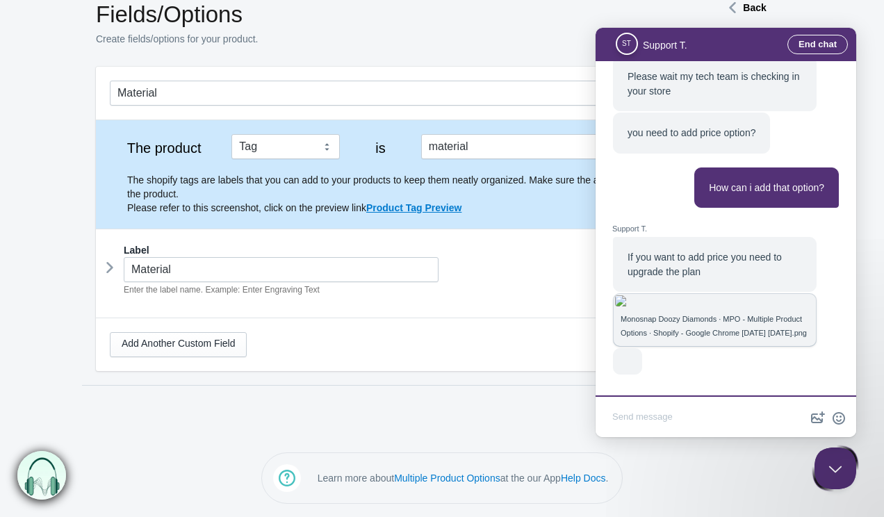
click at [110, 269] on icon at bounding box center [110, 267] width 0 height 21
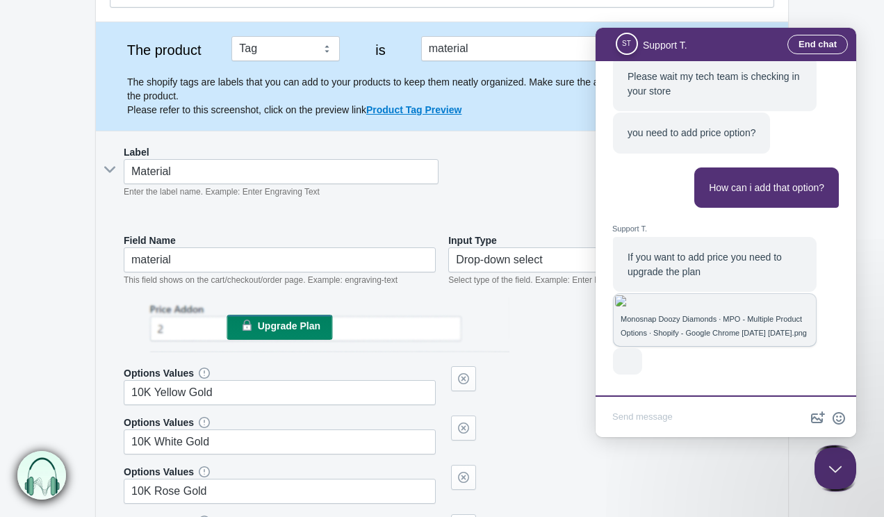
scroll to position [204, 0]
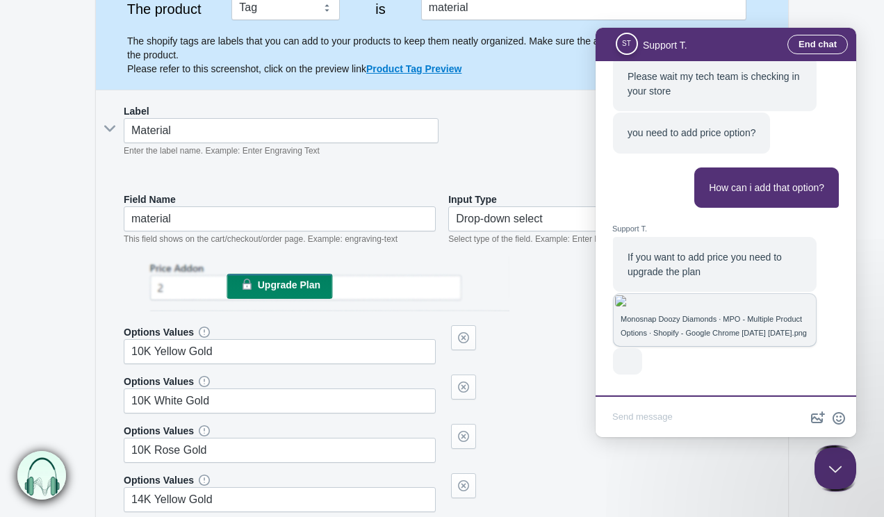
click at [288, 284] on span "Upgrade Plan" at bounding box center [289, 284] width 63 height 11
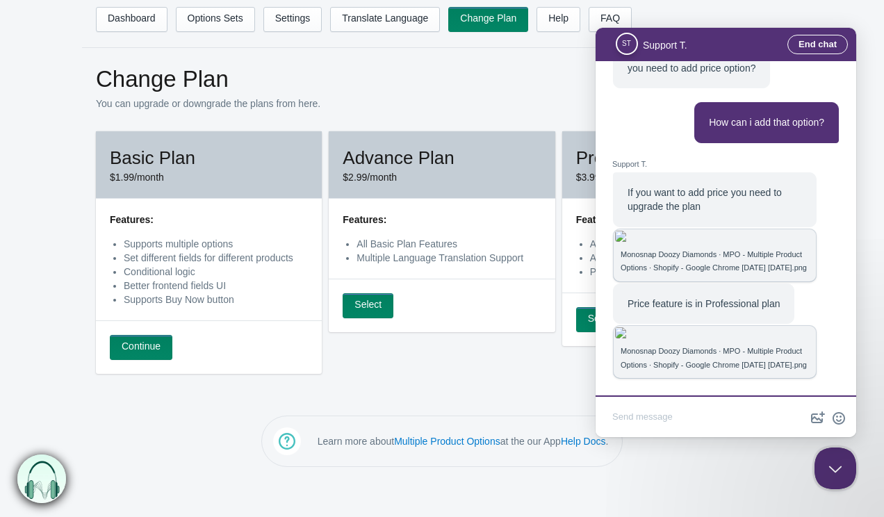
scroll to position [1718, 0]
click at [832, 470] on button "Close Beacon popover" at bounding box center [832, 466] width 42 height 42
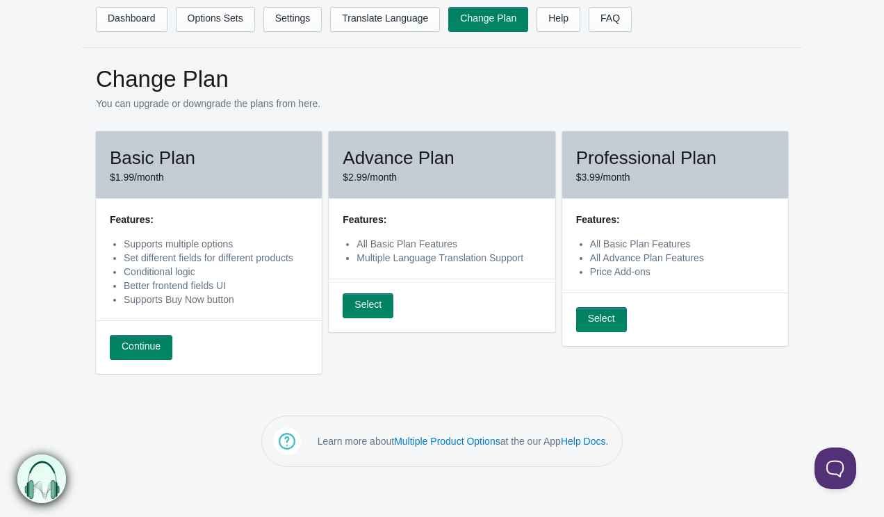
click at [611, 318] on link "Select" at bounding box center [601, 319] width 51 height 25
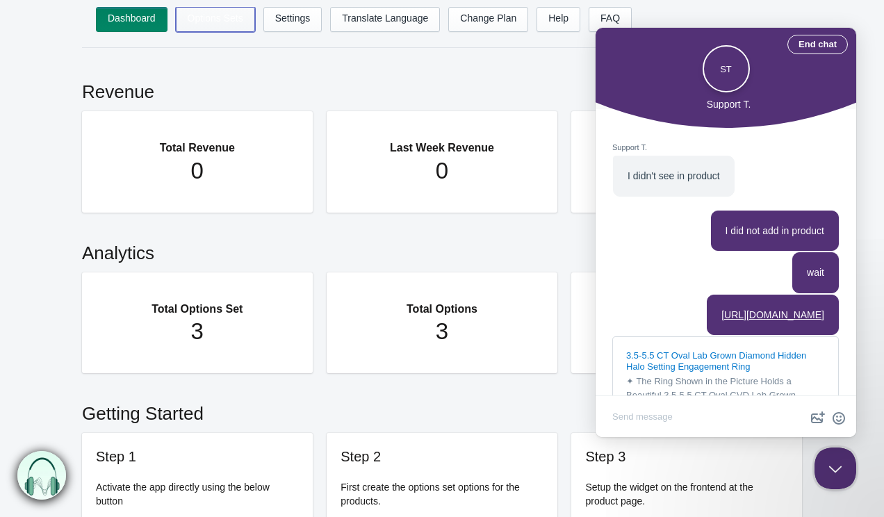
click at [229, 15] on link "Options Sets" at bounding box center [215, 19] width 79 height 25
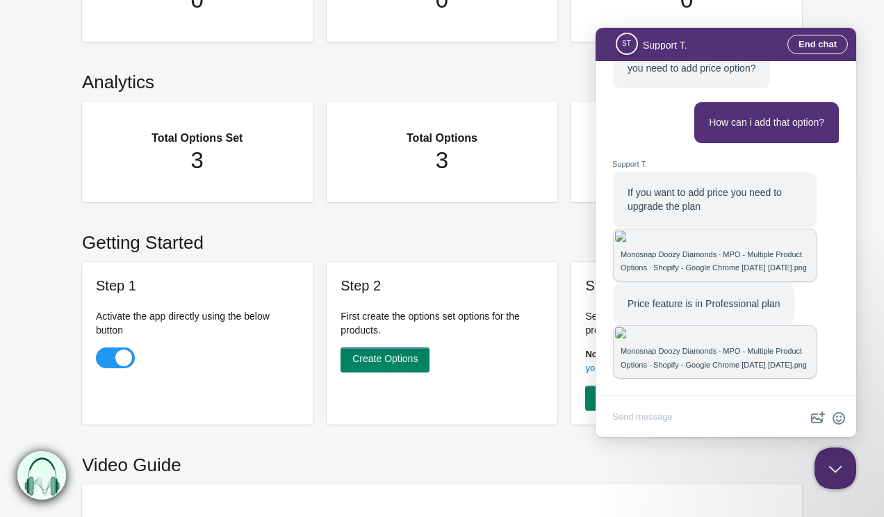
scroll to position [324, 0]
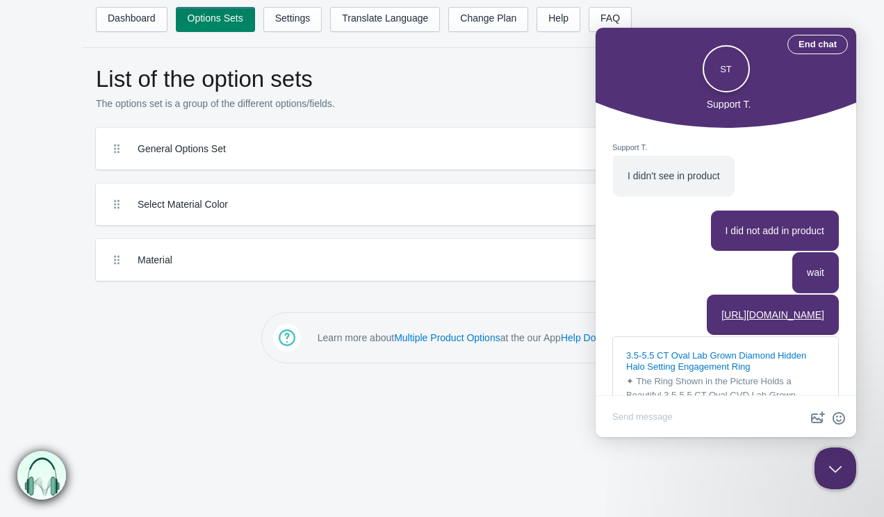
click at [738, 256] on div "wait" at bounding box center [725, 272] width 226 height 41
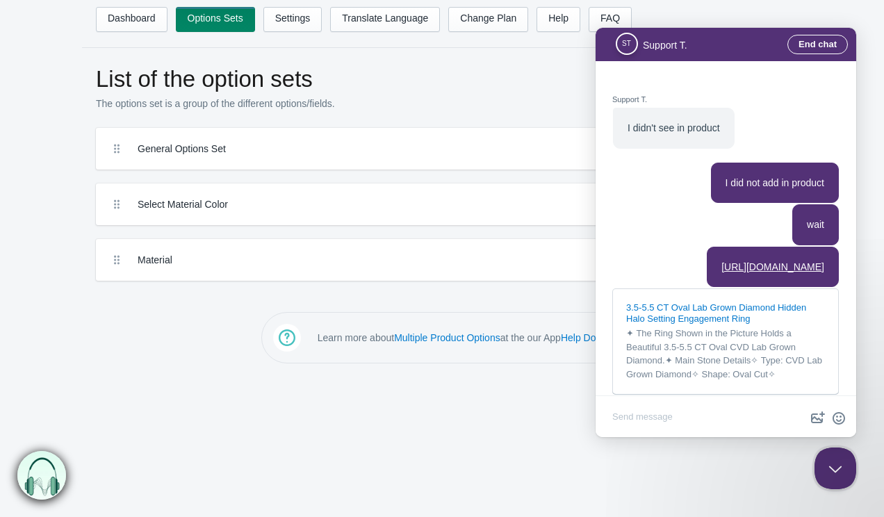
scroll to position [1718, 0]
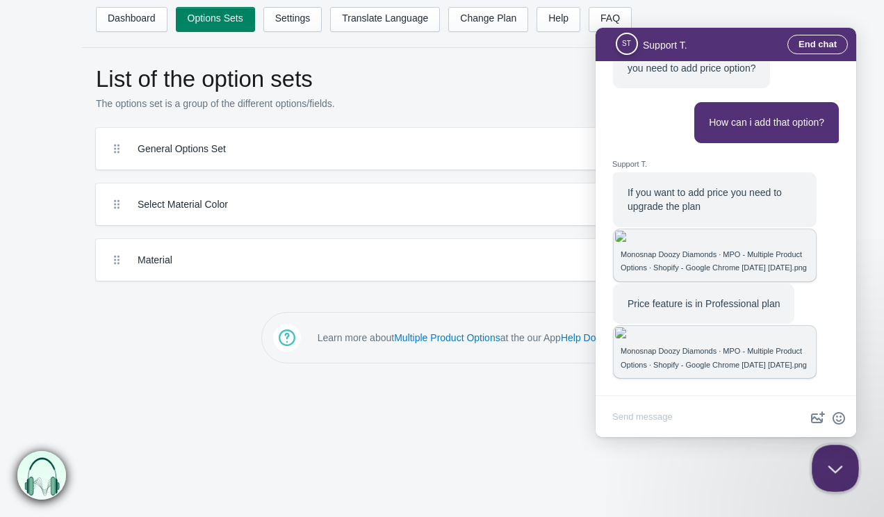
click at [827, 457] on button "Close Beacon popover" at bounding box center [832, 466] width 42 height 42
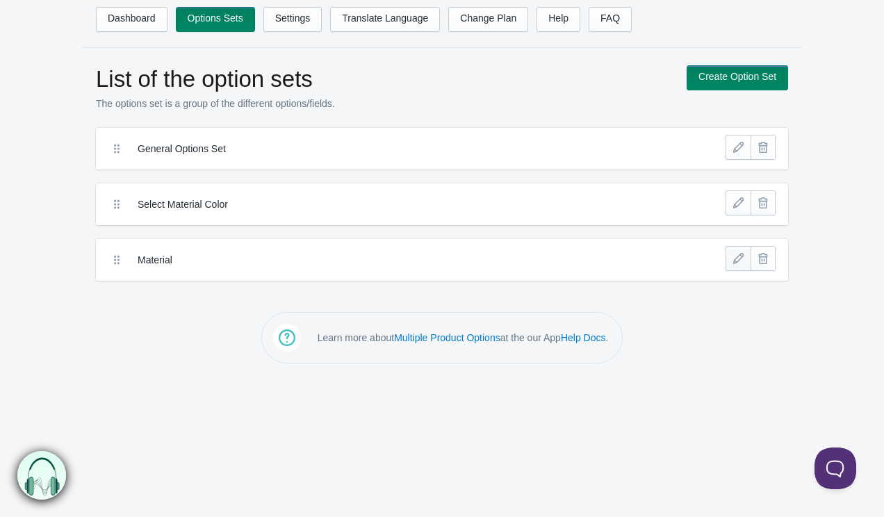
click at [736, 265] on link at bounding box center [737, 258] width 25 height 25
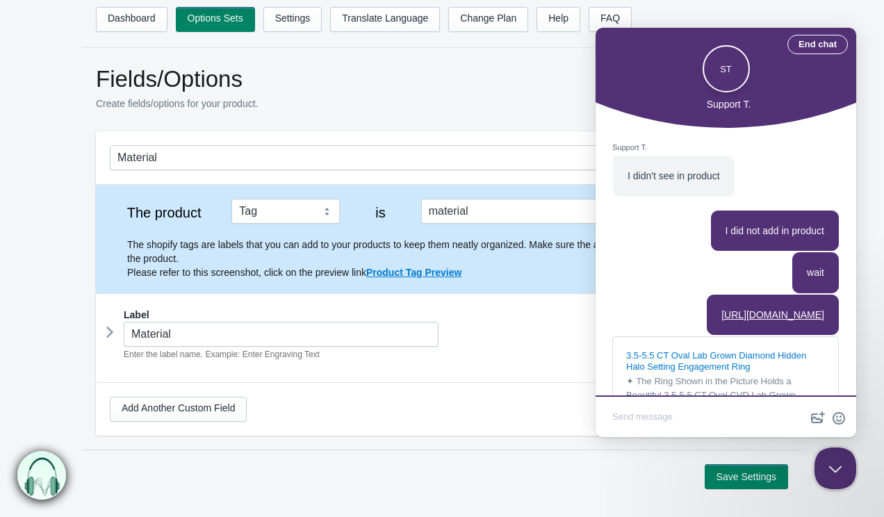
click at [110, 333] on icon at bounding box center [110, 332] width 0 height 21
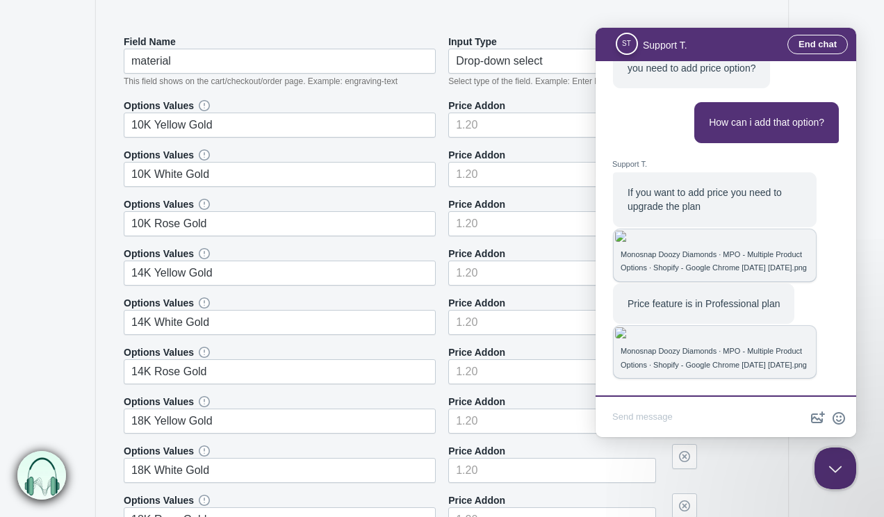
scroll to position [365, 0]
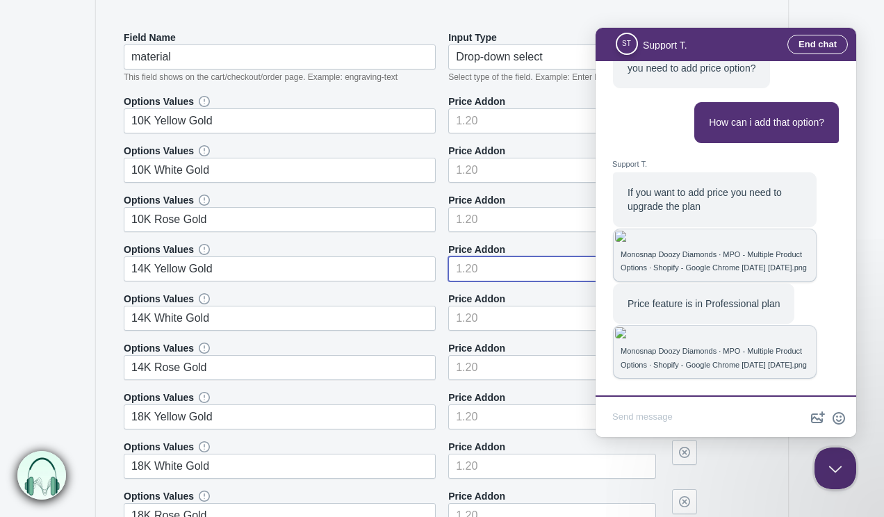
click at [484, 272] on input"] "number" at bounding box center [552, 268] width 208 height 25
type input"] "200"
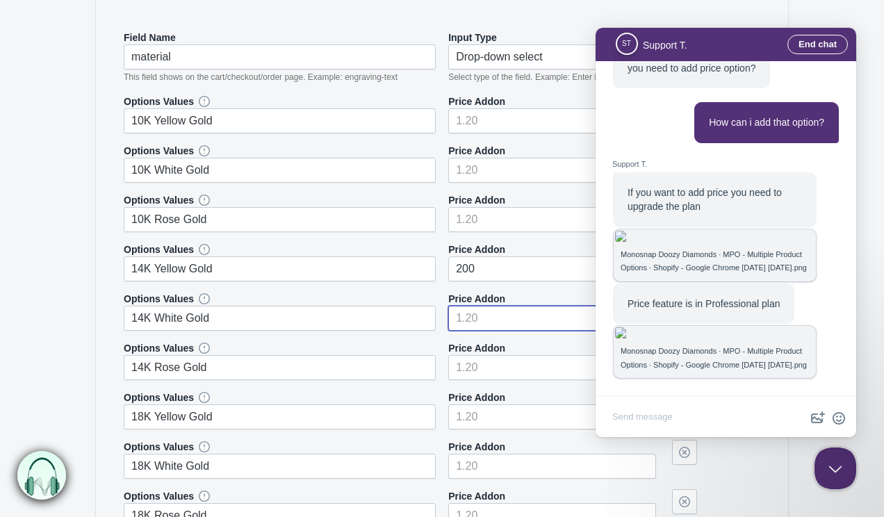
click at [472, 316] on input"] "number" at bounding box center [552, 318] width 208 height 25
type input"] "200"
click at [466, 364] on input"] "number" at bounding box center [552, 367] width 208 height 25
type input"] "200"
click at [457, 417] on input"] "number" at bounding box center [552, 416] width 208 height 25
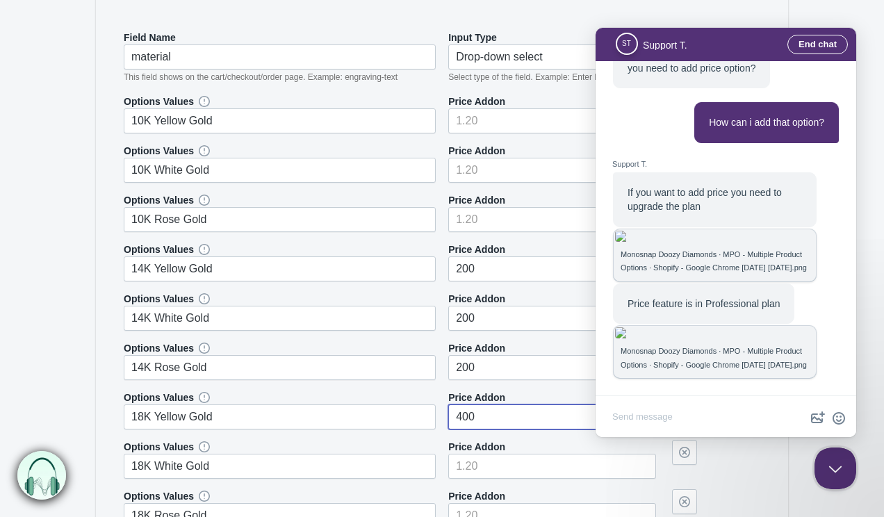
type input"] "400"
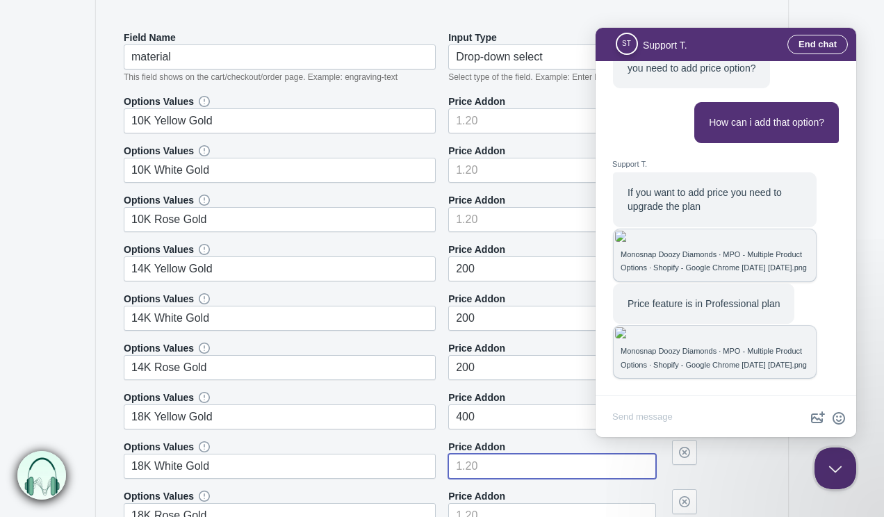
click at [463, 472] on input"] "number" at bounding box center [552, 466] width 208 height 25
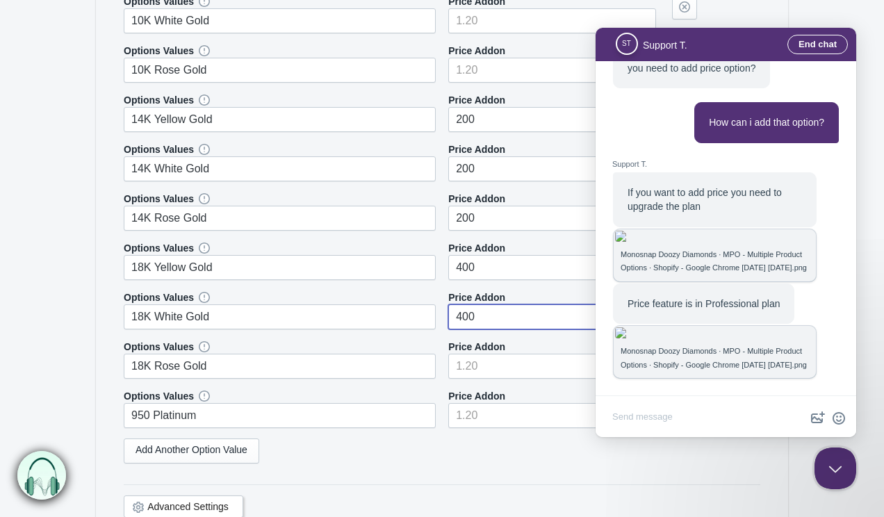
scroll to position [608, 0]
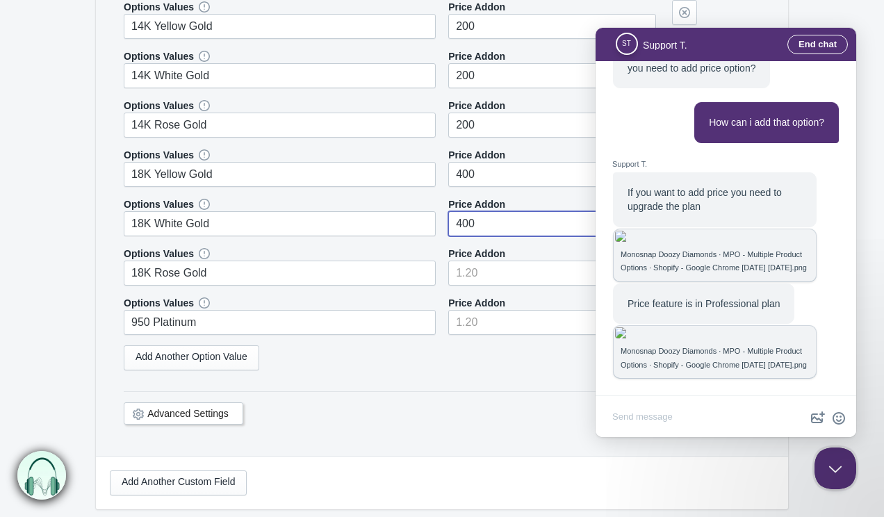
type input"] "400"
click at [496, 270] on input"] "number" at bounding box center [552, 272] width 208 height 25
type input"] "400"
click at [479, 322] on input"] "number" at bounding box center [552, 322] width 208 height 25
type input"] "700"
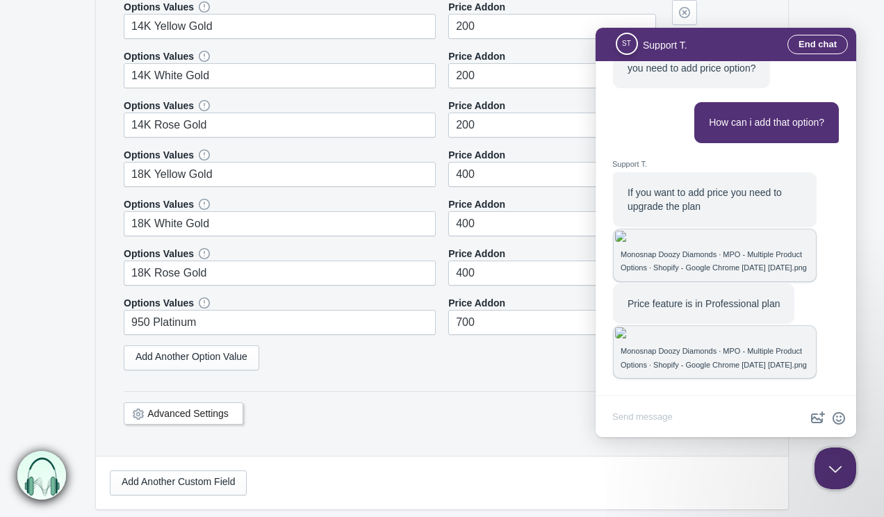
click at [67, 333] on form "Material The product Tag Vendor Type URL Handle All Products is material Label …" at bounding box center [442, 42] width 884 height 1039
click at [836, 458] on button "Close Beacon popover" at bounding box center [832, 466] width 42 height 42
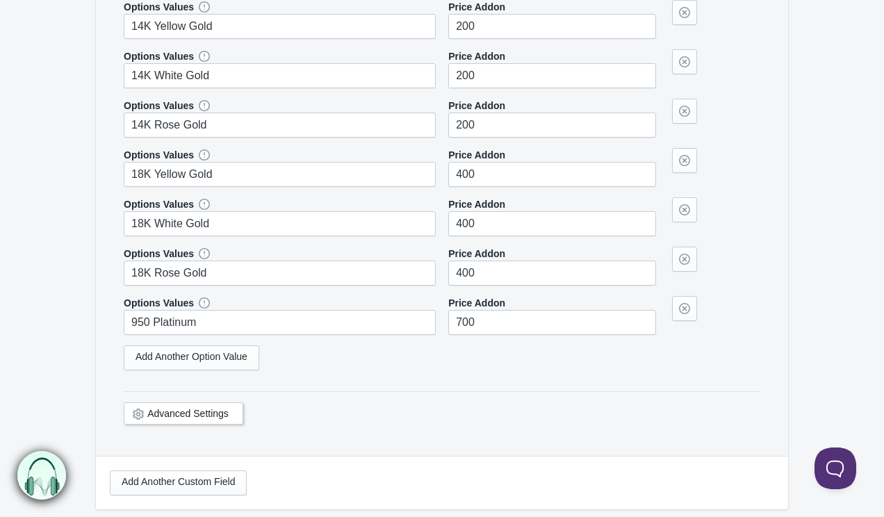
scroll to position [746, 0]
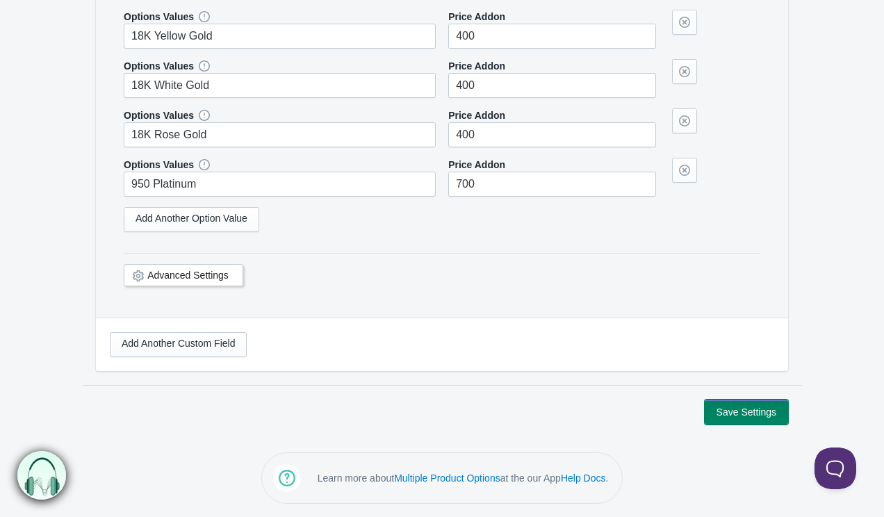
click at [729, 409] on button "Save Settings" at bounding box center [745, 411] width 83 height 25
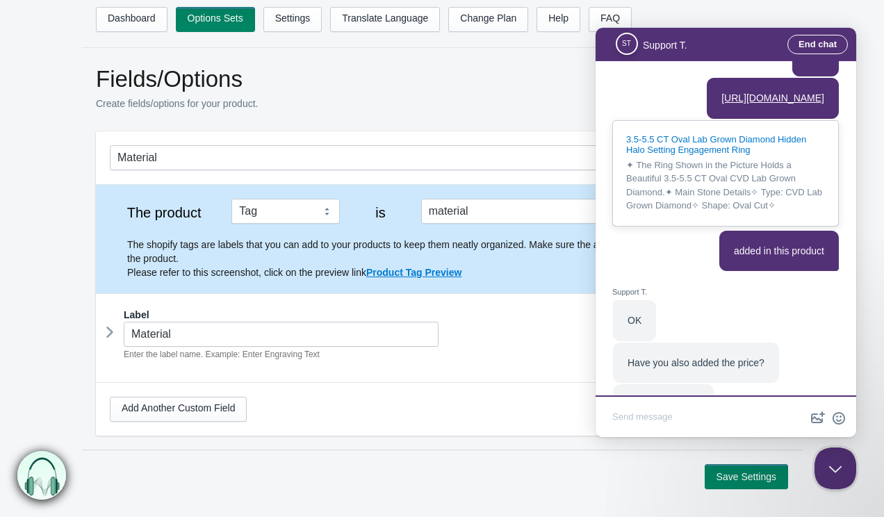
scroll to position [1732, 0]
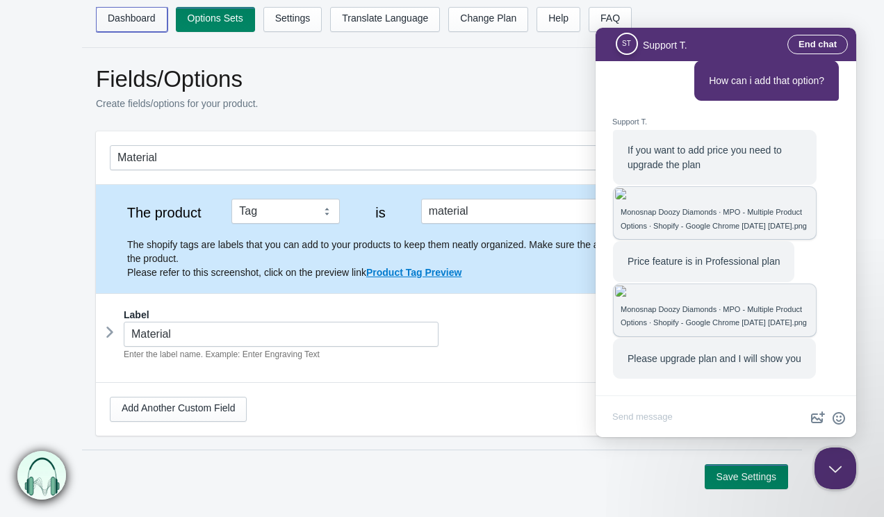
click at [134, 21] on link "Dashboard" at bounding box center [132, 19] width 72 height 25
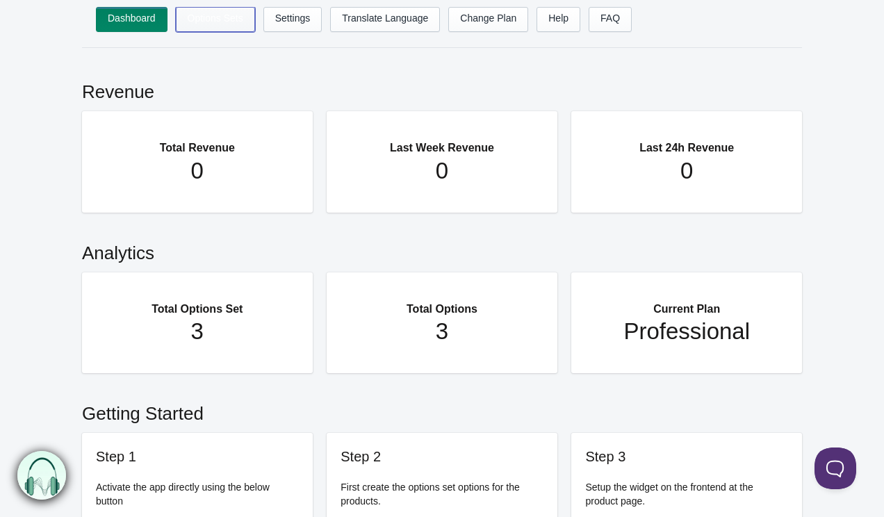
click at [223, 17] on link "Options Sets" at bounding box center [215, 19] width 79 height 25
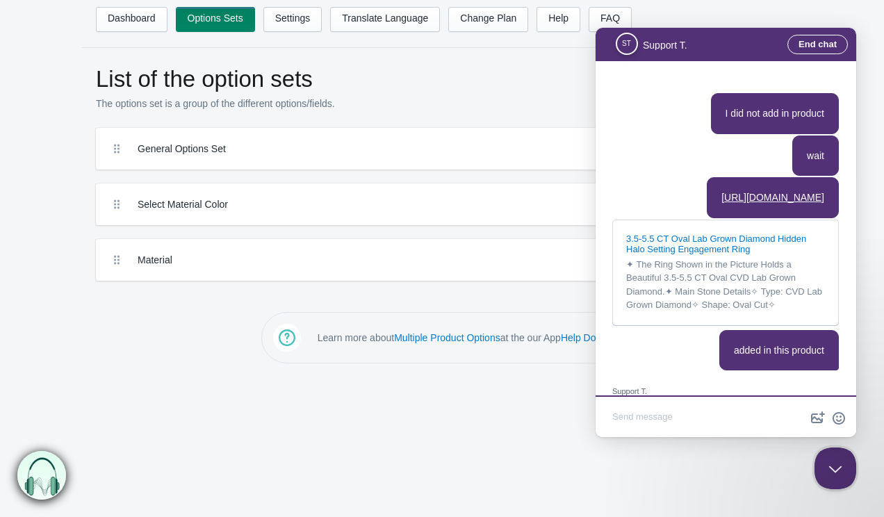
scroll to position [1705, 0]
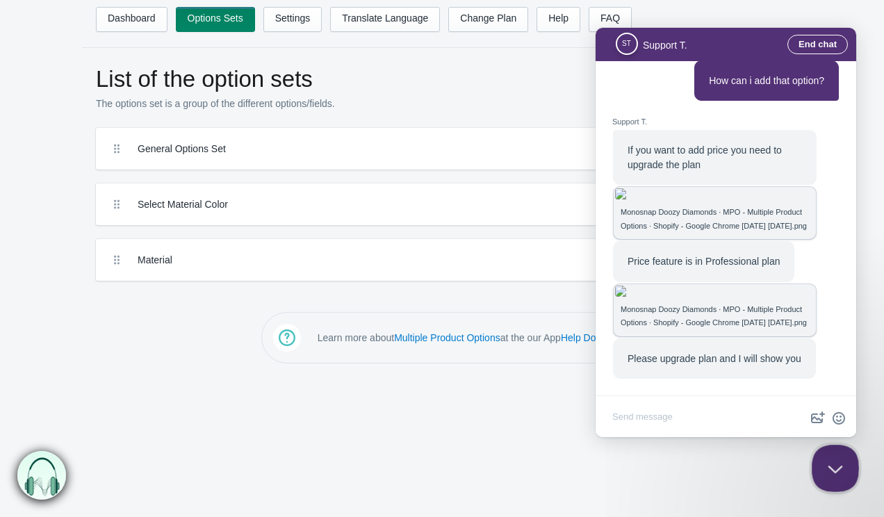
click at [835, 461] on button "Close Beacon popover" at bounding box center [832, 466] width 42 height 42
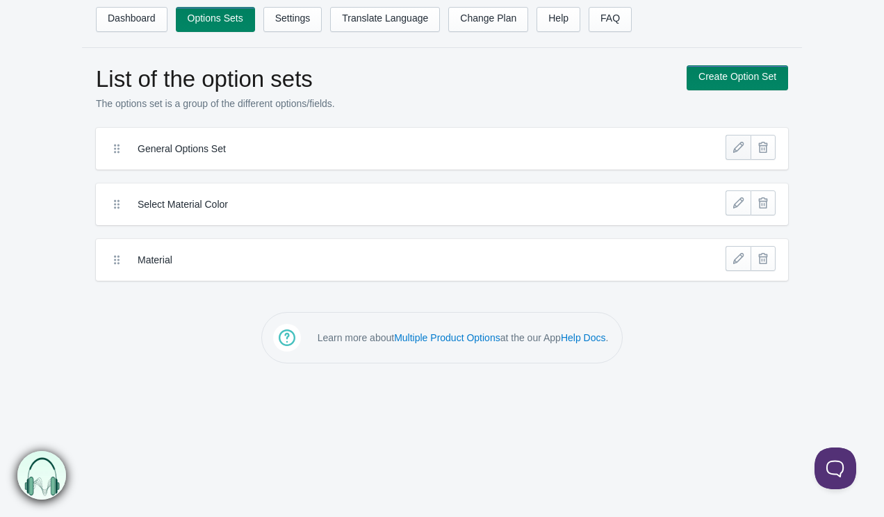
click at [737, 148] on link at bounding box center [737, 147] width 25 height 25
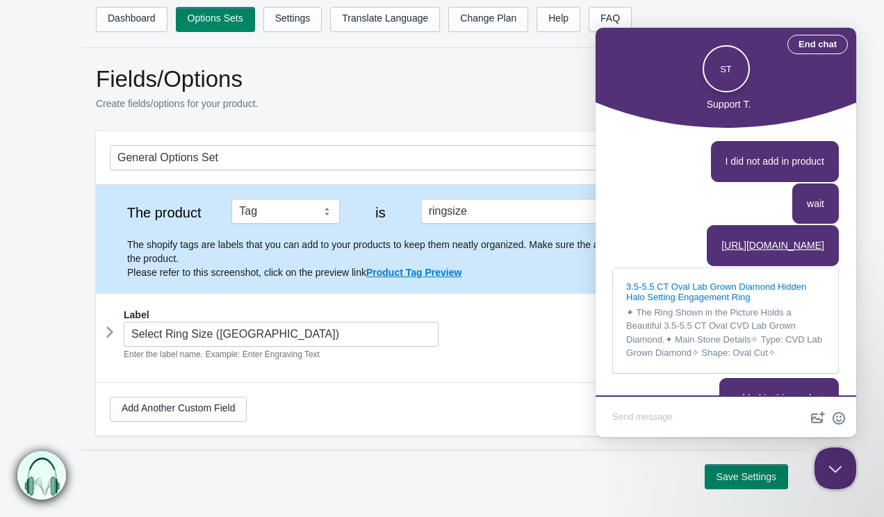
click at [110, 336] on icon at bounding box center [110, 332] width 0 height 21
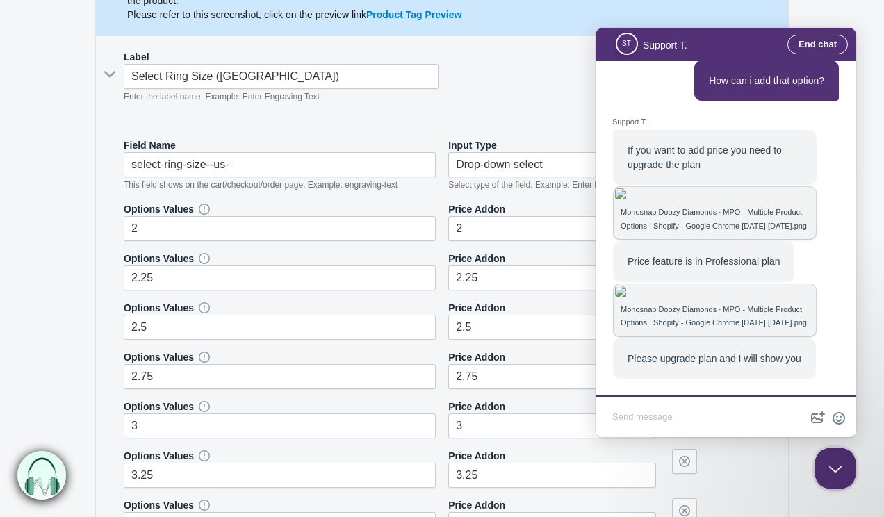
scroll to position [272, 0]
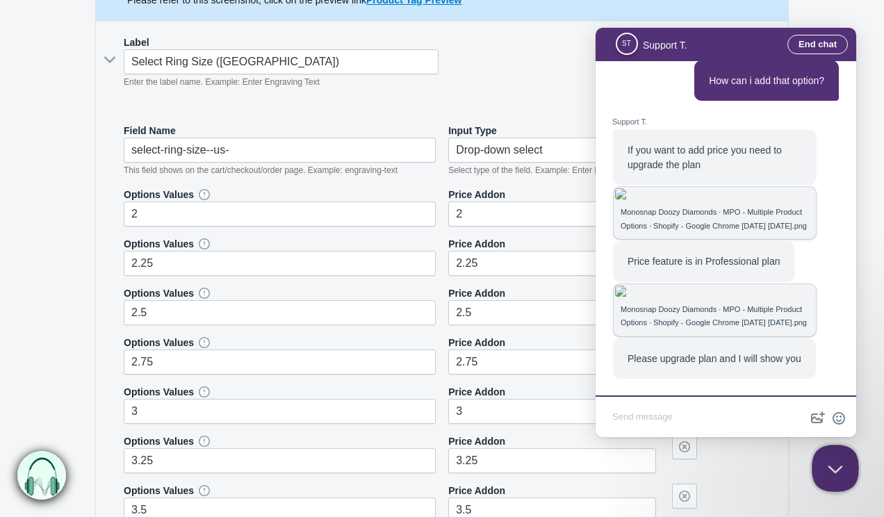
click at [843, 461] on button "Close Beacon popover" at bounding box center [832, 466] width 42 height 42
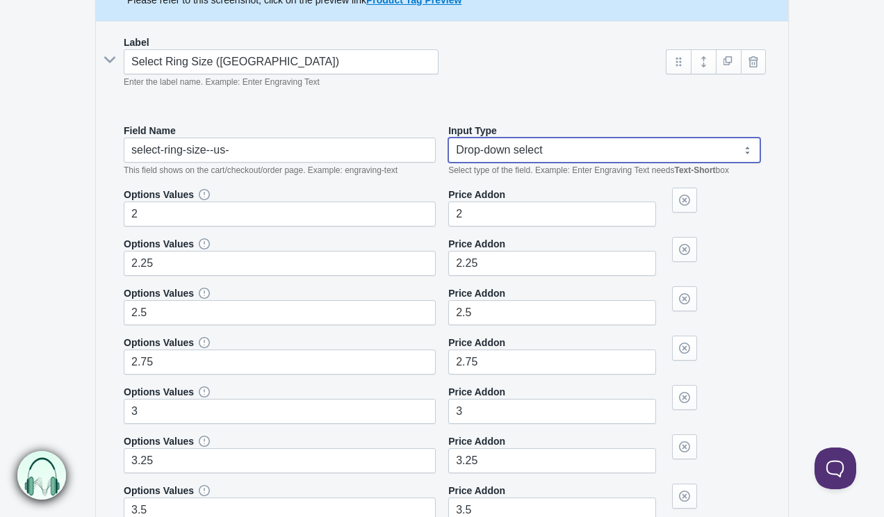
click at [577, 151] on select "Text-Short Text-Long Radio button Drop-down select Image Checkbox Datepicker" at bounding box center [604, 150] width 312 height 25
click at [448, 138] on select "Text-Short Text-Long Radio button Drop-down select Image Checkbox Datepicker" at bounding box center [604, 150] width 312 height 25
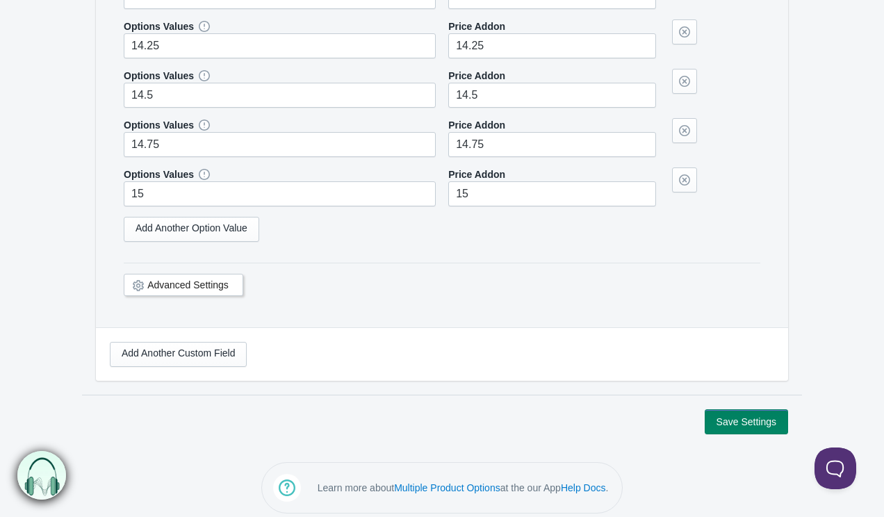
scroll to position [2867, 0]
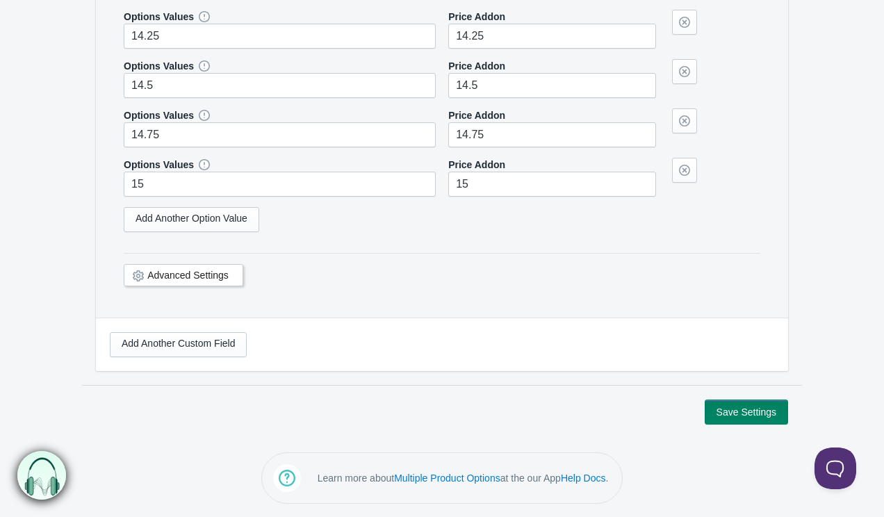
click at [211, 280] on div "Advanced Settings" at bounding box center [183, 275] width 119 height 22
click at [214, 274] on link "Advanced Settings" at bounding box center [187, 275] width 81 height 11
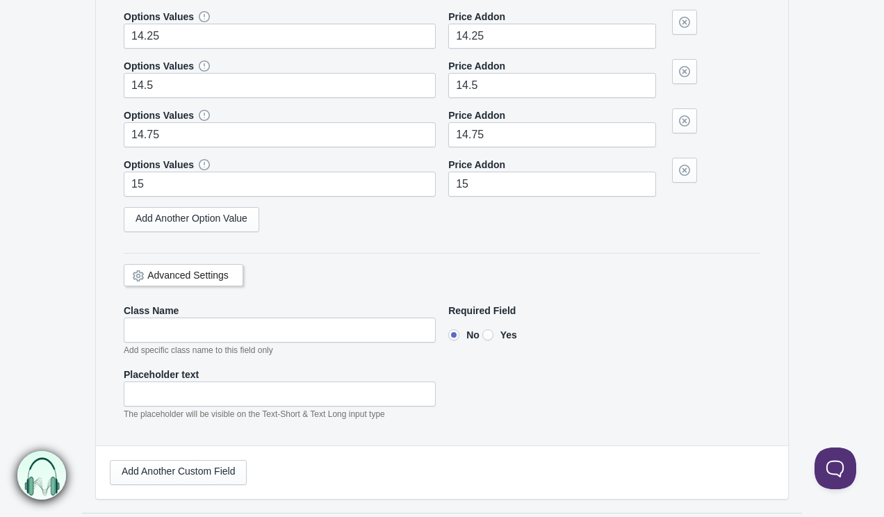
click at [214, 274] on link "Advanced Settings" at bounding box center [187, 275] width 81 height 11
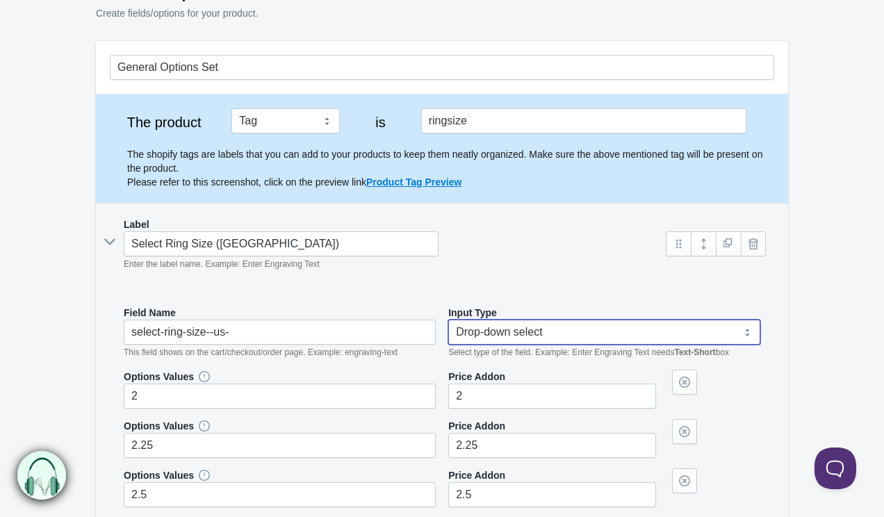
scroll to position [22, 0]
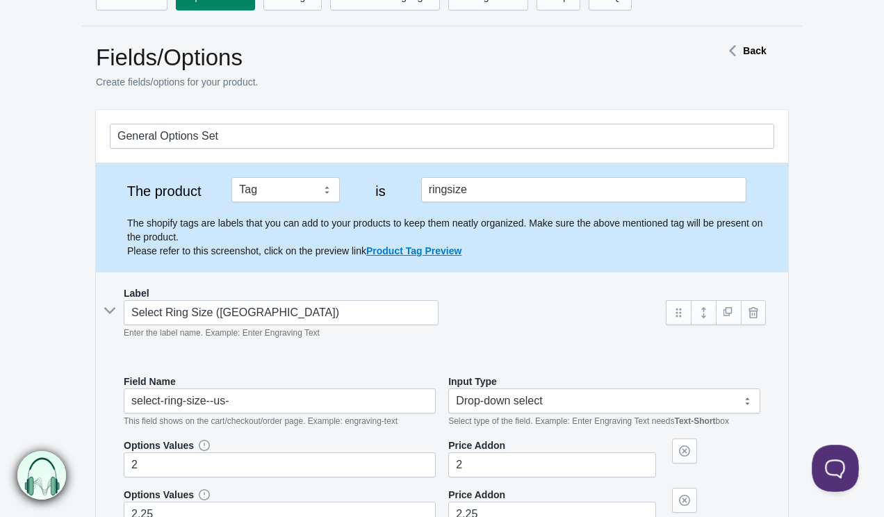
click at [831, 461] on button "Open Beacon popover" at bounding box center [832, 466] width 42 height 42
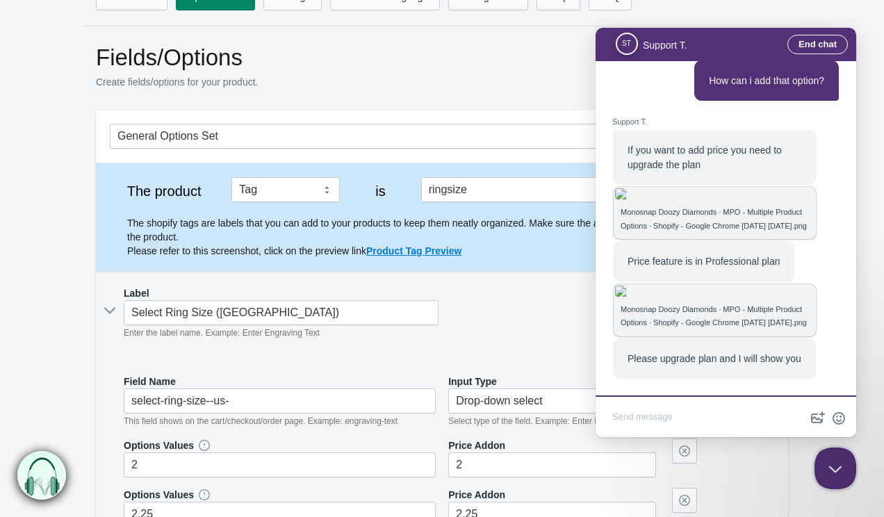
click at [686, 414] on textarea "Write chat message" at bounding box center [725, 418] width 255 height 33
type textarea "I want to close price add on in ring size option"
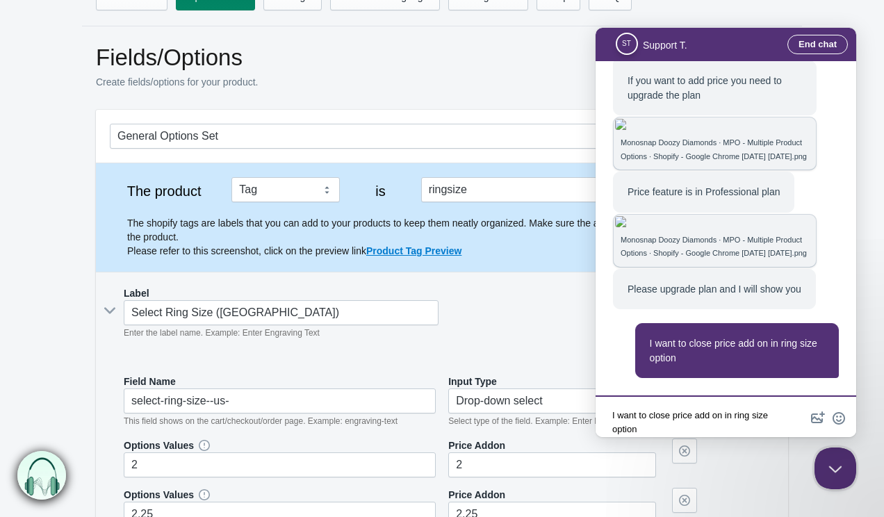
scroll to position [1773, 0]
type textarea "H"
type textarea "no price change for any ring size"
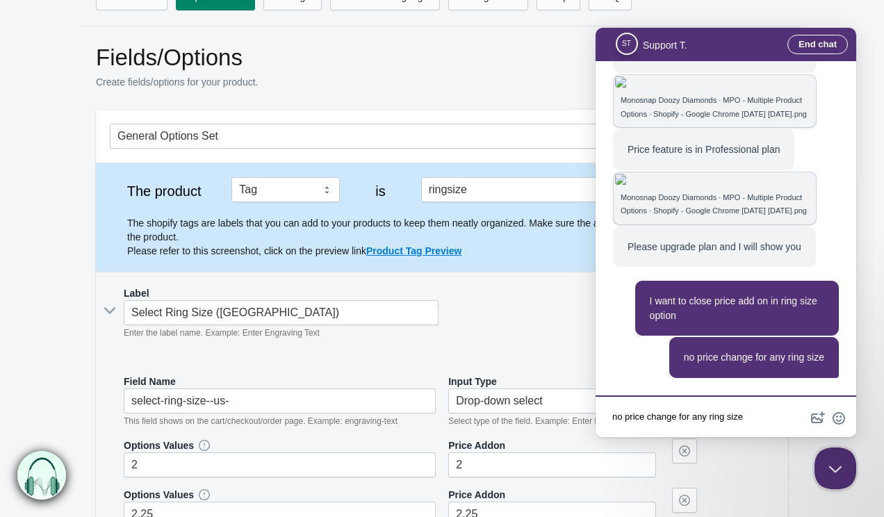
scroll to position [1815, 0]
type textarea "how can i remove price addon ?"
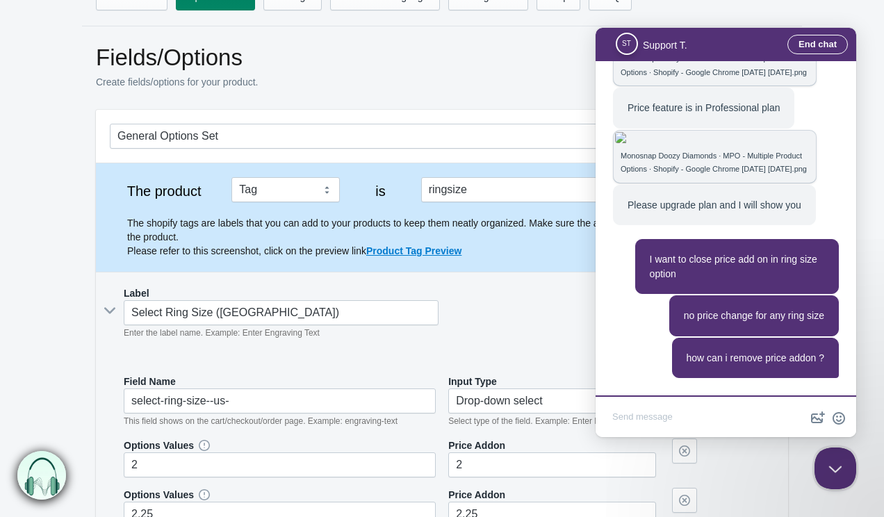
click at [534, 330] on div "Select Ring Size (US) Enter the label name. Example: Enter Engraving Text" at bounding box center [381, 320] width 543 height 40
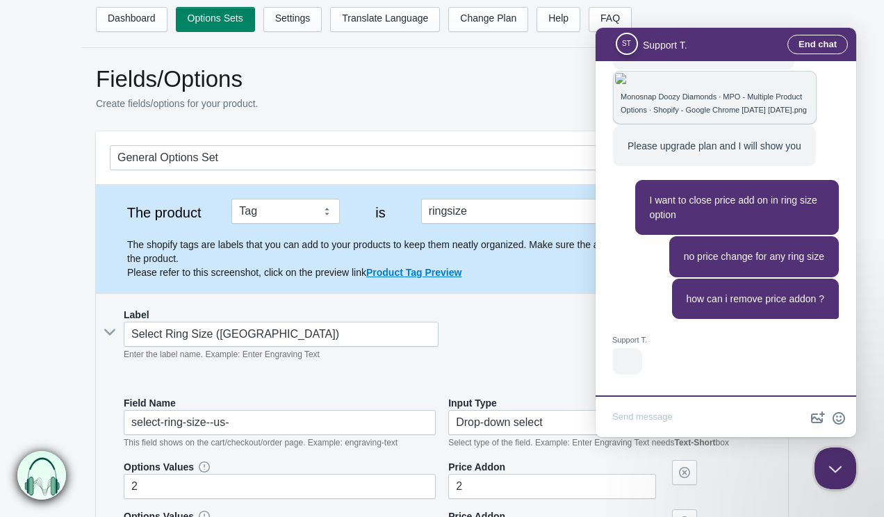
scroll to position [1925, 0]
click at [196, 23] on link "Options Sets" at bounding box center [215, 19] width 79 height 25
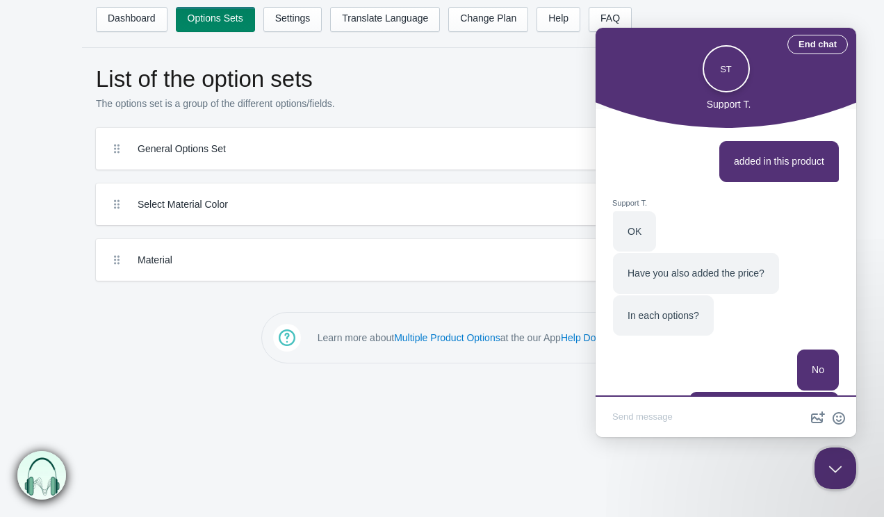
click at [739, 254] on div "Have you also added the price?" at bounding box center [696, 273] width 166 height 41
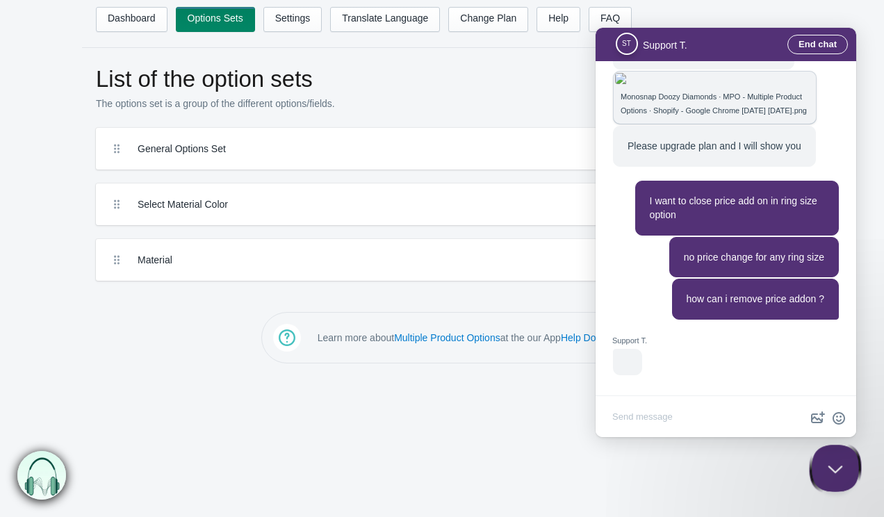
click at [825, 467] on button "Close Beacon popover" at bounding box center [832, 466] width 42 height 42
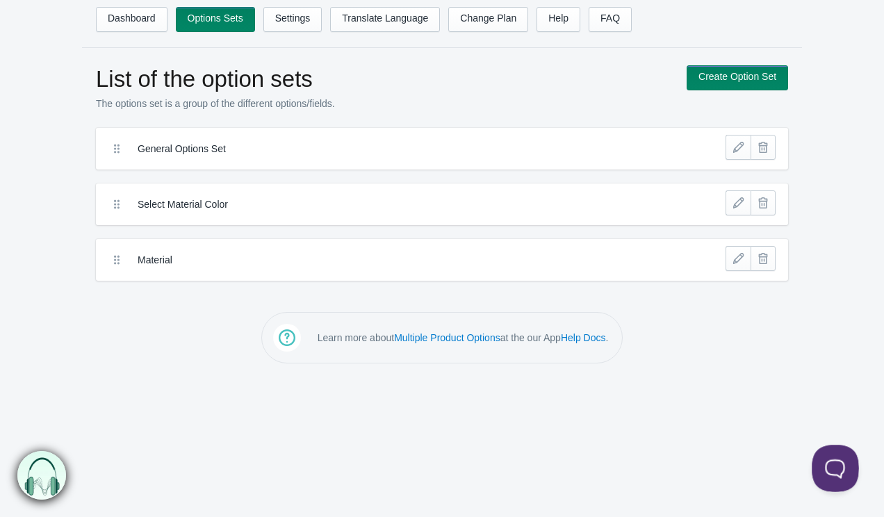
scroll to position [1593, 0]
click at [735, 258] on link at bounding box center [737, 258] width 25 height 25
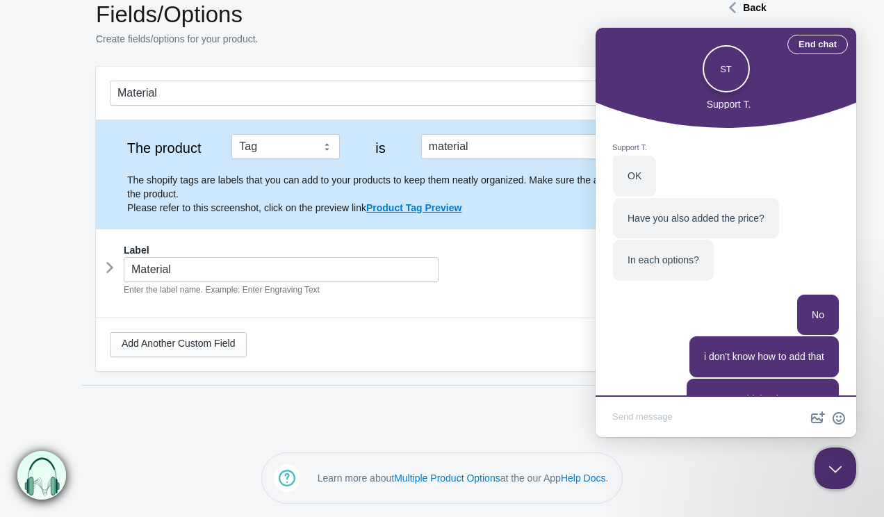
click at [110, 263] on icon at bounding box center [110, 267] width 0 height 21
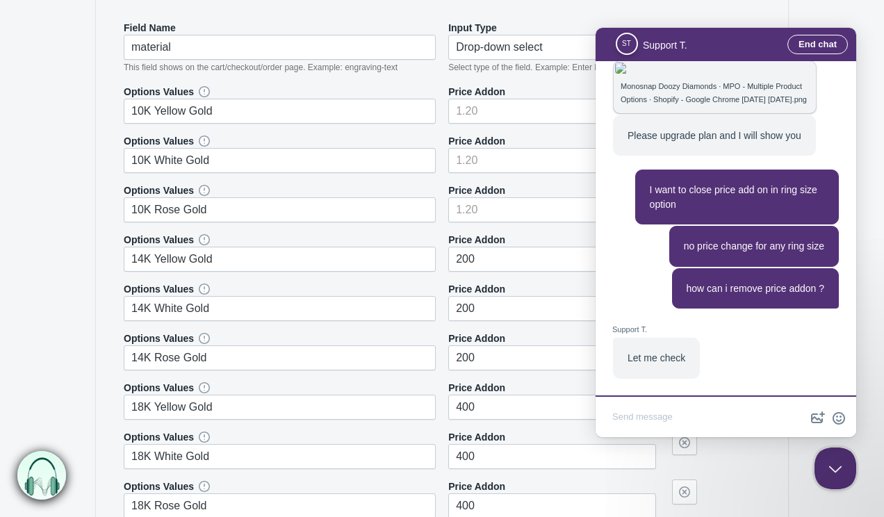
scroll to position [376, 0]
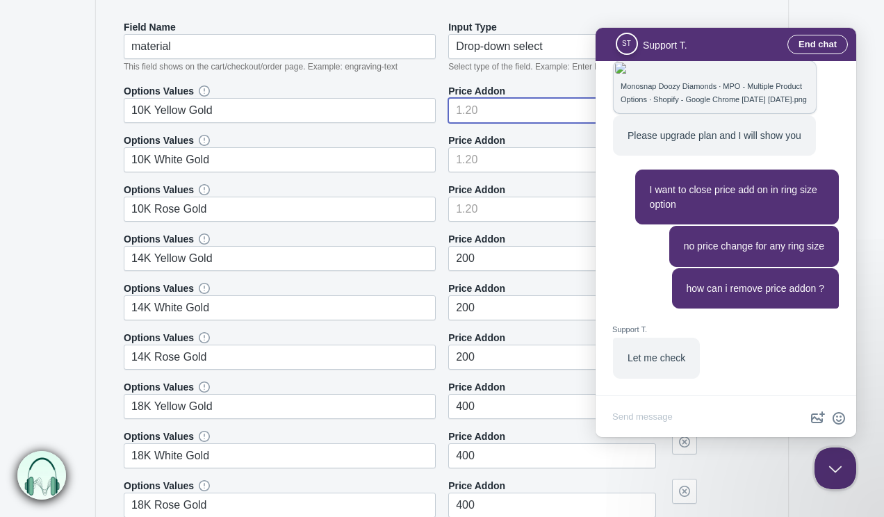
click at [486, 119] on input"] "number" at bounding box center [552, 110] width 208 height 25
type input"] "0"
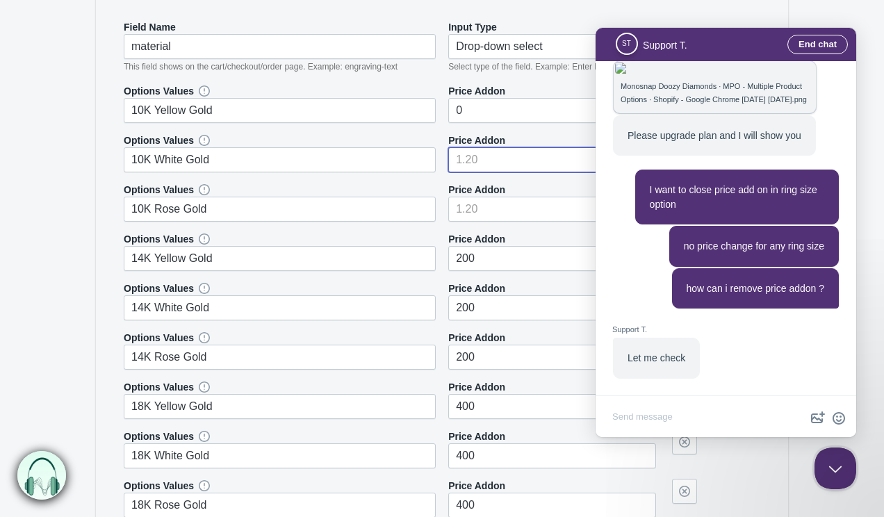
click at [488, 160] on input"] "number" at bounding box center [552, 159] width 208 height 25
type input"] "0"
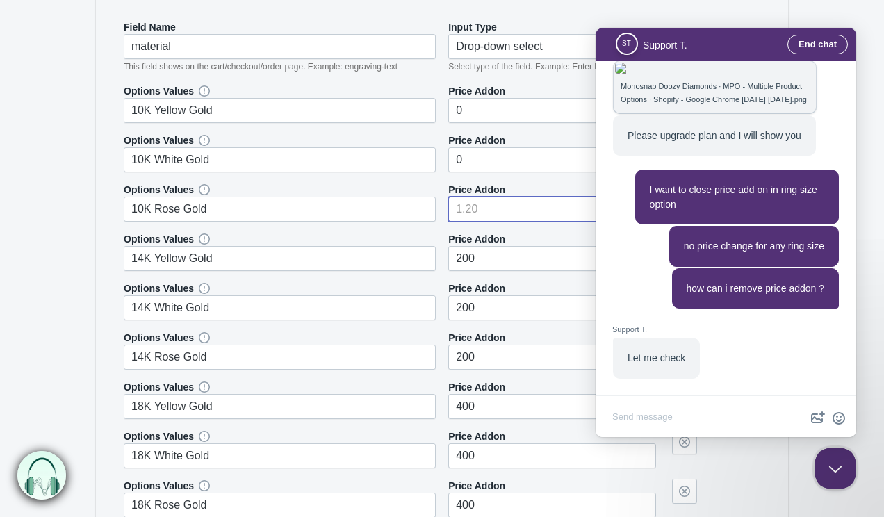
click at [470, 212] on input"] "number" at bounding box center [552, 209] width 208 height 25
type input"] "0"
click at [40, 199] on form "Material The product Tag Vendor Type URL Handle All Products is material Label …" at bounding box center [442, 274] width 884 height 1039
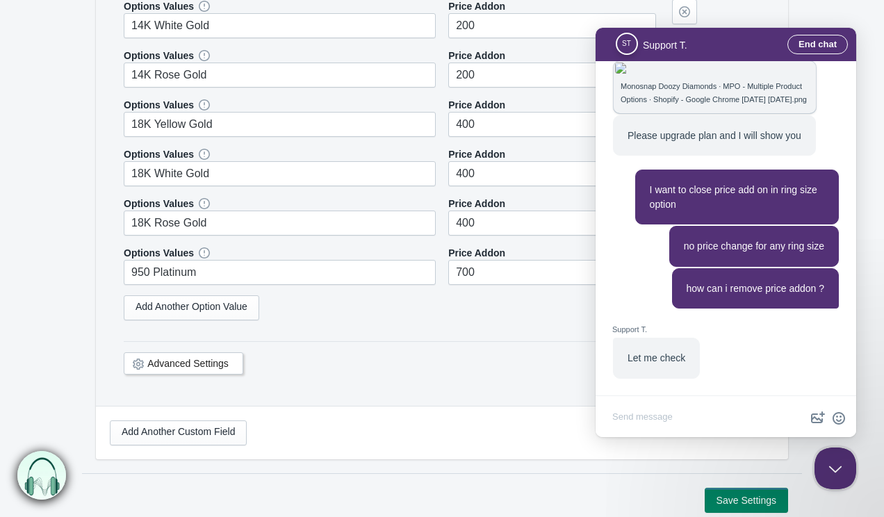
scroll to position [670, 0]
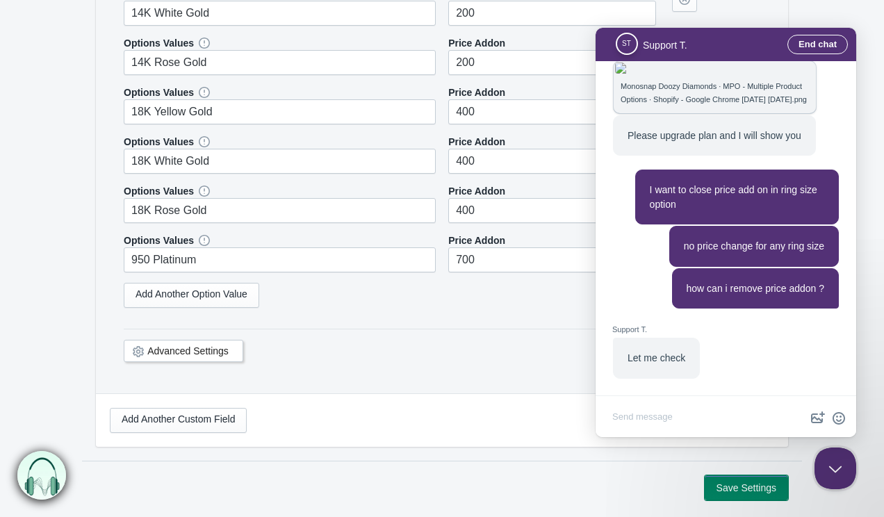
click at [748, 488] on button "Save Settings" at bounding box center [745, 487] width 83 height 25
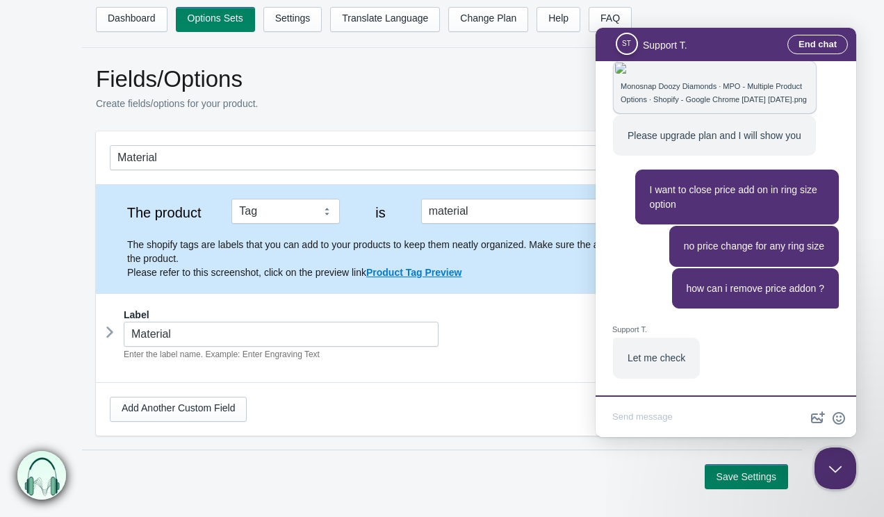
scroll to position [1593, 0]
click at [821, 465] on button "Close Beacon popover" at bounding box center [832, 466] width 42 height 42
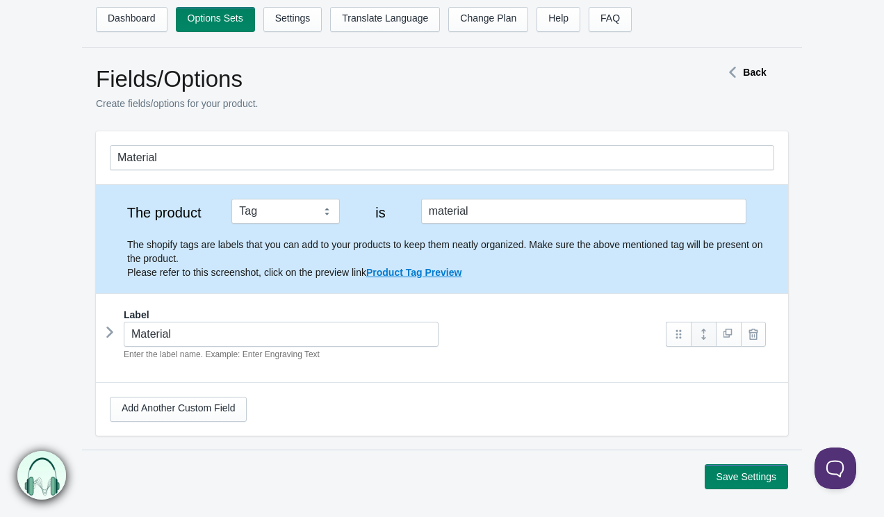
click at [702, 340] on link at bounding box center [702, 334] width 25 height 25
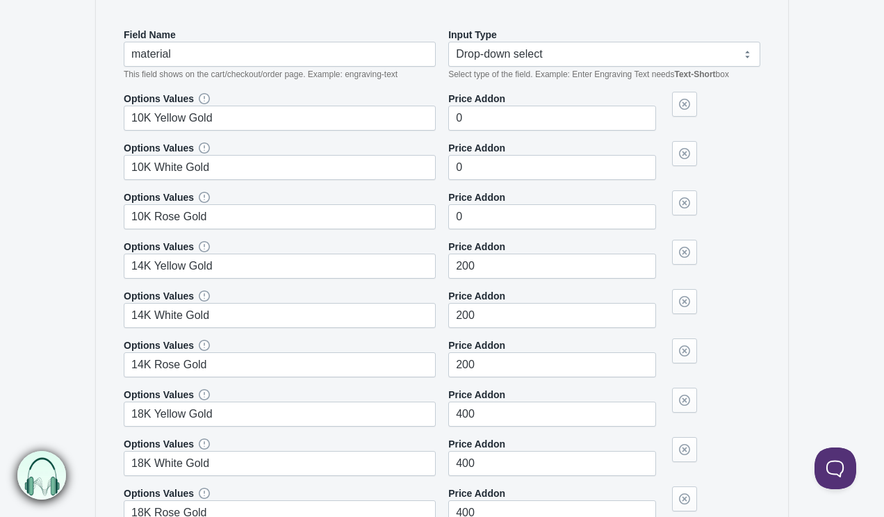
scroll to position [438, 0]
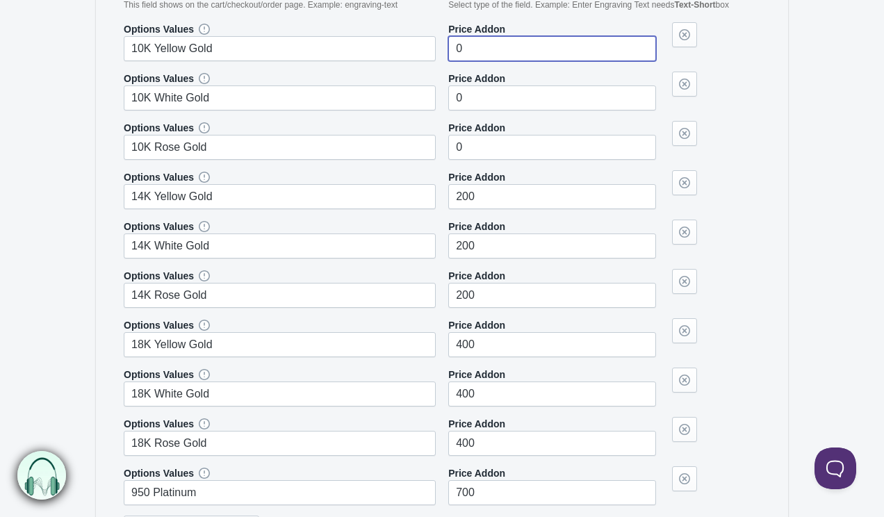
click at [521, 49] on input"] "0" at bounding box center [552, 48] width 208 height 25
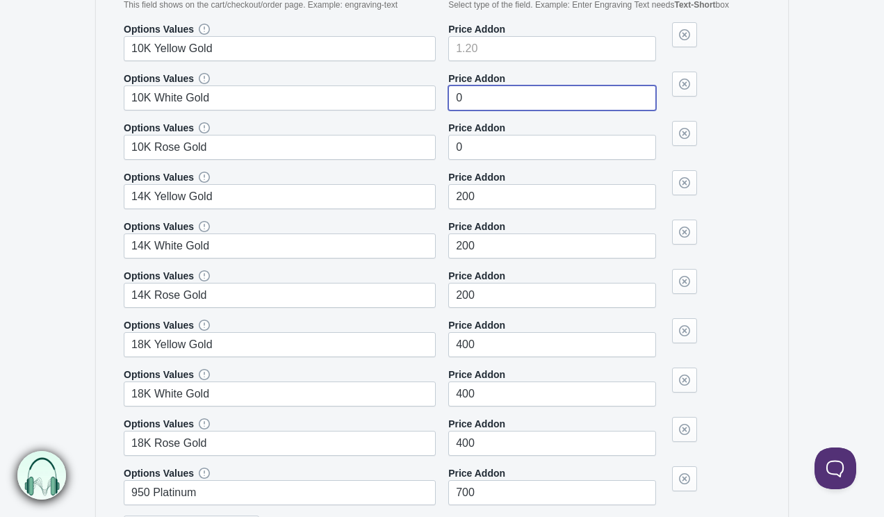
click at [522, 94] on input"] "0" at bounding box center [552, 97] width 208 height 25
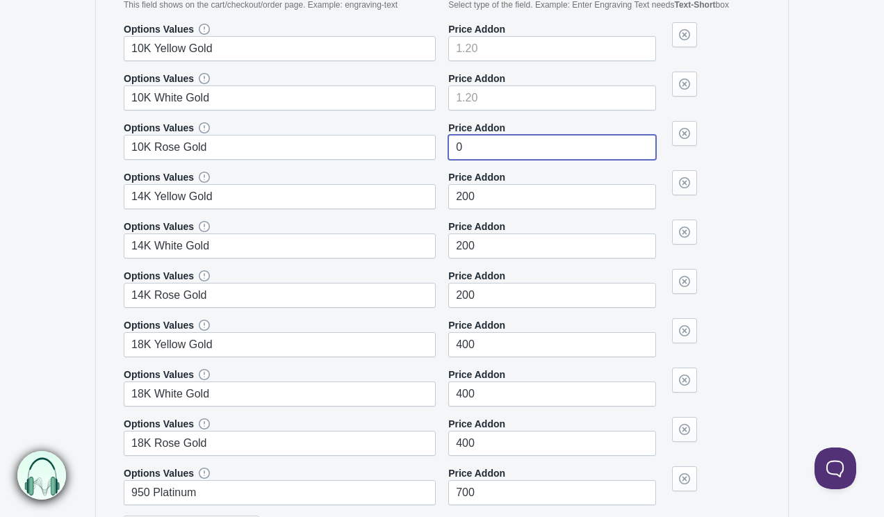
click at [500, 152] on input"] "0" at bounding box center [552, 147] width 208 height 25
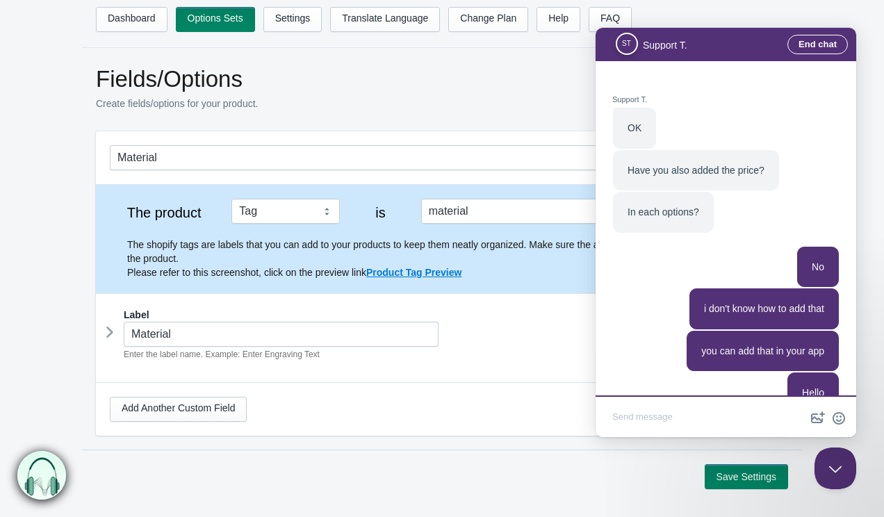
scroll to position [1634, 0]
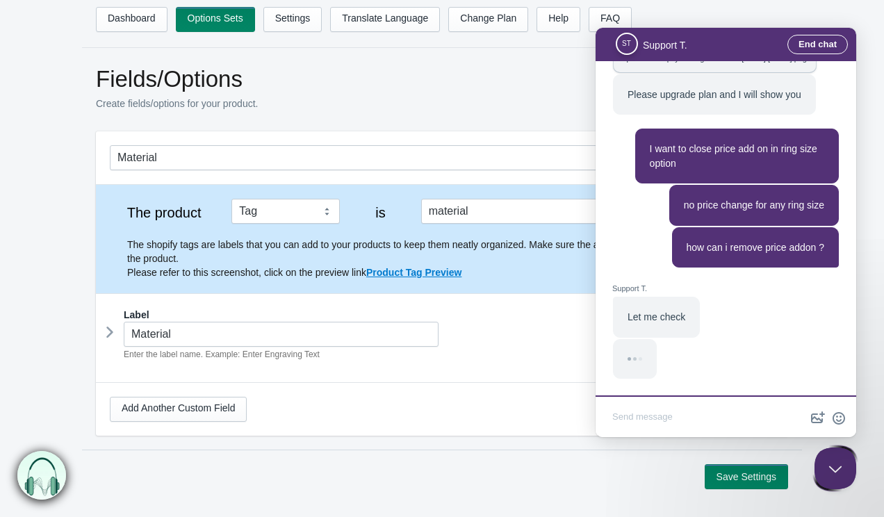
click at [671, 414] on textarea "Write chat message" at bounding box center [725, 418] width 255 height 33
click at [110, 332] on icon at bounding box center [110, 332] width 0 height 21
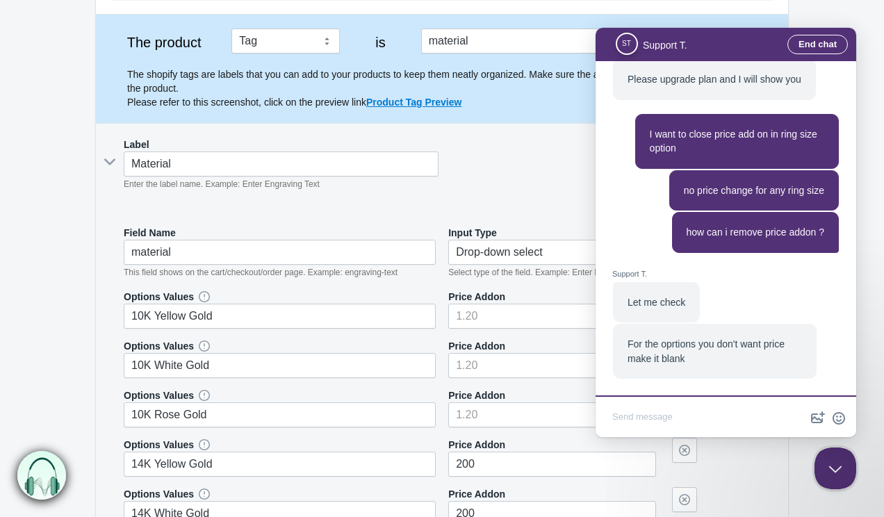
scroll to position [160, 0]
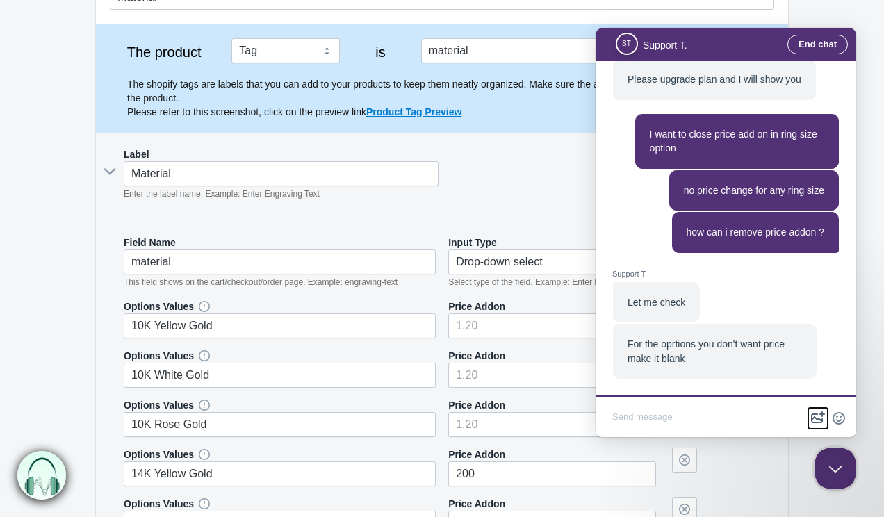
click at [818, 417] on button "image-plus" at bounding box center [817, 418] width 21 height 22
type input "C:\fakepath\Screenshot [DATE] 11.33.22 AM.png"
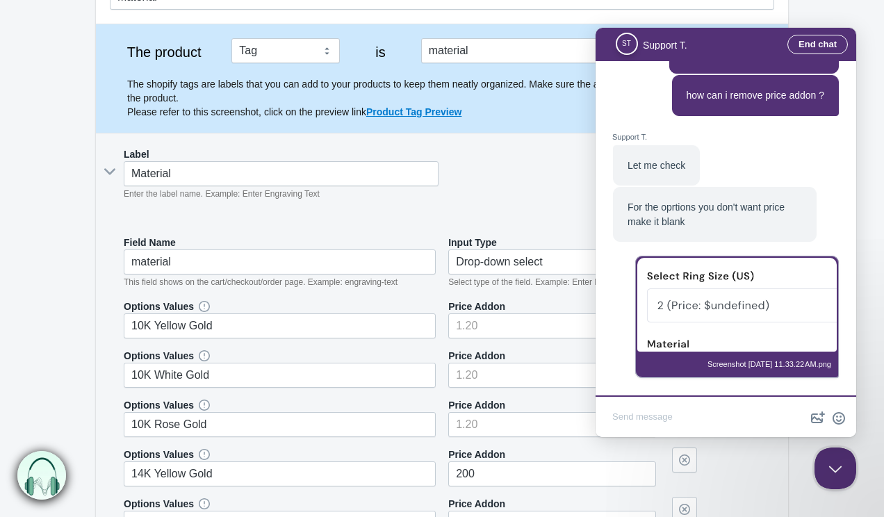
scroll to position [1744, 0]
type textarea "then it show like this"
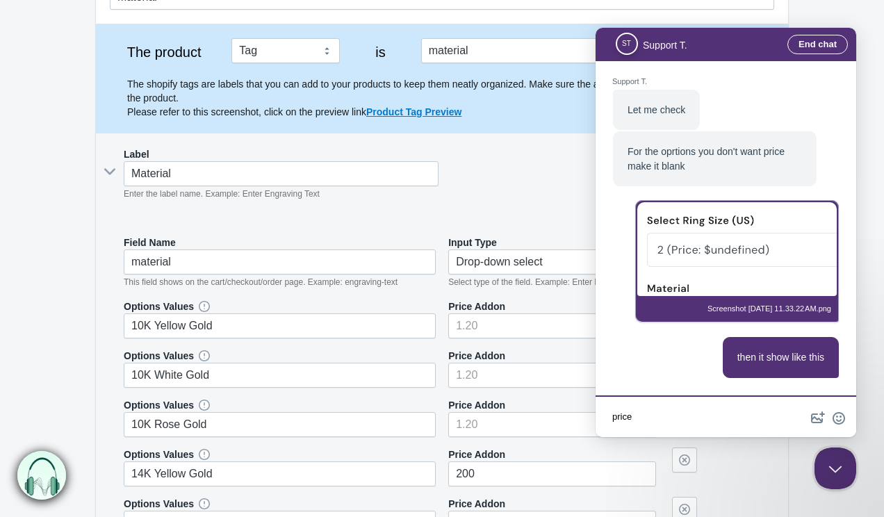
scroll to position [1867, 0]
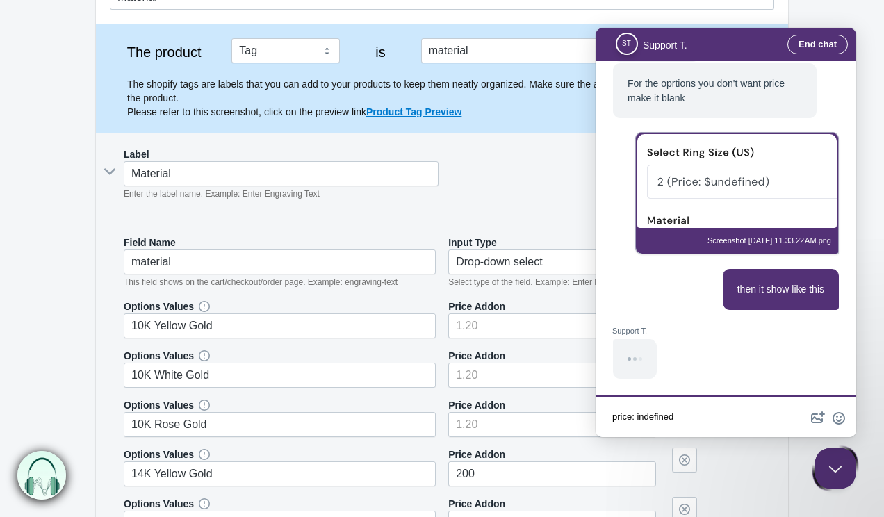
type textarea "price: indefined"
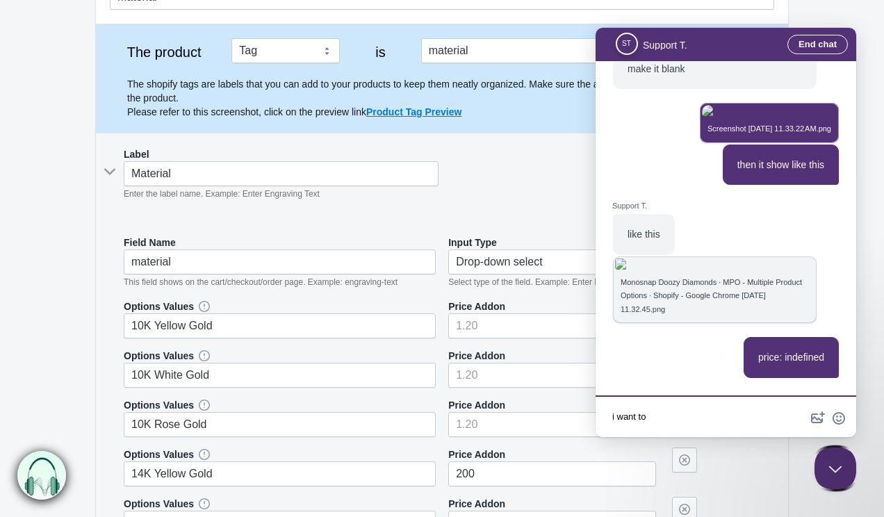
scroll to position [1883, 0]
type textarea "i want to remove that"
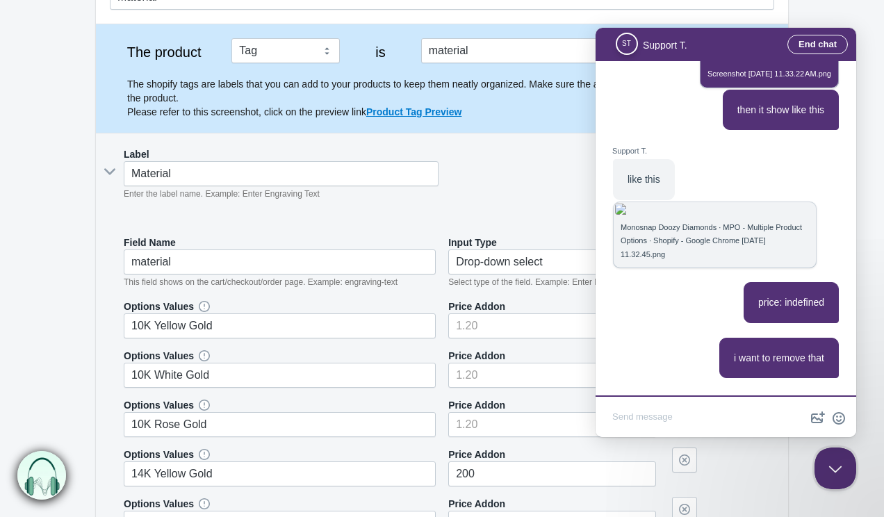
scroll to position [1938, 0]
click at [659, 204] on img "Chat message" at bounding box center [714, 209] width 199 height 11
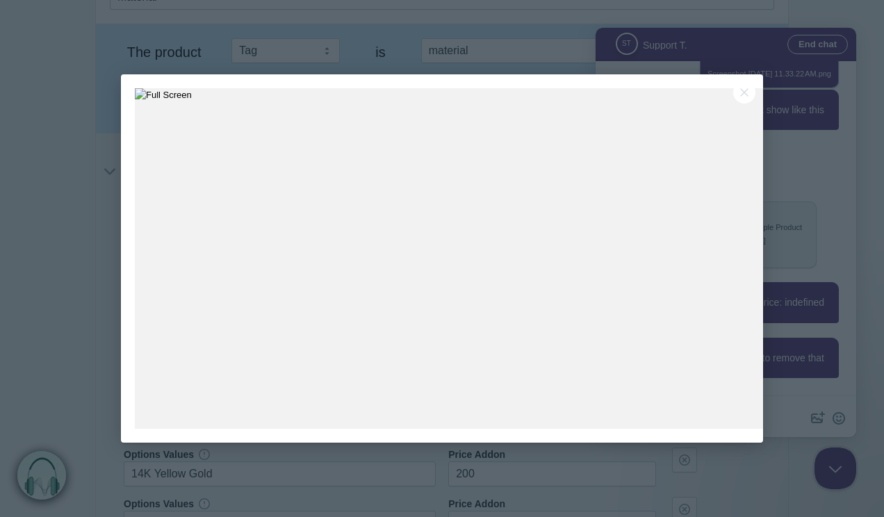
scroll to position [0, 0]
click at [472, 56] on div at bounding box center [442, 258] width 884 height 517
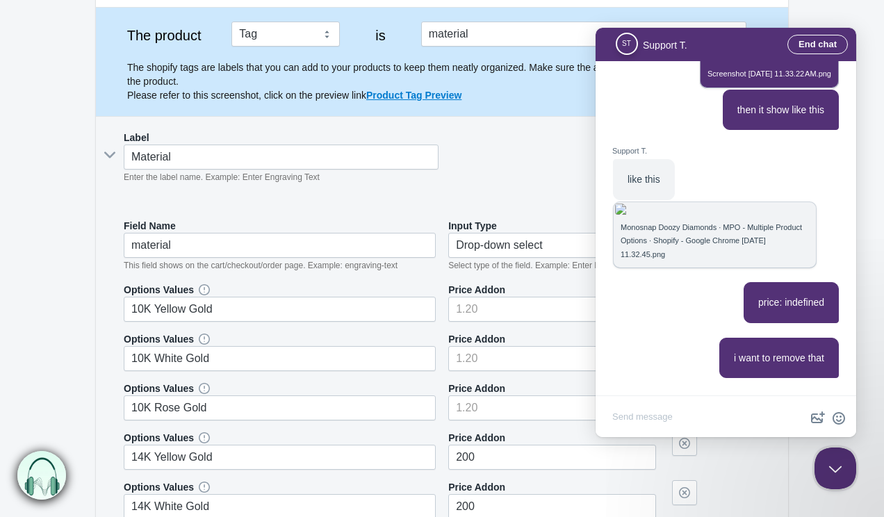
scroll to position [308, 0]
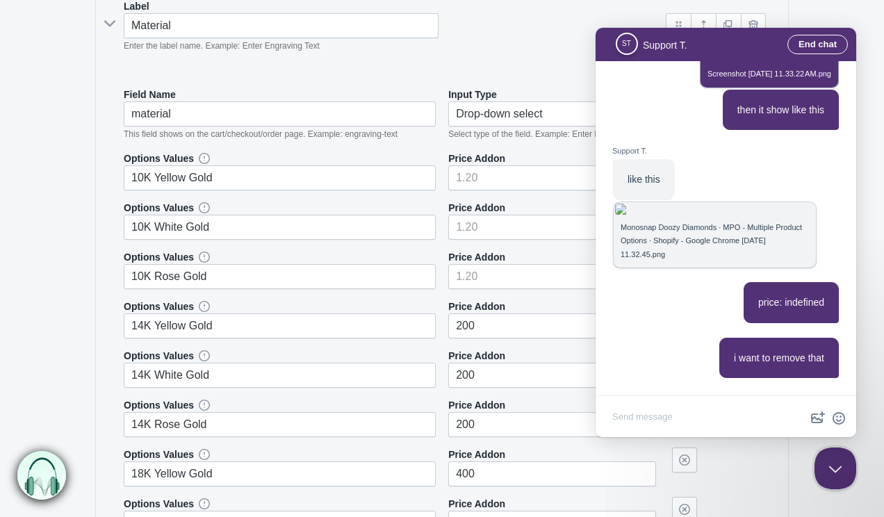
click at [678, 417] on textarea "Write chat message" at bounding box center [725, 418] width 255 height 33
type textarea "okay got it"
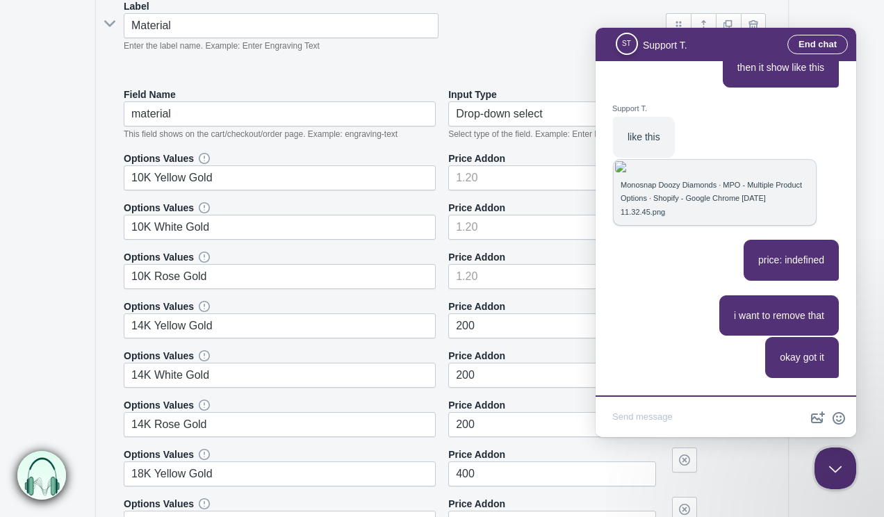
scroll to position [1980, 0]
type textarea "a"
type textarea "I added price for material but it is not changing on website"
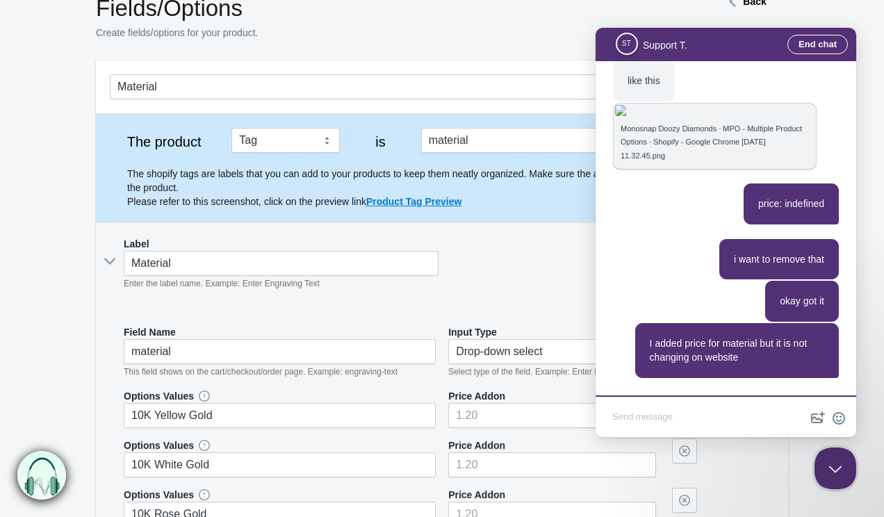
scroll to position [0, 0]
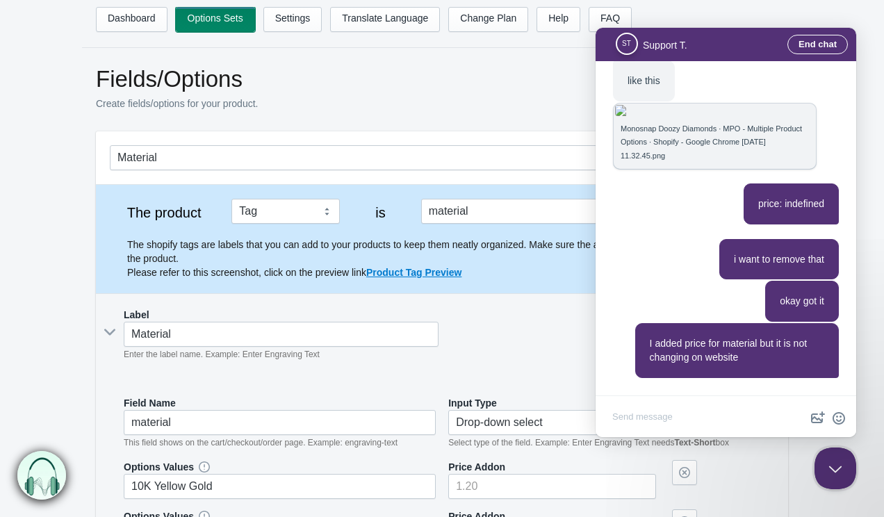
click at [203, 18] on link "Options Sets" at bounding box center [215, 19] width 79 height 25
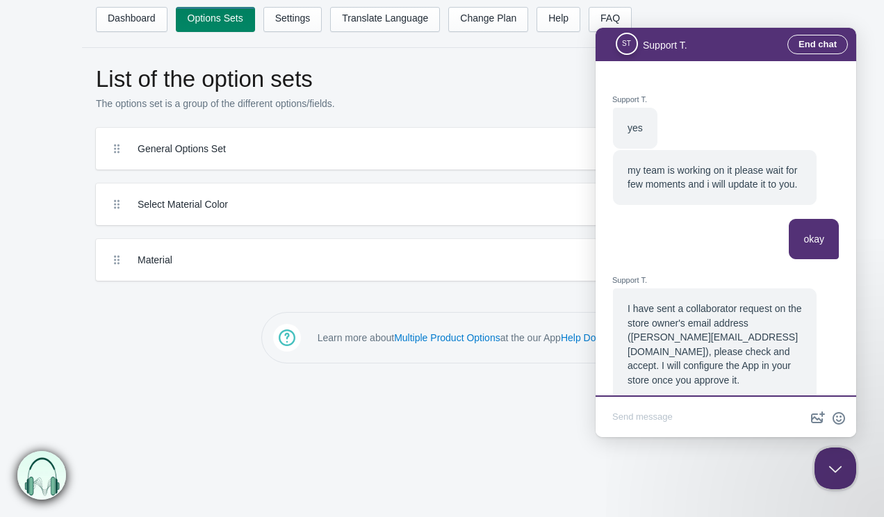
scroll to position [1884, 0]
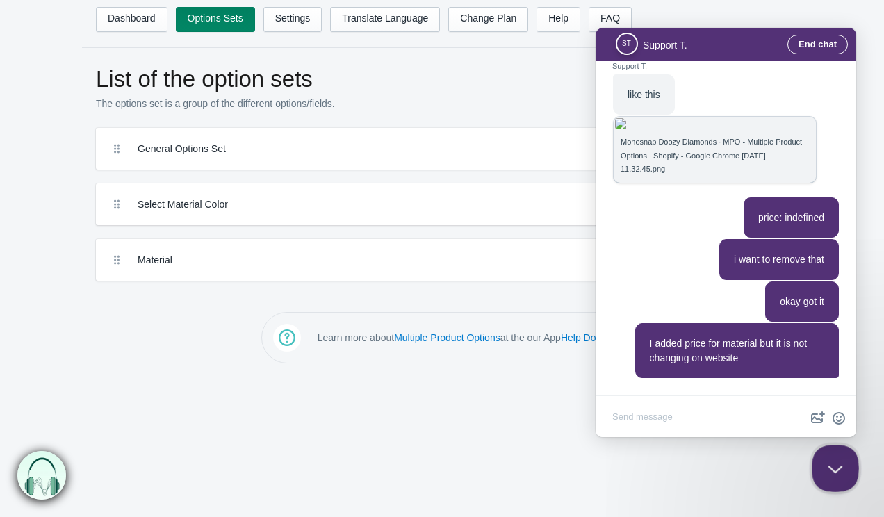
click at [820, 469] on button "Close Beacon popover" at bounding box center [832, 466] width 42 height 42
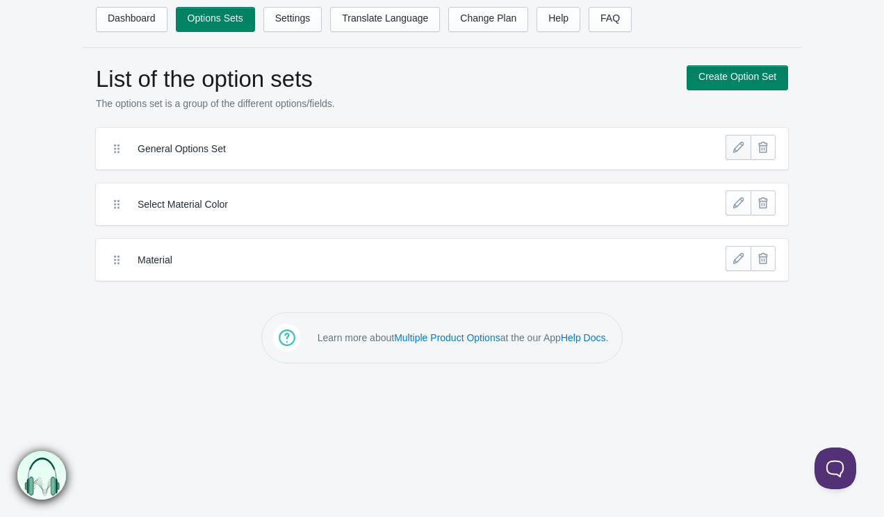
click at [734, 144] on link at bounding box center [737, 147] width 25 height 25
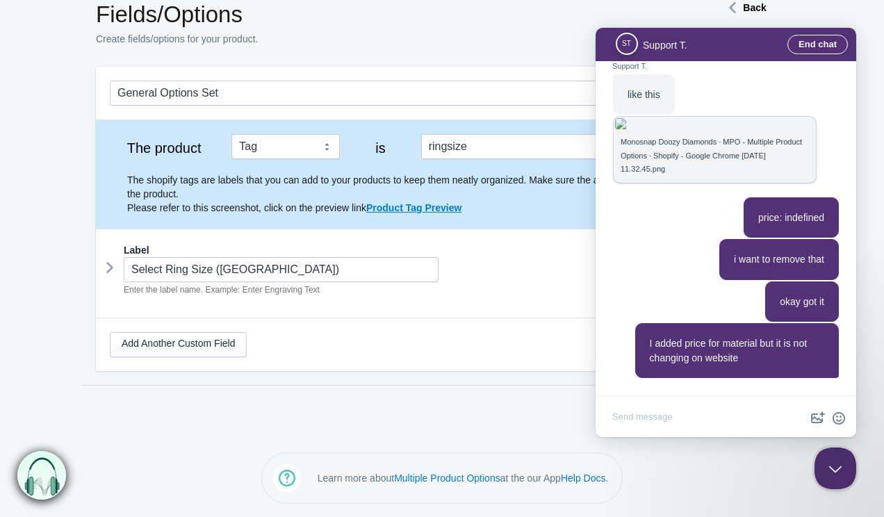
scroll to position [1884, 0]
click at [824, 459] on button "Close Beacon popover" at bounding box center [832, 466] width 42 height 42
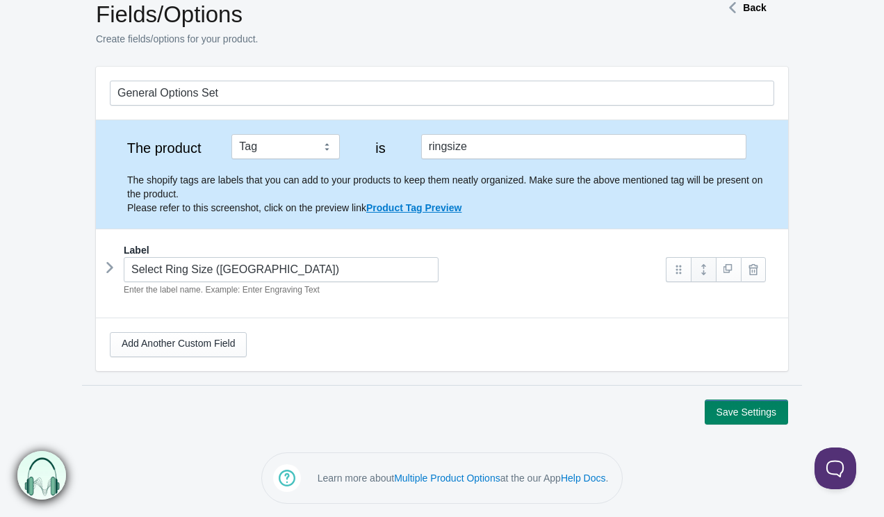
drag, startPoint x: 700, startPoint y: 262, endPoint x: 132, endPoint y: 291, distance: 568.3
click at [700, 262] on link at bounding box center [702, 269] width 25 height 25
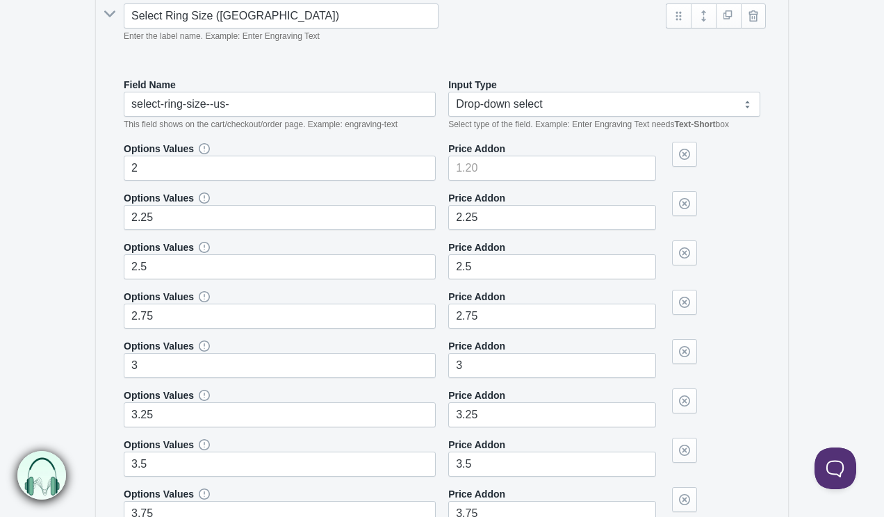
scroll to position [343, 0]
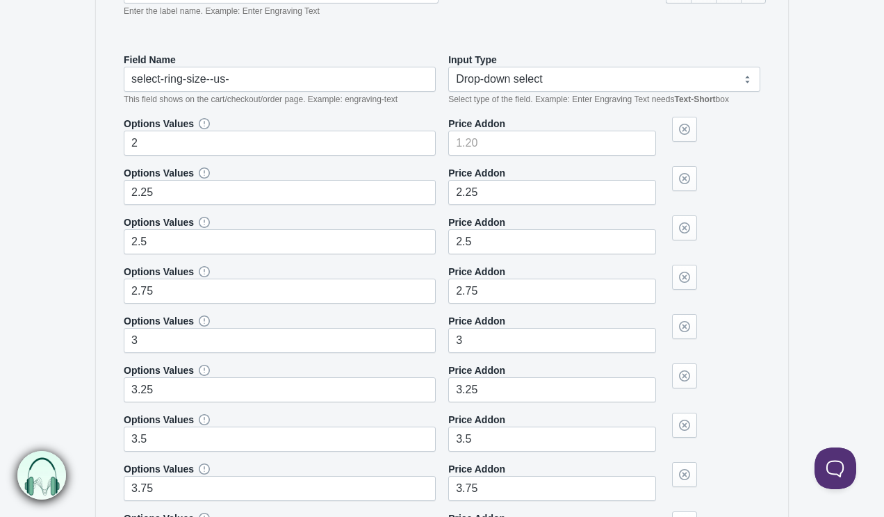
click at [499, 190] on input"] "2.25" at bounding box center [552, 192] width 208 height 25
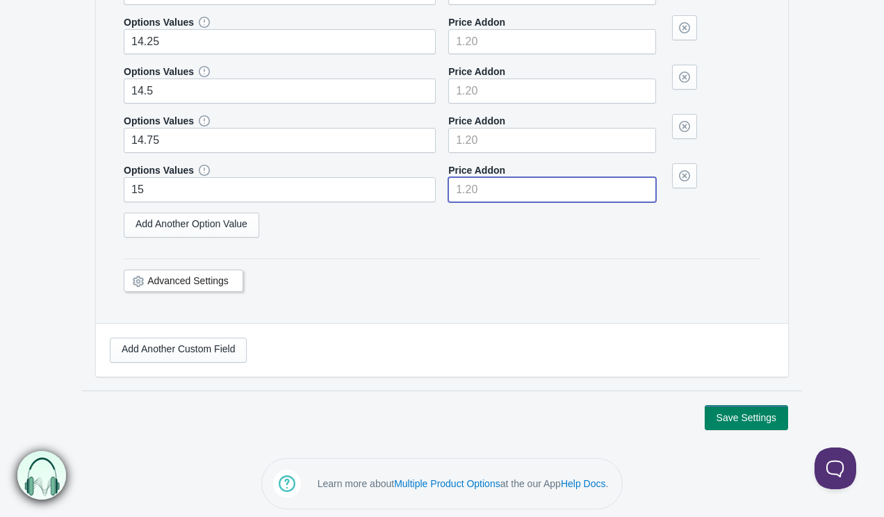
scroll to position [2867, 0]
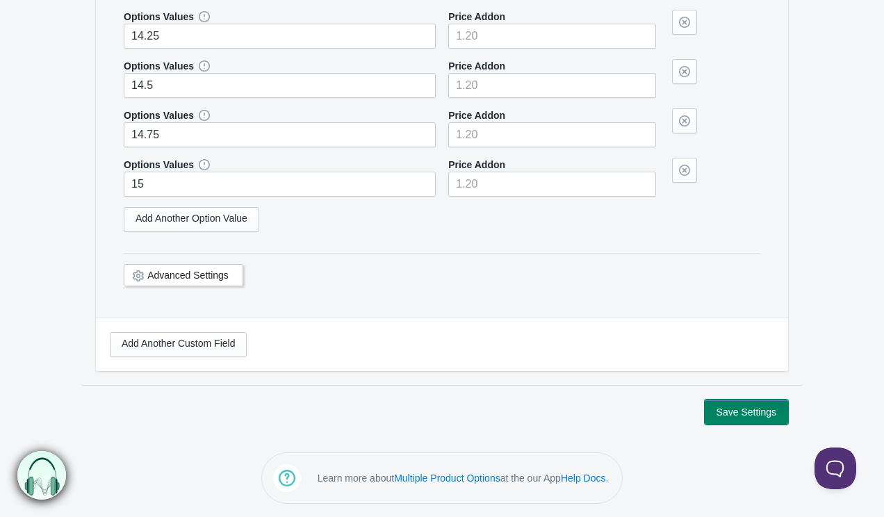
click at [743, 413] on button "Save Settings" at bounding box center [745, 411] width 83 height 25
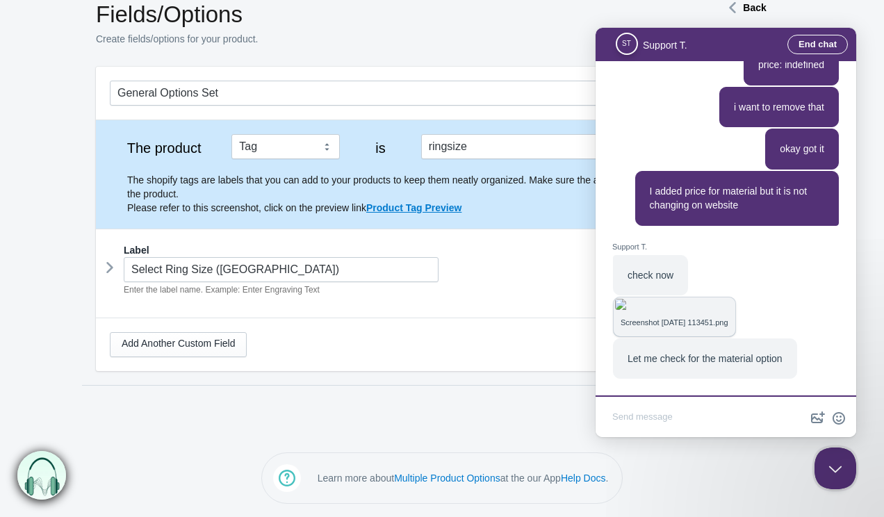
scroll to position [2017, 0]
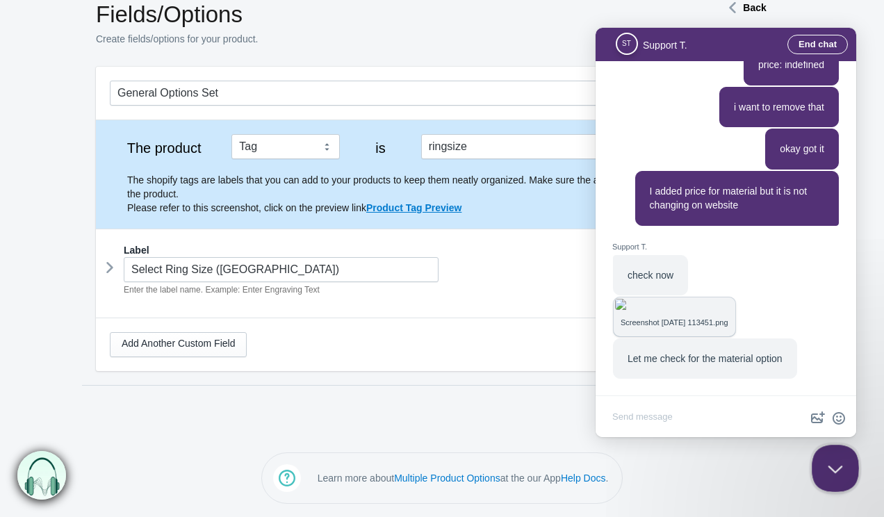
click at [823, 466] on button "Close Beacon popover" at bounding box center [832, 466] width 42 height 42
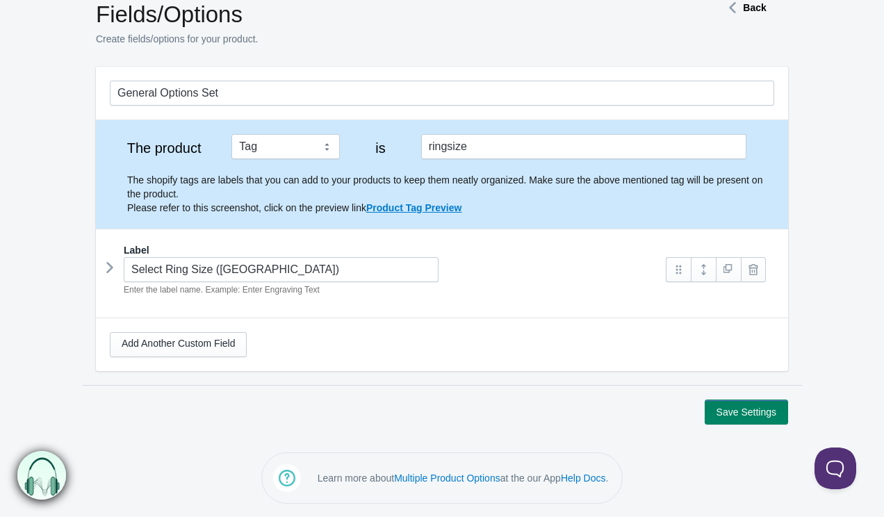
scroll to position [0, 0]
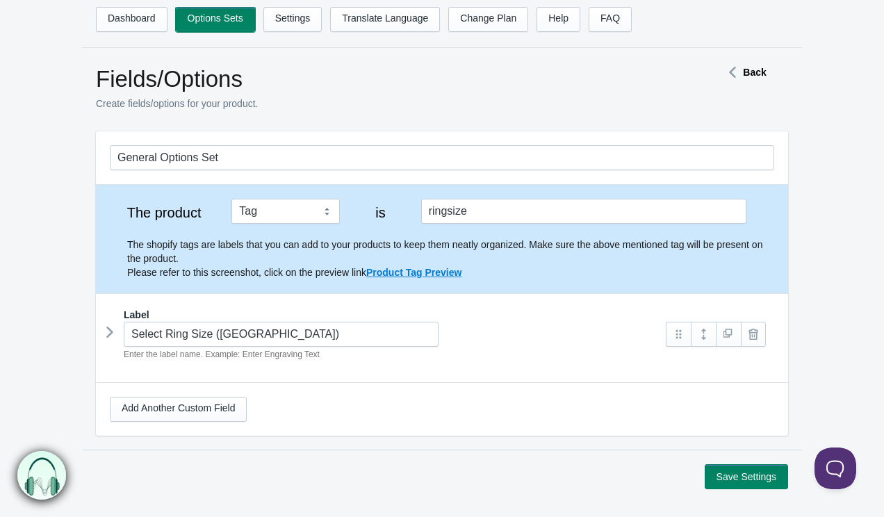
click at [204, 15] on link "Options Sets" at bounding box center [215, 19] width 79 height 25
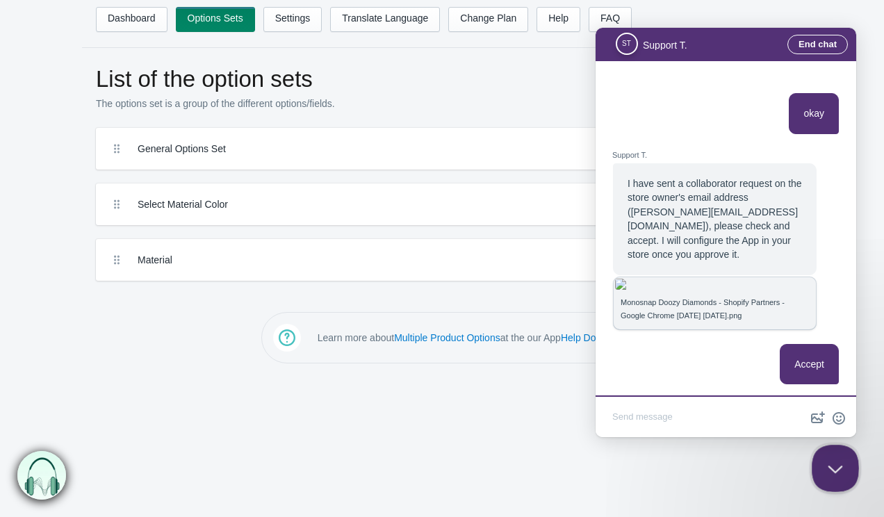
scroll to position [2017, 0]
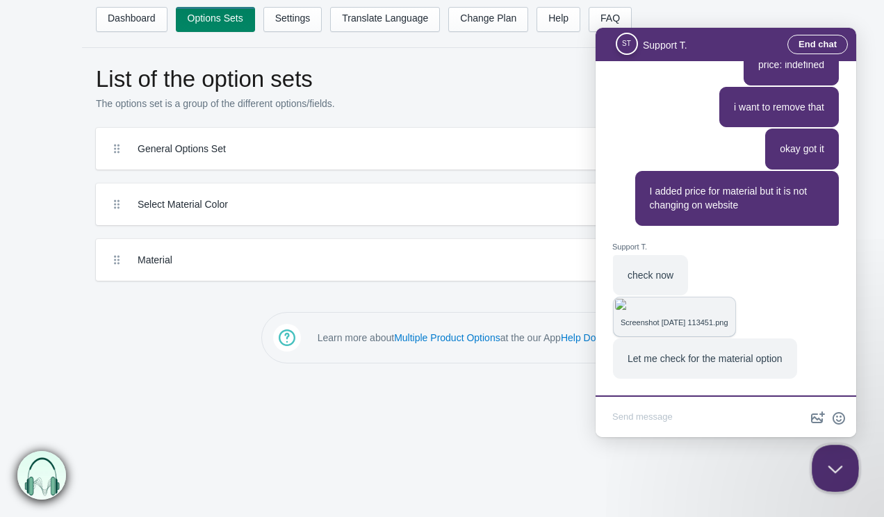
click at [832, 463] on button "Close Beacon popover" at bounding box center [832, 466] width 42 height 42
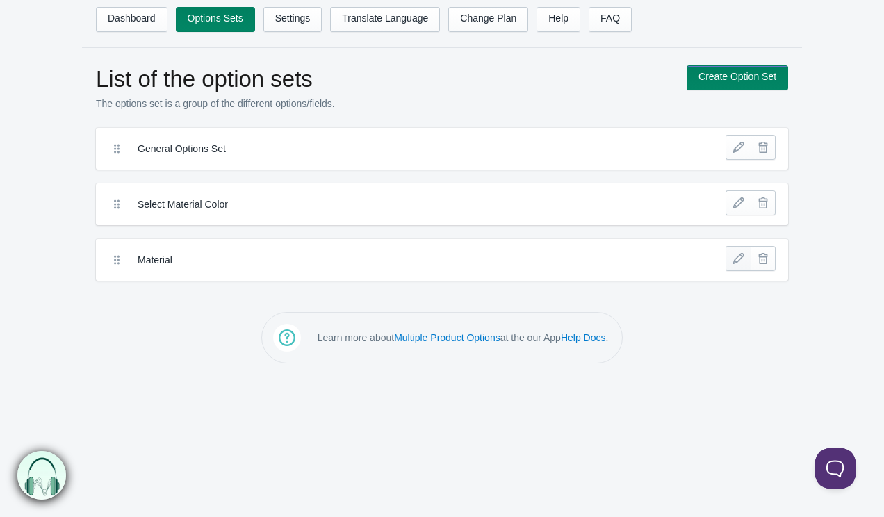
click at [741, 258] on link at bounding box center [737, 258] width 25 height 25
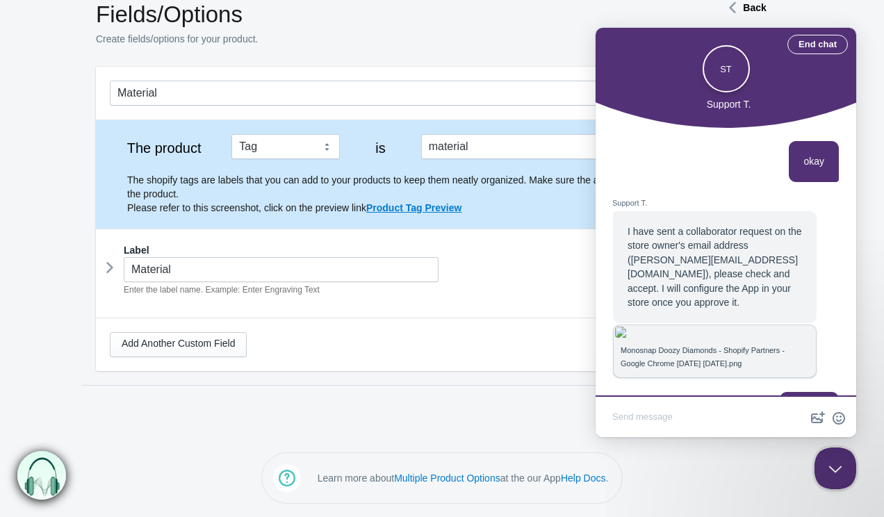
scroll to position [2017, 0]
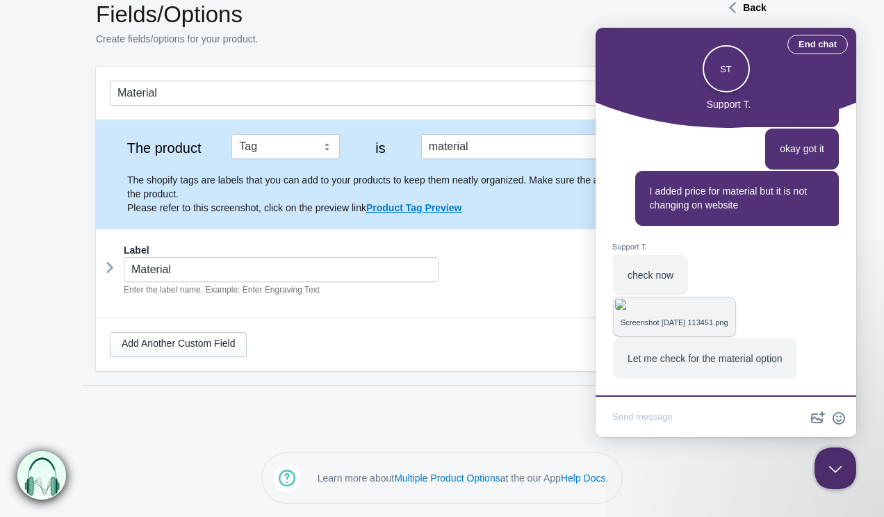
click at [110, 270] on icon at bounding box center [110, 267] width 0 height 21
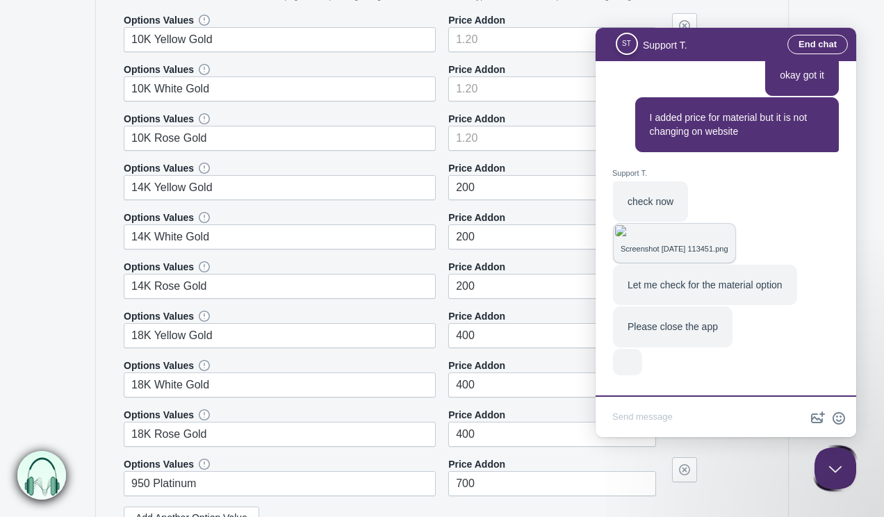
scroll to position [2003, 0]
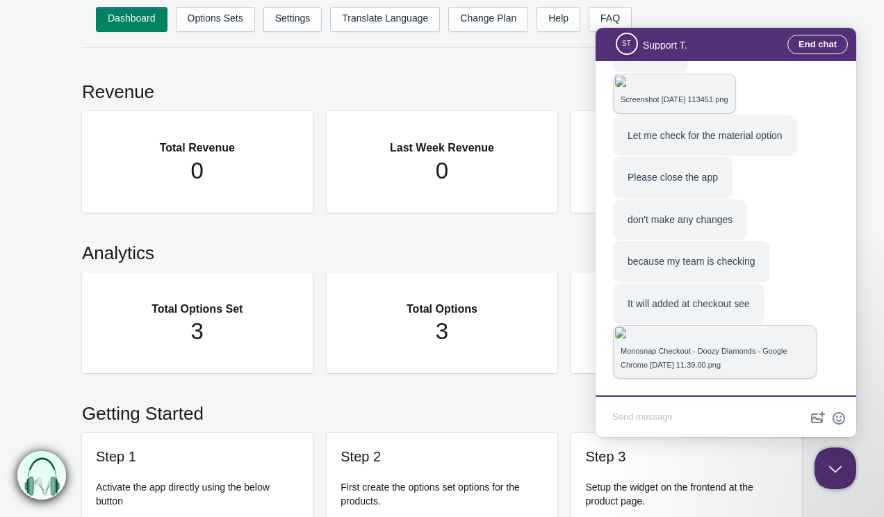
scroll to position [1910, 0]
type textarea "i don't want to add that in cart"
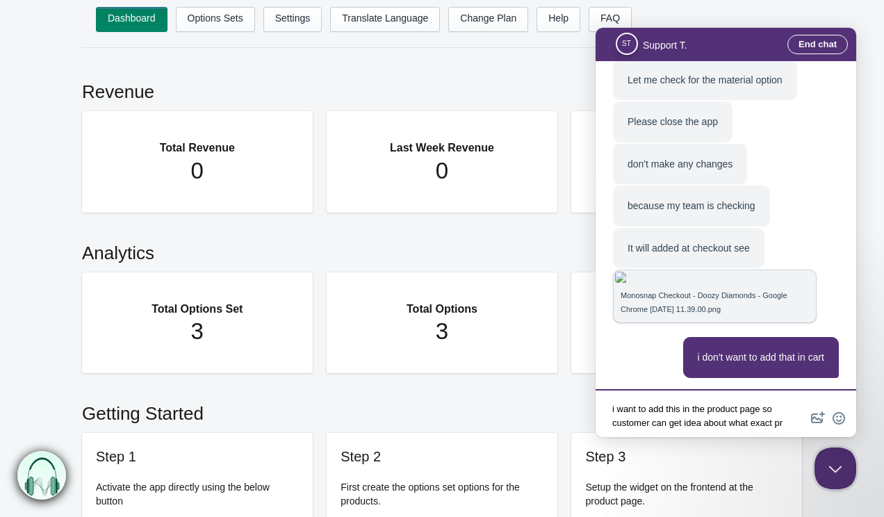
scroll to position [9, 0]
type textarea "i want to add this in the product page so customer can get idea about what exac…"
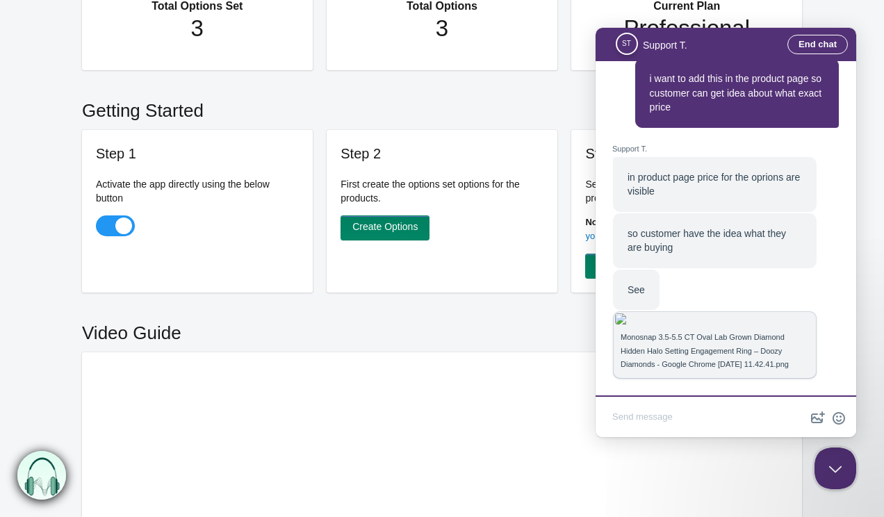
scroll to position [1960, 0]
click at [656, 416] on textarea "Write chat message" at bounding box center [725, 418] width 255 height 33
paste textarea "[URL][DOMAIN_NAME]"
type textarea "[URL][DOMAIN_NAME]"
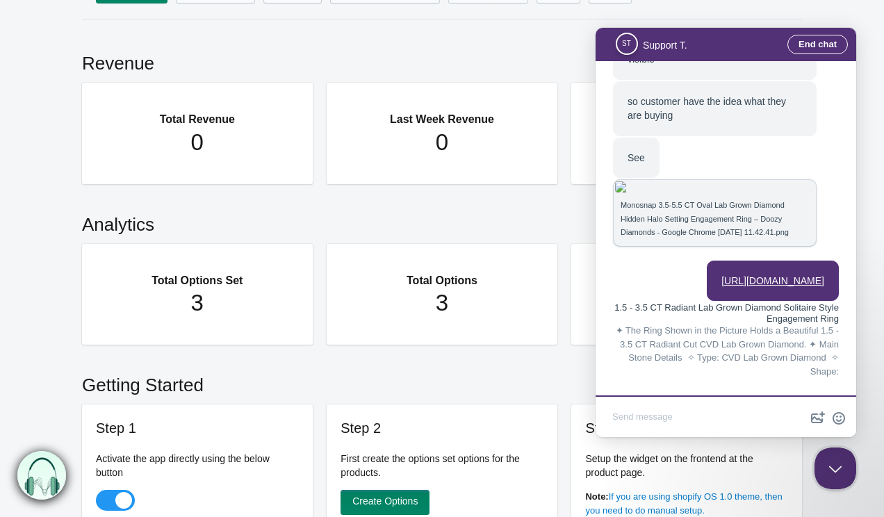
scroll to position [2181, 0]
type textarea "see this website"
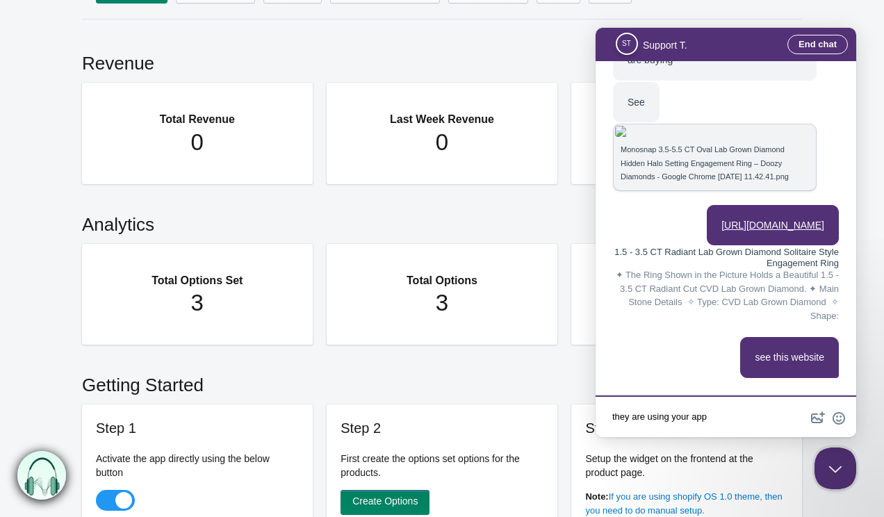
type textarea "they are using your app"
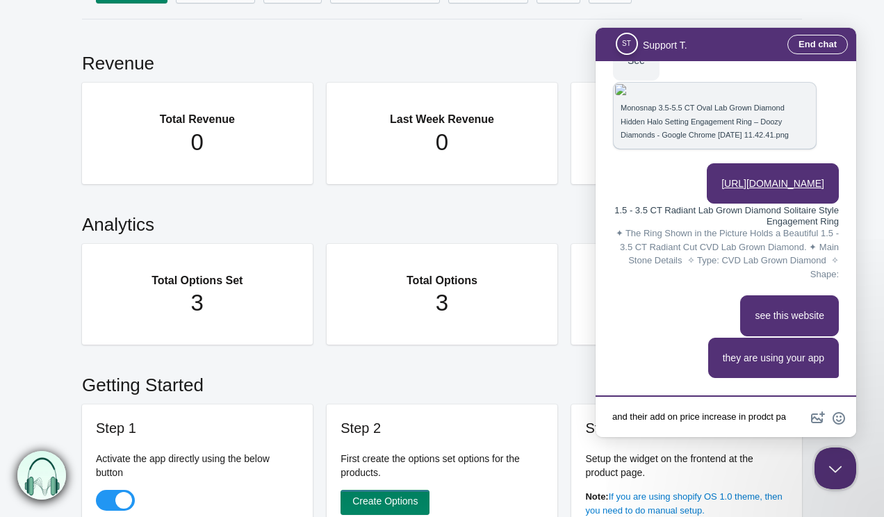
scroll to position [1, 0]
type textarea "and their add on price increase in prodct page"
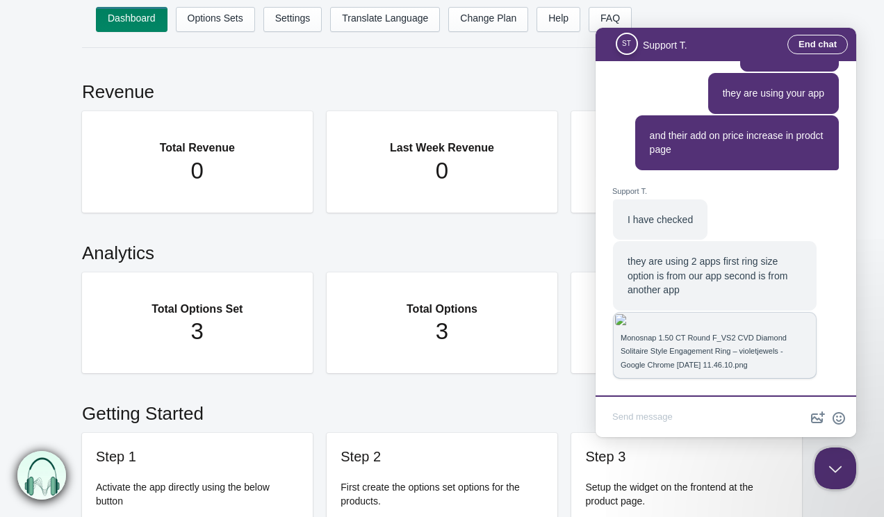
scroll to position [2144, 0]
click at [690, 314] on img "Chat message" at bounding box center [714, 319] width 199 height 11
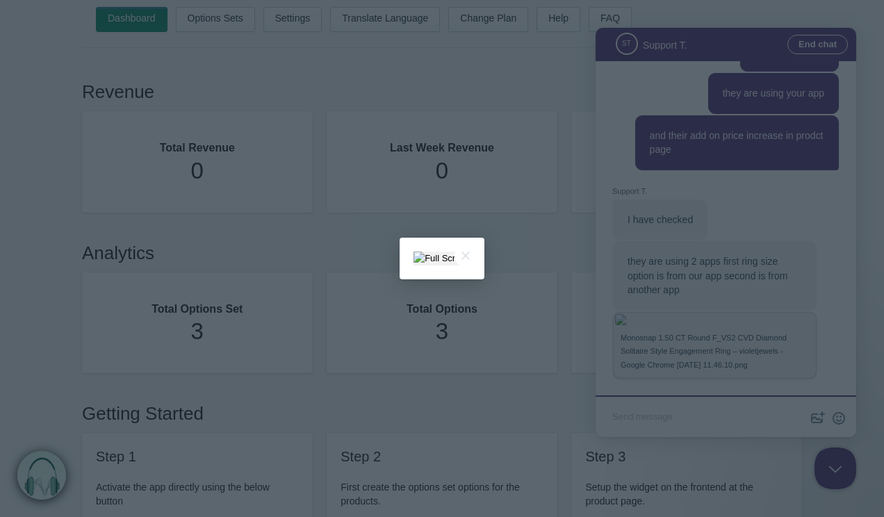
scroll to position [0, 0]
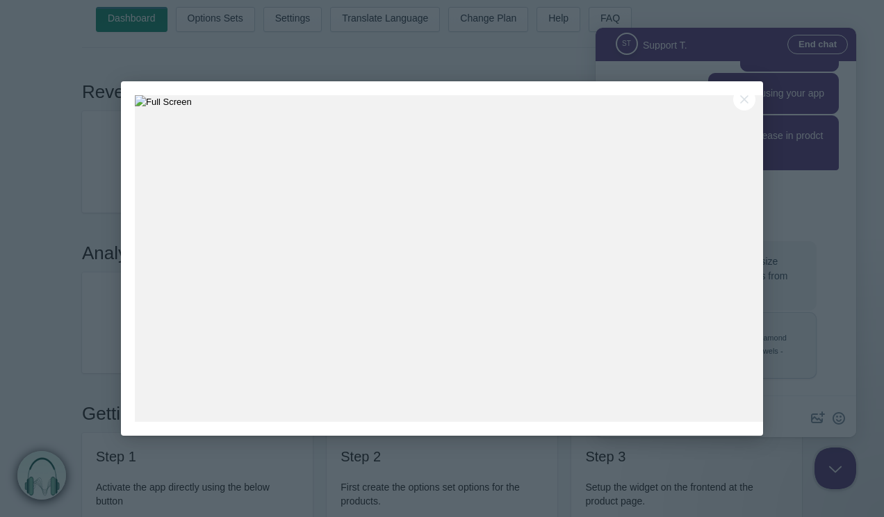
click at [808, 162] on div at bounding box center [442, 258] width 884 height 517
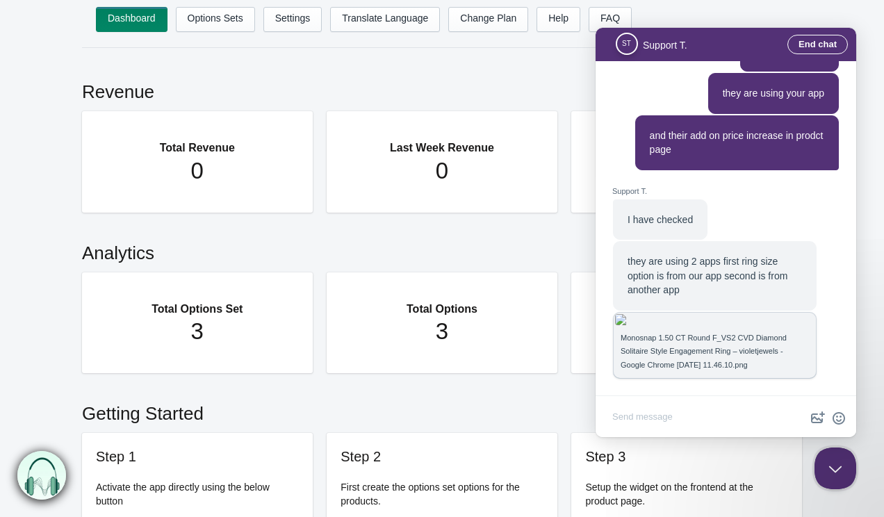
click at [647, 408] on textarea "Write chat message" at bounding box center [725, 418] width 255 height 33
type textarea "no they using your app"
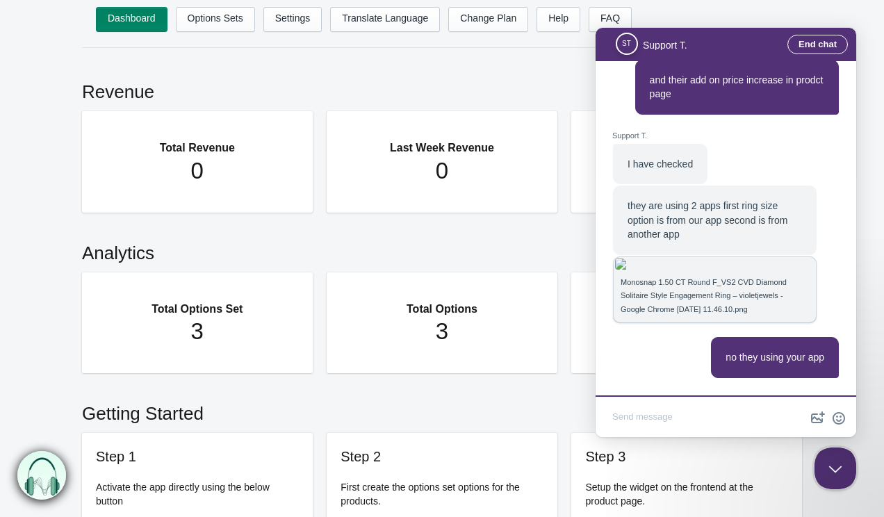
scroll to position [2199, 0]
type textarea "i know this is my friend website"
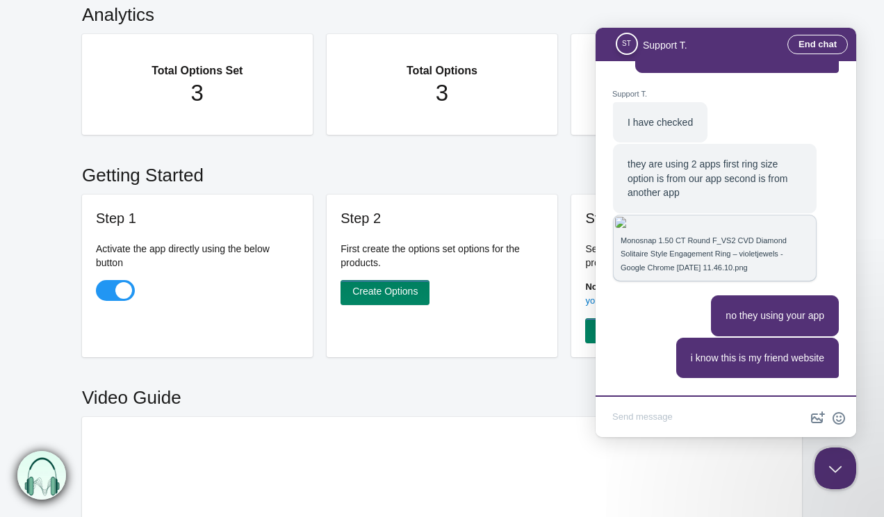
scroll to position [0, 0]
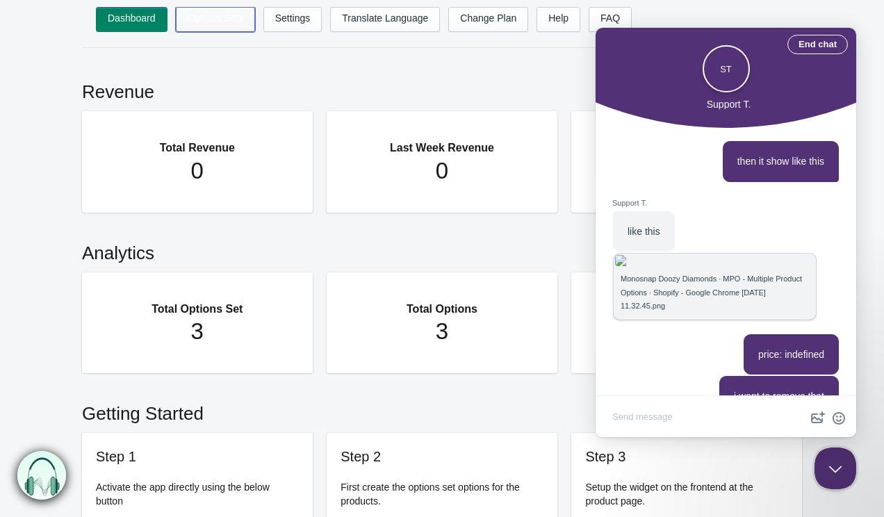
click at [217, 21] on link "Options Sets" at bounding box center [215, 19] width 79 height 25
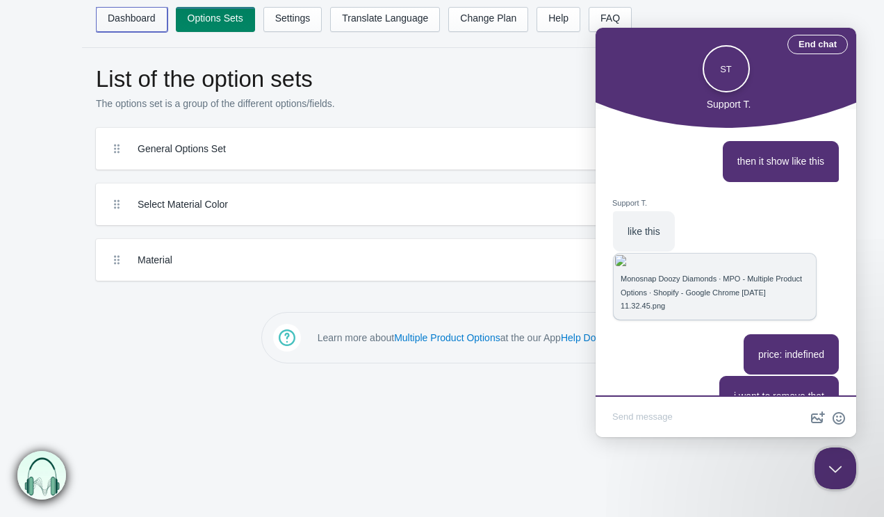
click at [127, 18] on link "Dashboard" at bounding box center [132, 19] width 72 height 25
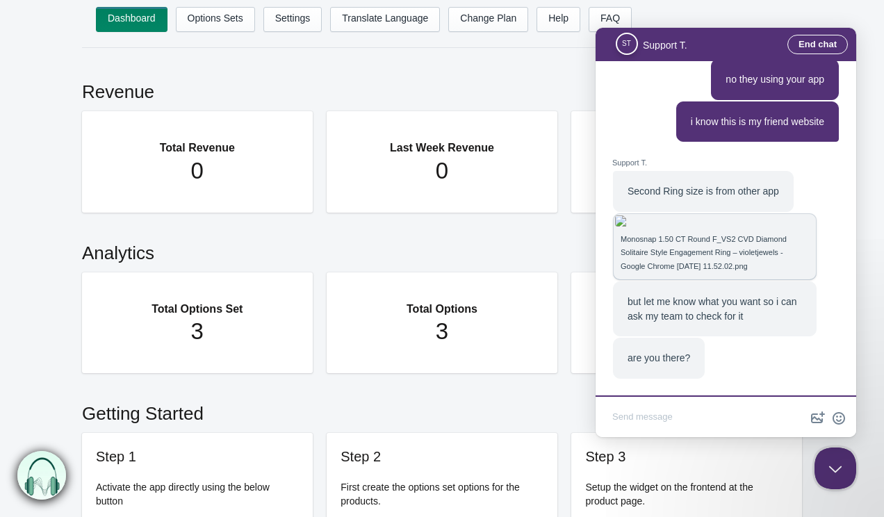
scroll to position [1865, 0]
type textarea "yes"
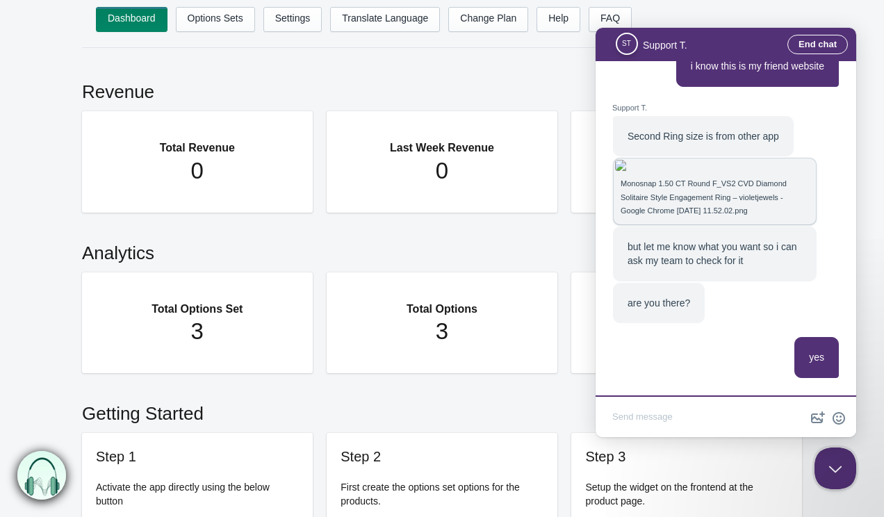
scroll to position [2006, 0]
click at [671, 420] on textarea "Write chat message" at bounding box center [725, 418] width 255 height 33
type textarea "You can see their material option"
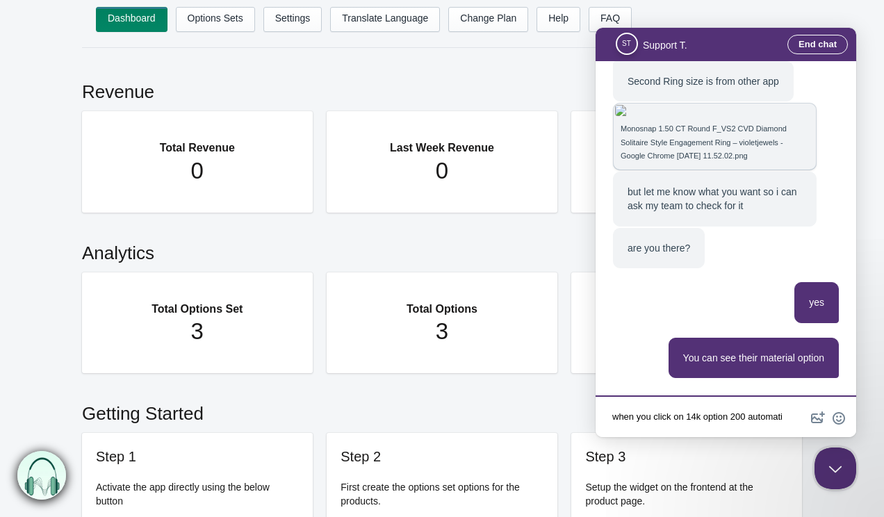
scroll to position [1, 0]
type textarea "when you click on 14k option 200 automatically add in 10k price"
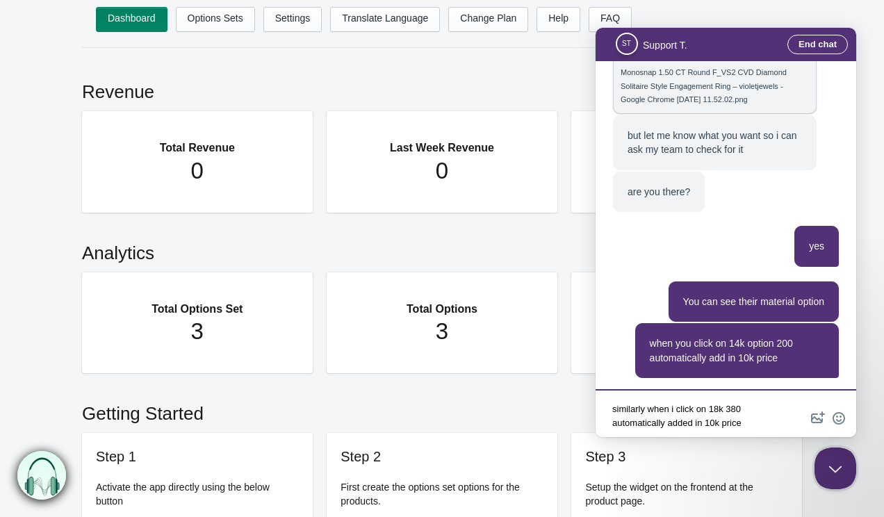
type textarea "similarly when i click on 18k 380 automatically added in 10k price"
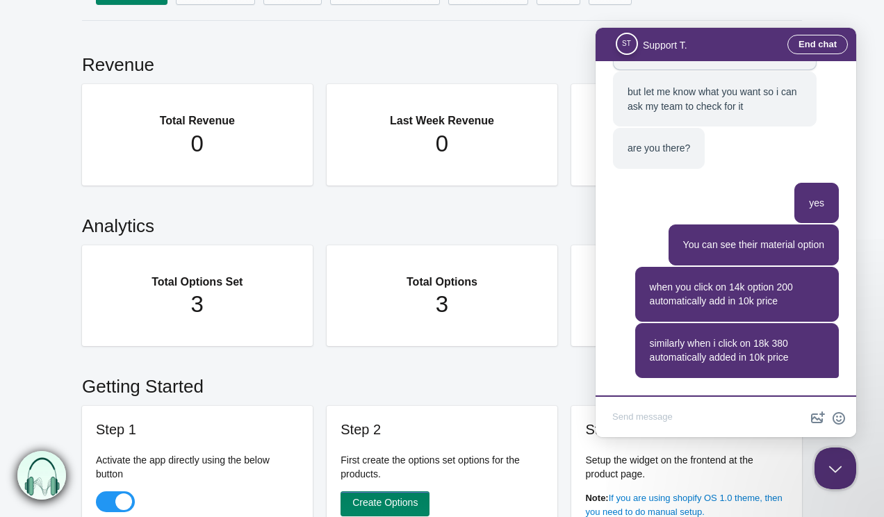
scroll to position [1846, 0]
click at [684, 417] on textarea "Write chat message" at bounding box center [725, 418] width 255 height 33
type textarea "Did you check"
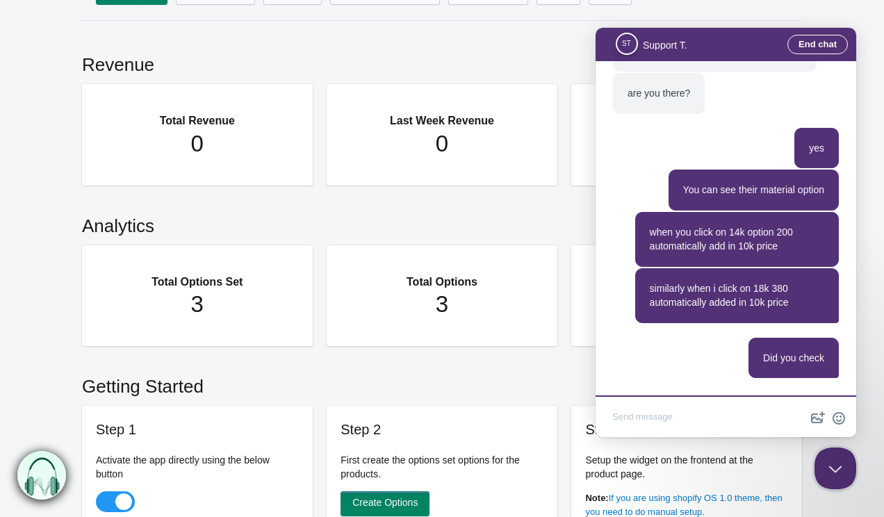
type textarea "?"
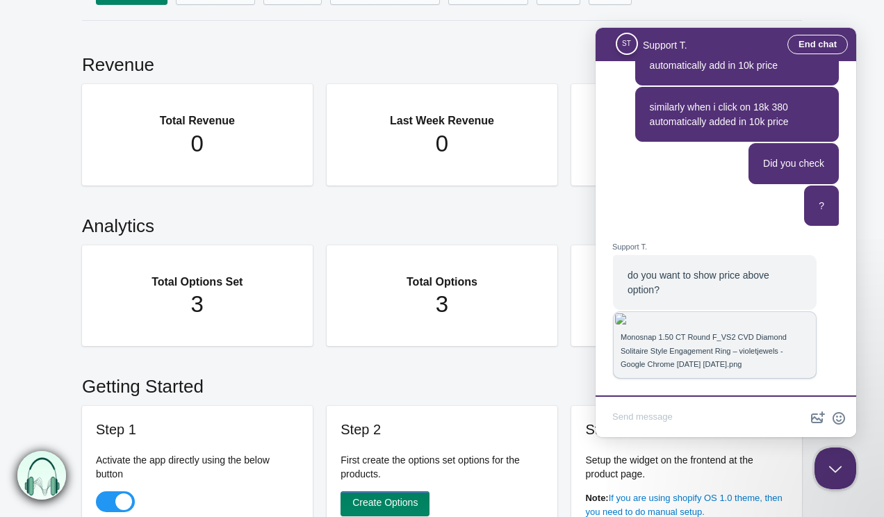
scroll to position [2053, 0]
click at [692, 313] on img "Chat message" at bounding box center [714, 318] width 199 height 11
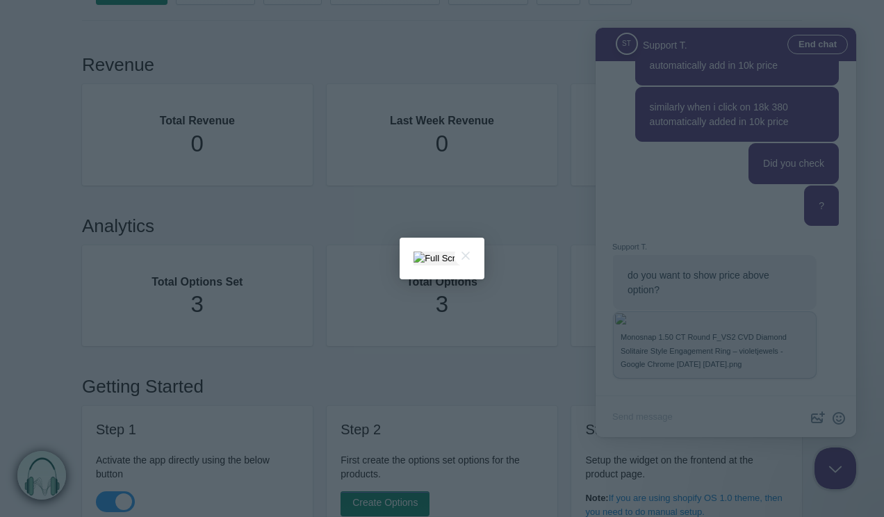
scroll to position [0, 0]
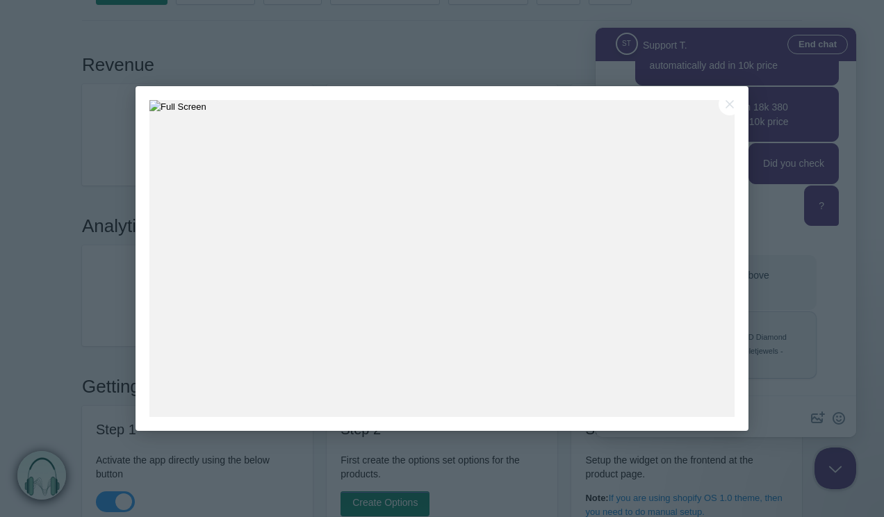
click at [714, 244] on img at bounding box center [441, 258] width 585 height 317
click at [729, 90] on div at bounding box center [441, 258] width 613 height 345
click at [729, 104] on button "Close" at bounding box center [729, 104] width 22 height 22
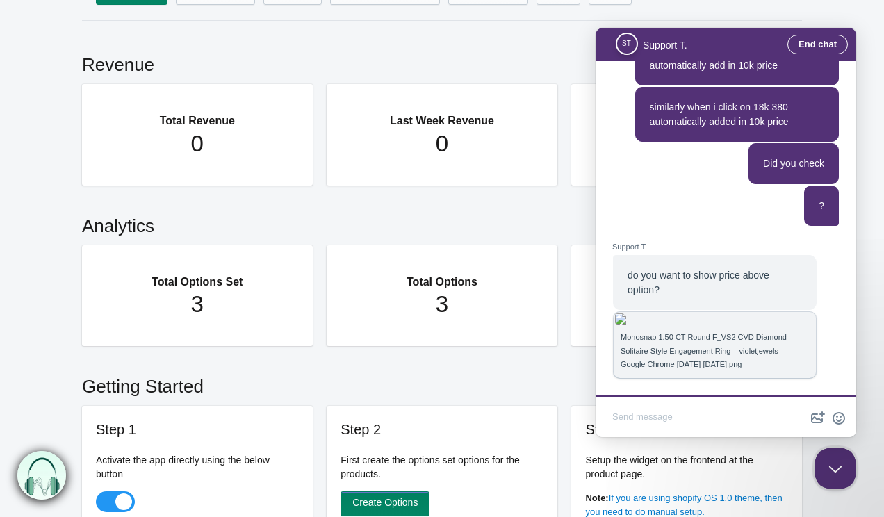
click at [685, 415] on textarea "Write chat message" at bounding box center [725, 418] width 255 height 33
type textarea "yes"
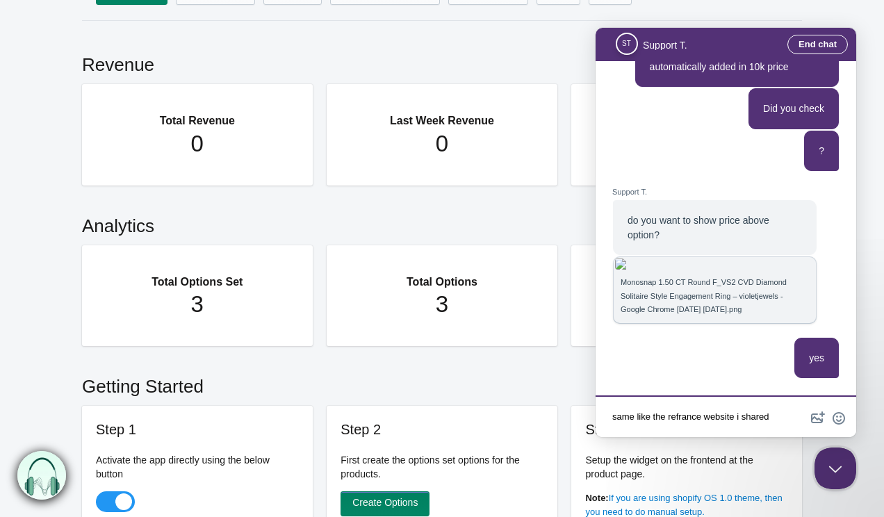
type textarea "same like the refrance website i shared"
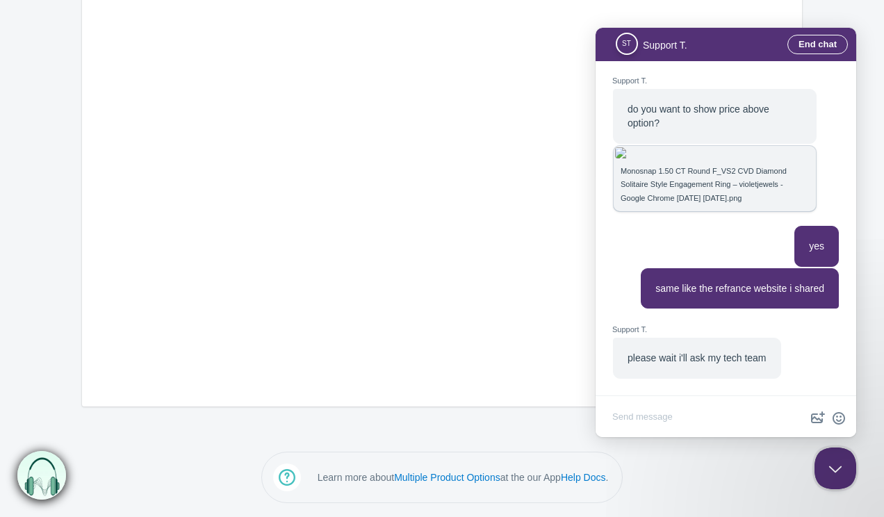
scroll to position [1846, 0]
click at [698, 425] on textarea "Write chat message" at bounding box center [725, 418] width 255 height 33
type textarea "okay"
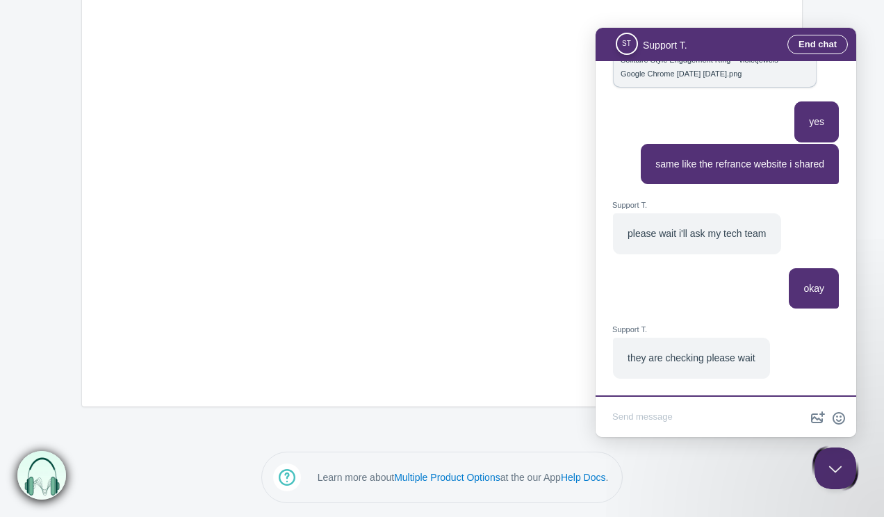
scroll to position [1858, 0]
type textarea "okay"
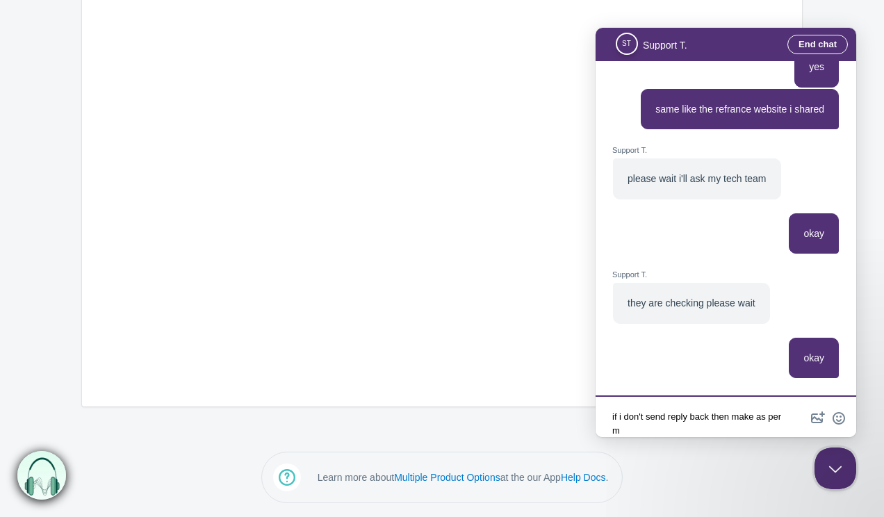
scroll to position [1, 0]
type textarea "if i don't send reply back then make as per my request"
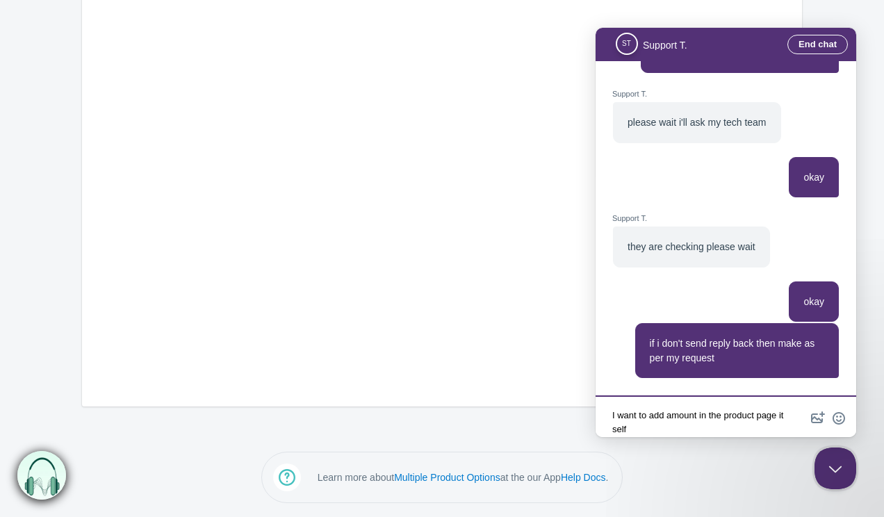
type textarea "I want to add amount in the product page it self"
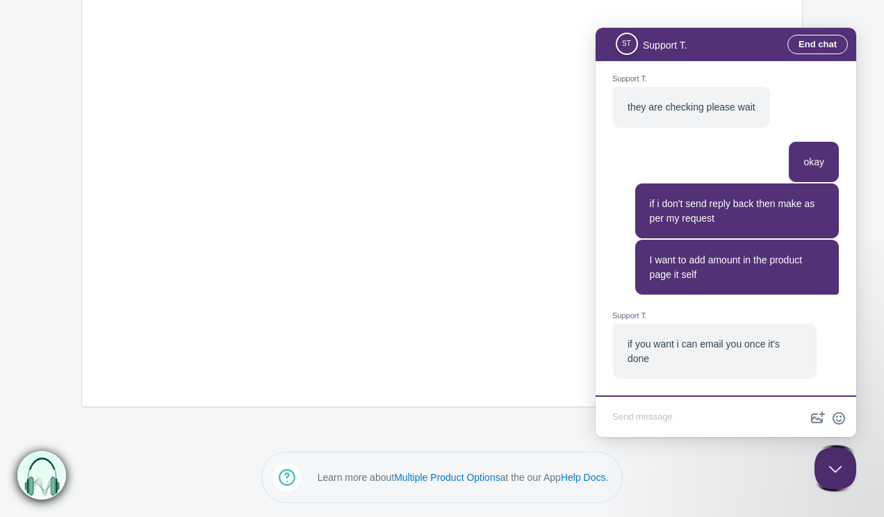
scroll to position [1578, 0]
type textarea "okay"
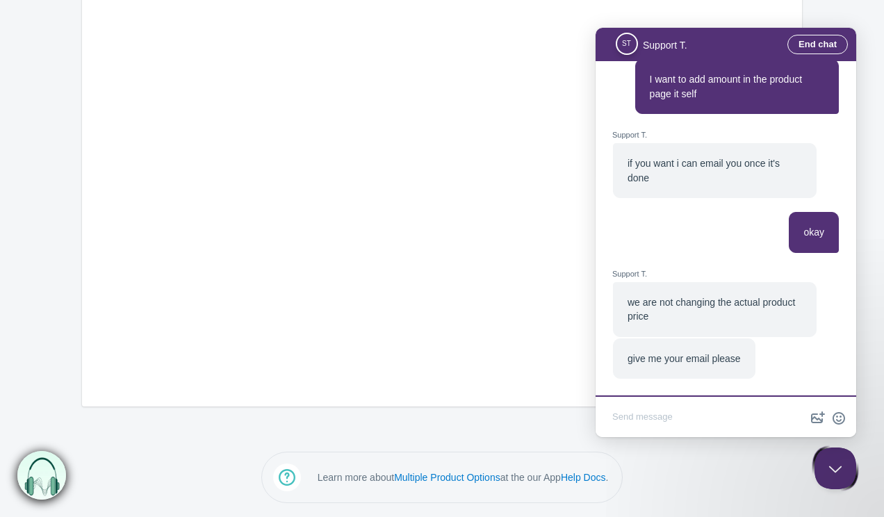
scroll to position [1387, 0]
paste textarea "[URL][DOMAIN_NAME]"
type textarea "[URL][DOMAIN_NAME]"
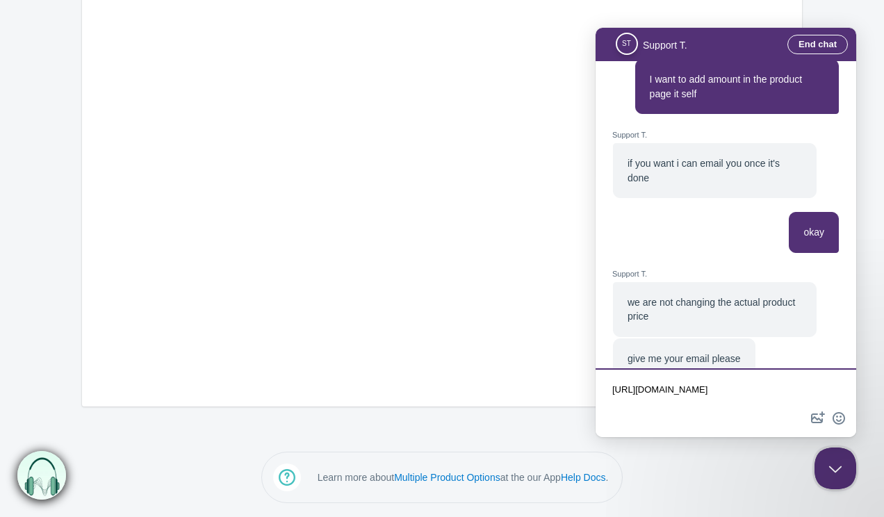
scroll to position [1497, 0]
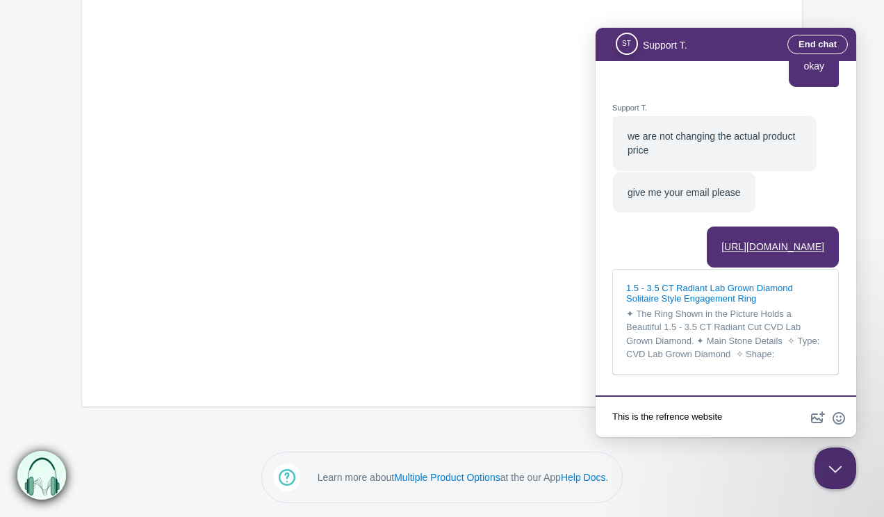
type textarea "This is the refrence website"
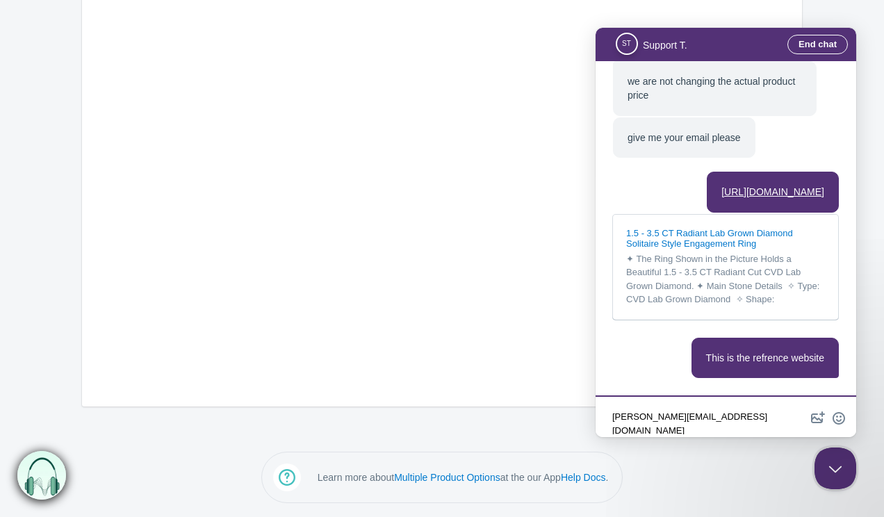
type textarea "[PERSON_NAME][EMAIL_ADDRESS][DOMAIN_NAME]"
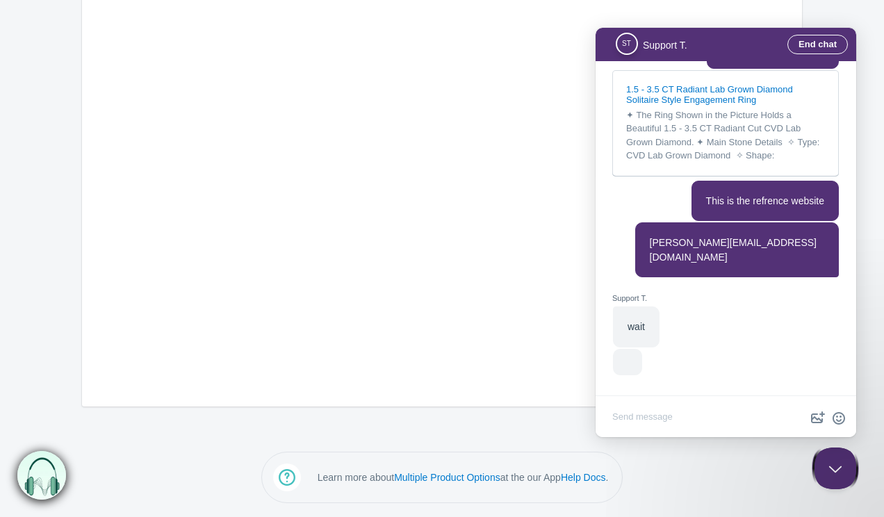
scroll to position [1495, 0]
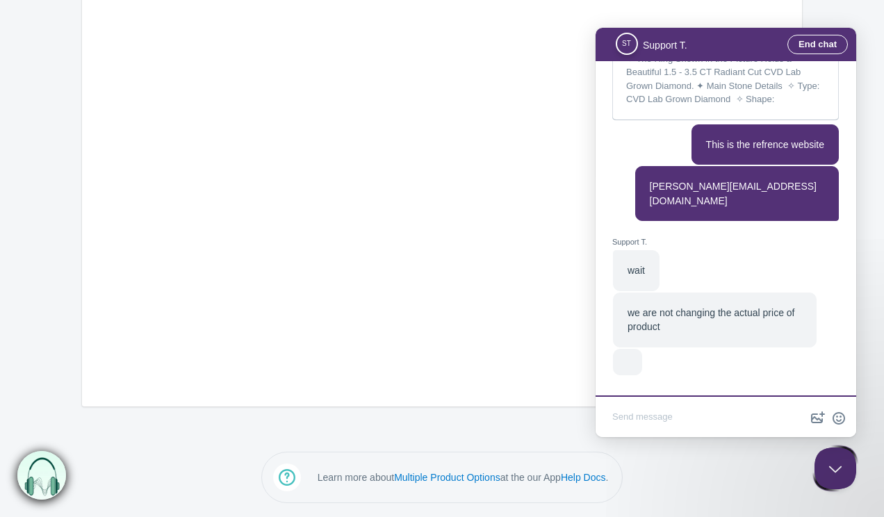
click at [659, 406] on textarea "Write chat message" at bounding box center [725, 418] width 255 height 33
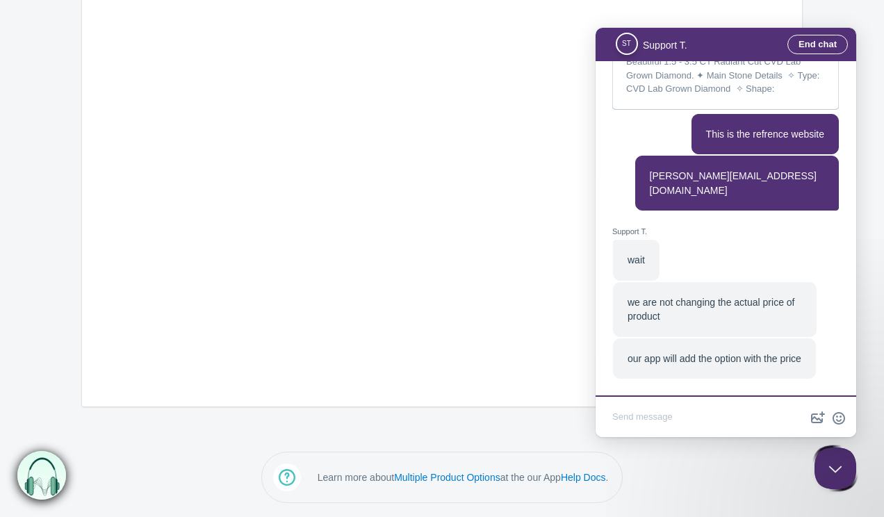
scroll to position [1441, 0]
type textarea "okay"
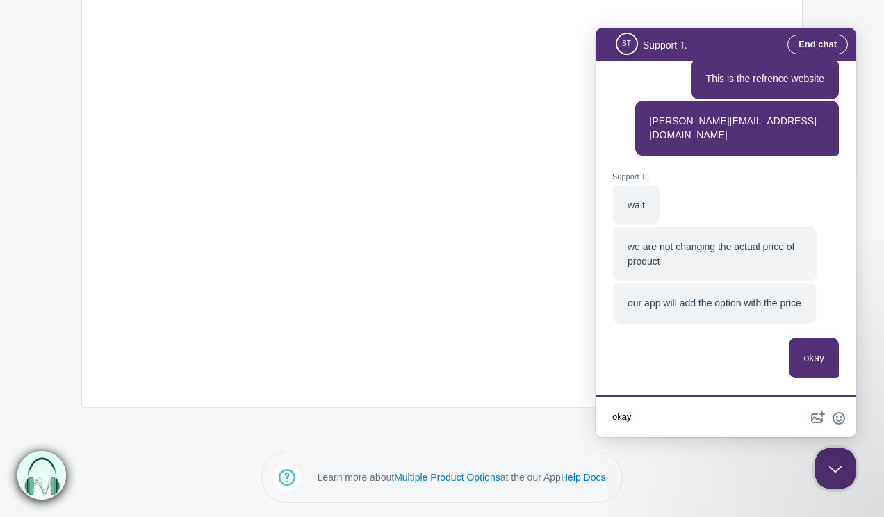
scroll to position [1496, 0]
type textarea "you don't need to change the price"
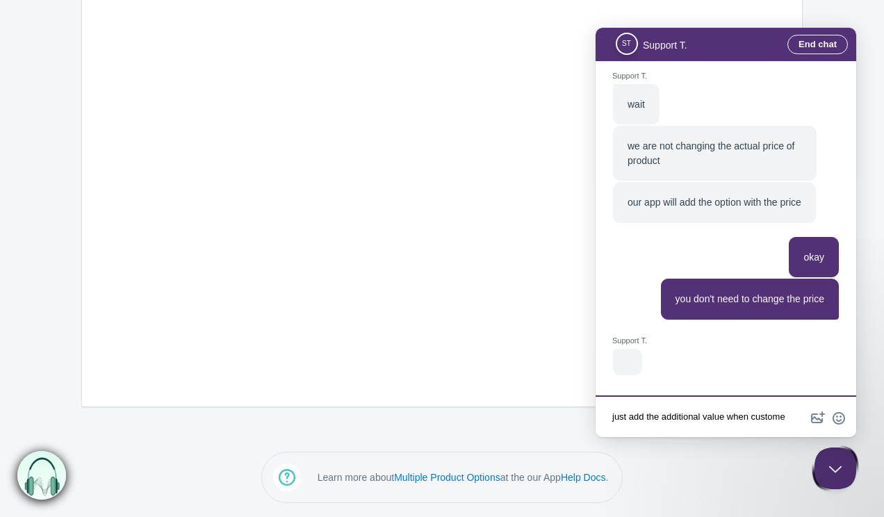
scroll to position [1, 0]
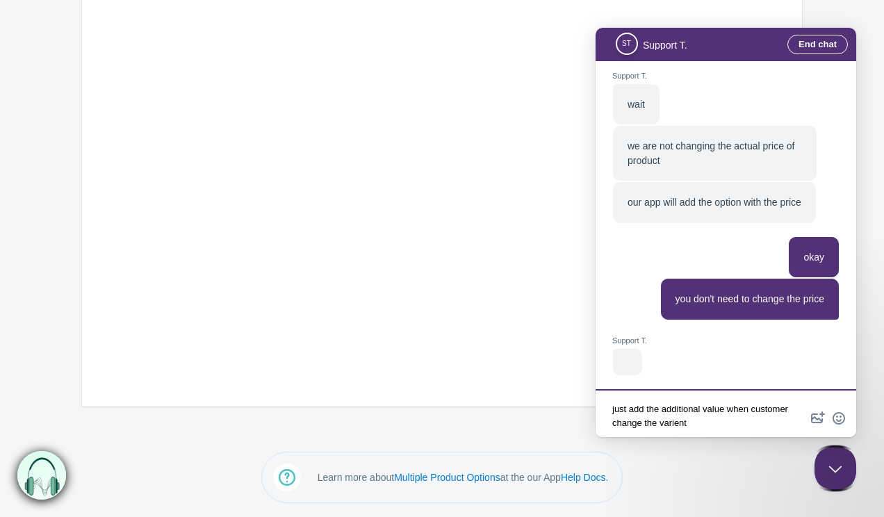
type textarea "just add the additional value when customer change the varient"
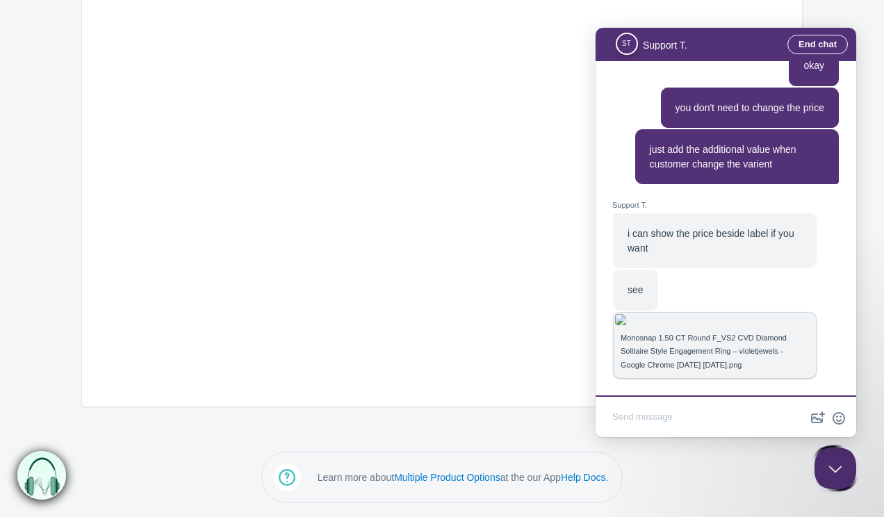
scroll to position [1685, 0]
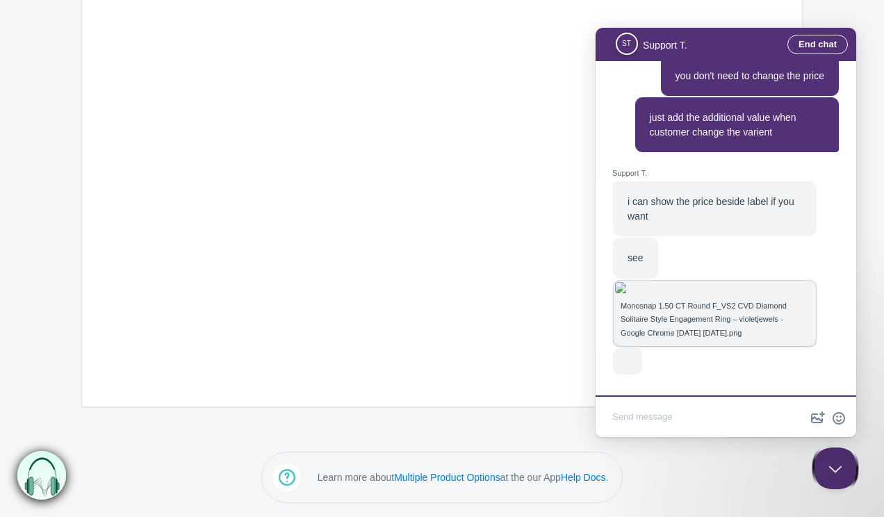
click at [722, 282] on img "Chat message" at bounding box center [714, 287] width 199 height 11
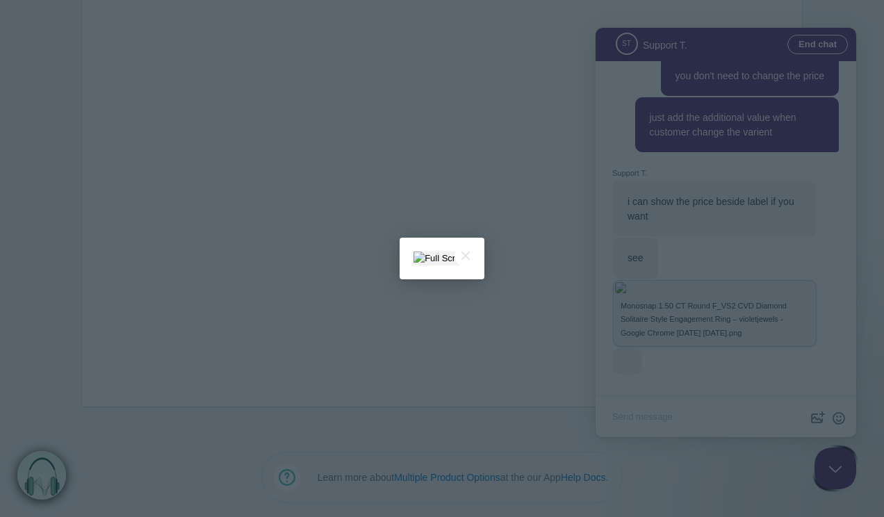
scroll to position [0, 0]
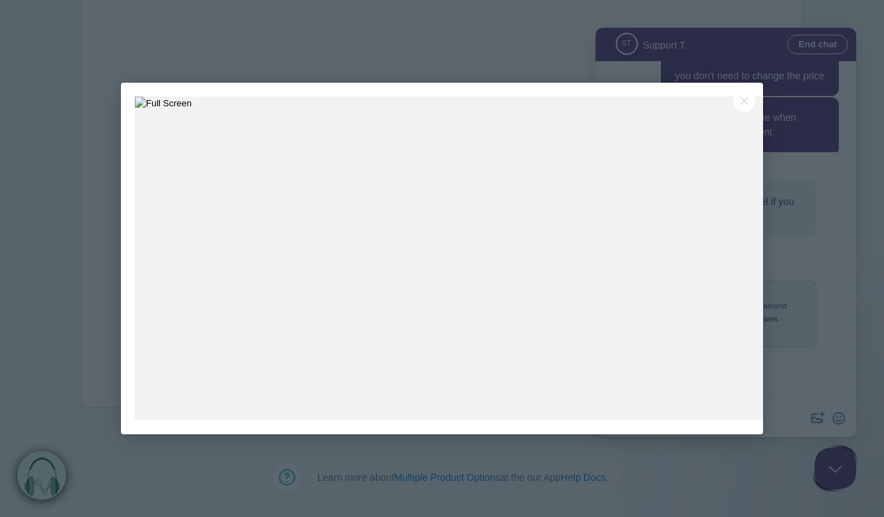
click at [841, 127] on div at bounding box center [442, 258] width 884 height 517
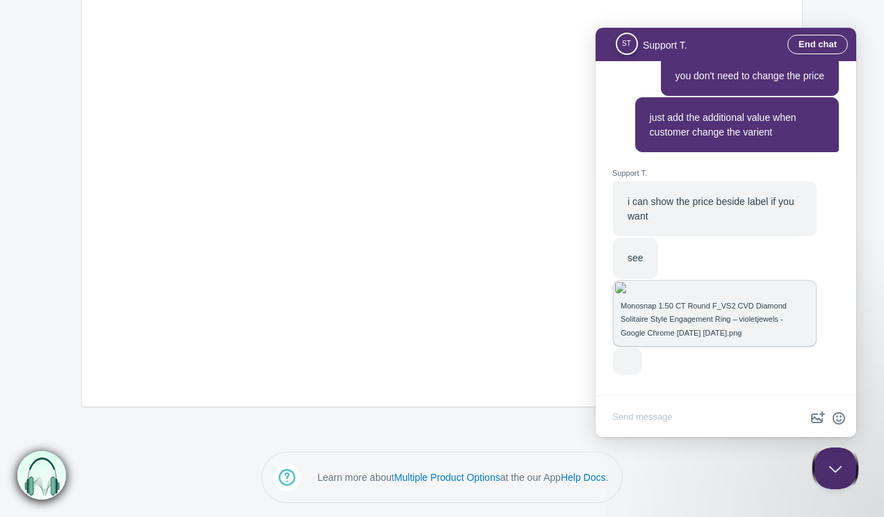
click at [664, 419] on textarea "Write chat message" at bounding box center [725, 418] width 255 height 33
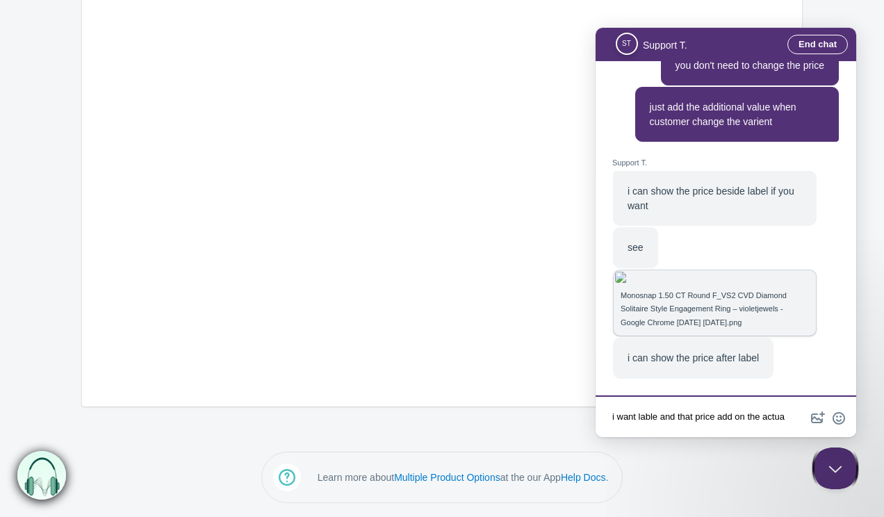
scroll to position [1, 0]
type textarea "i want lable and that price add on the actual price"
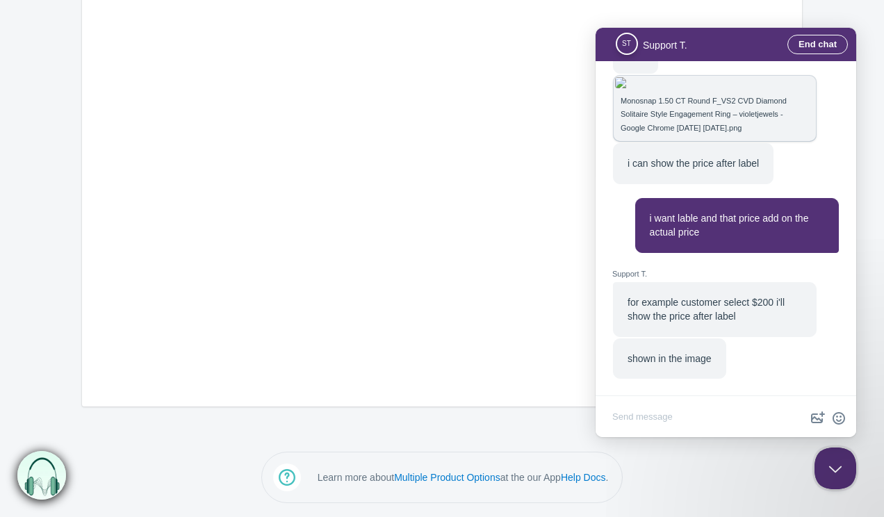
scroll to position [1479, 0]
type textarea "okay"
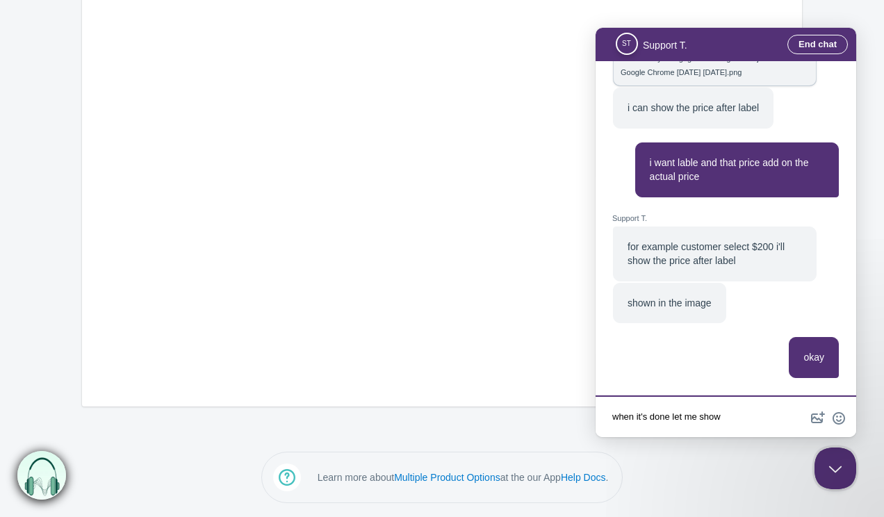
type textarea "when it's done let me show"
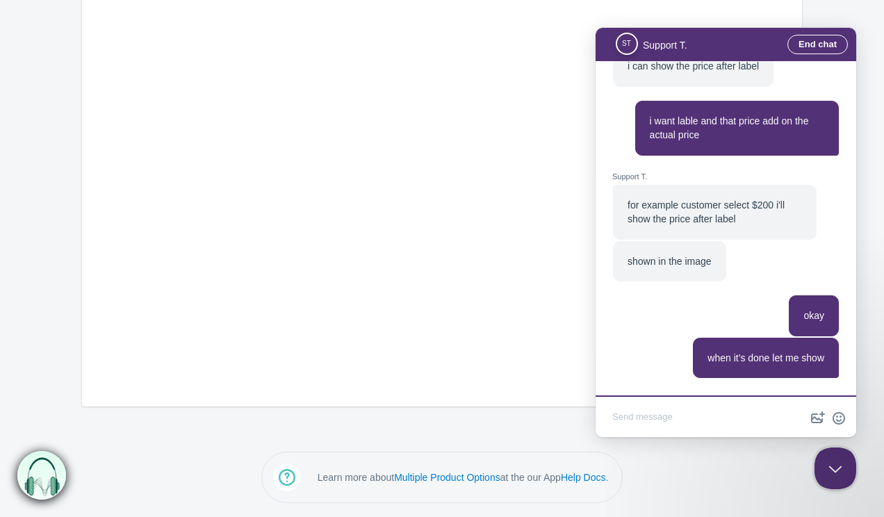
scroll to position [1576, 0]
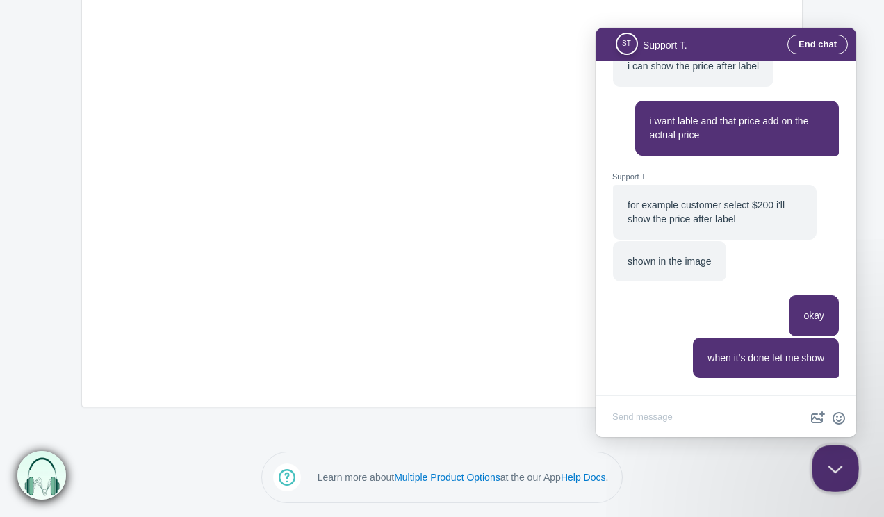
click at [827, 469] on button "Close Beacon popover" at bounding box center [832, 466] width 42 height 42
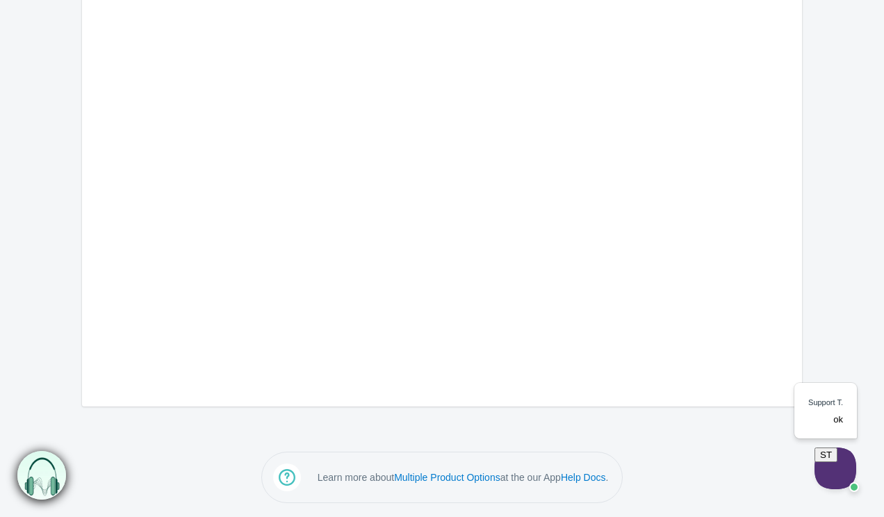
scroll to position [0, 0]
click at [829, 457] on div "ST" at bounding box center [823, 452] width 12 height 10
